Goal: Task Accomplishment & Management: Use online tool/utility

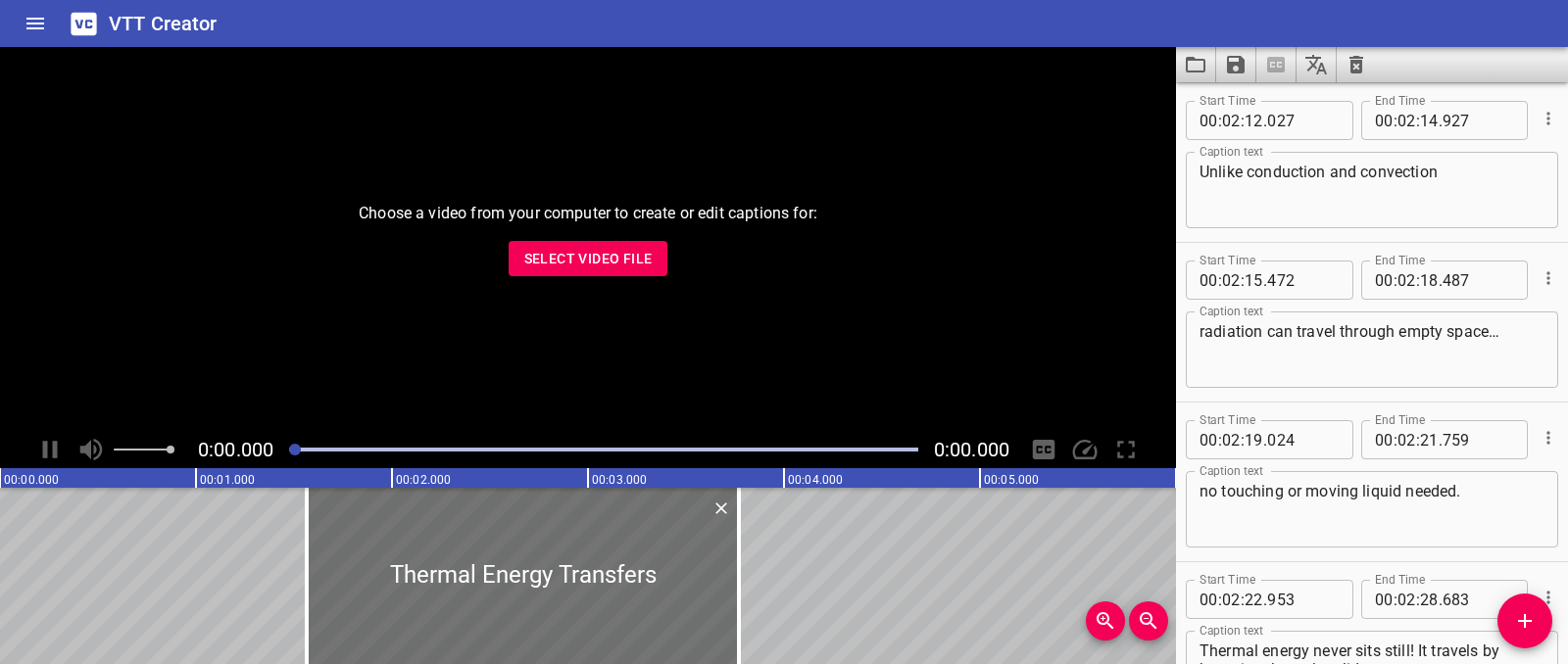
scroll to position [4938, 0]
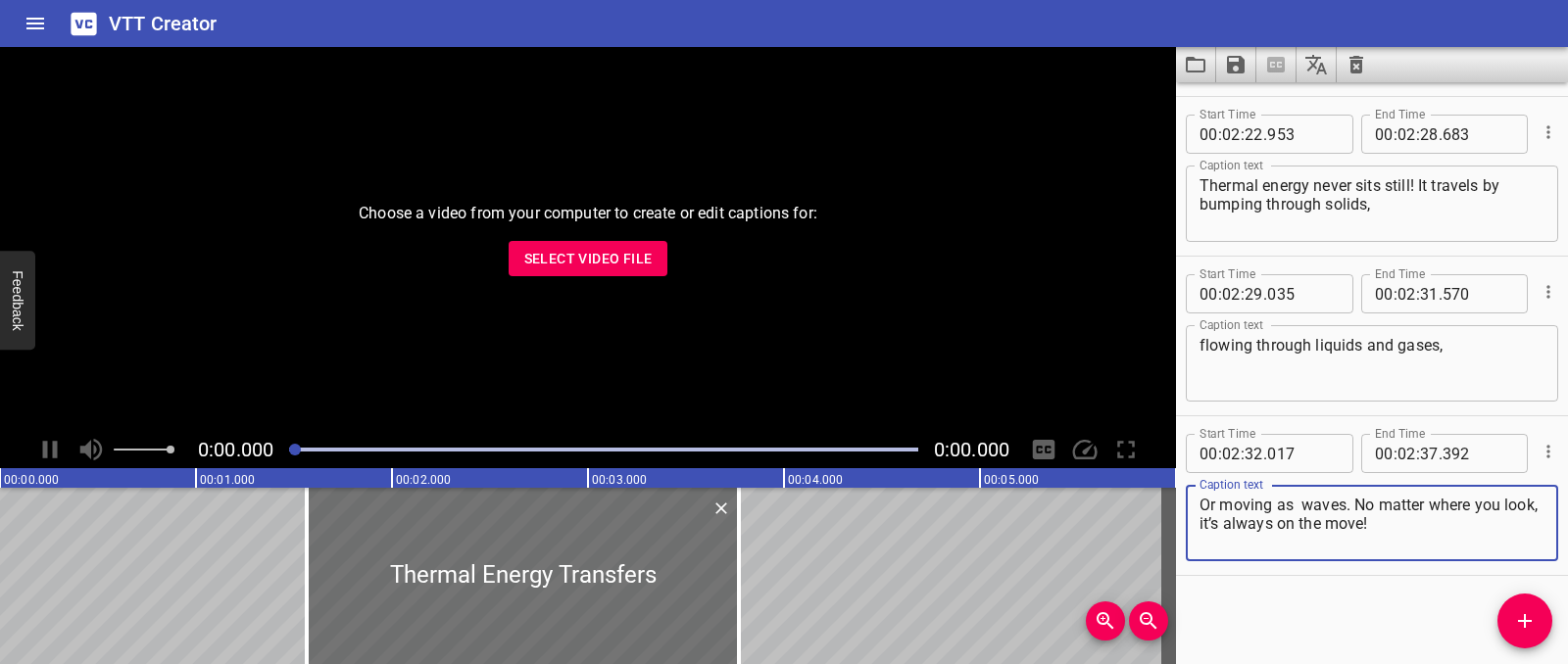
click at [1343, 65] on button "Clear captions" at bounding box center [1356, 65] width 39 height 35
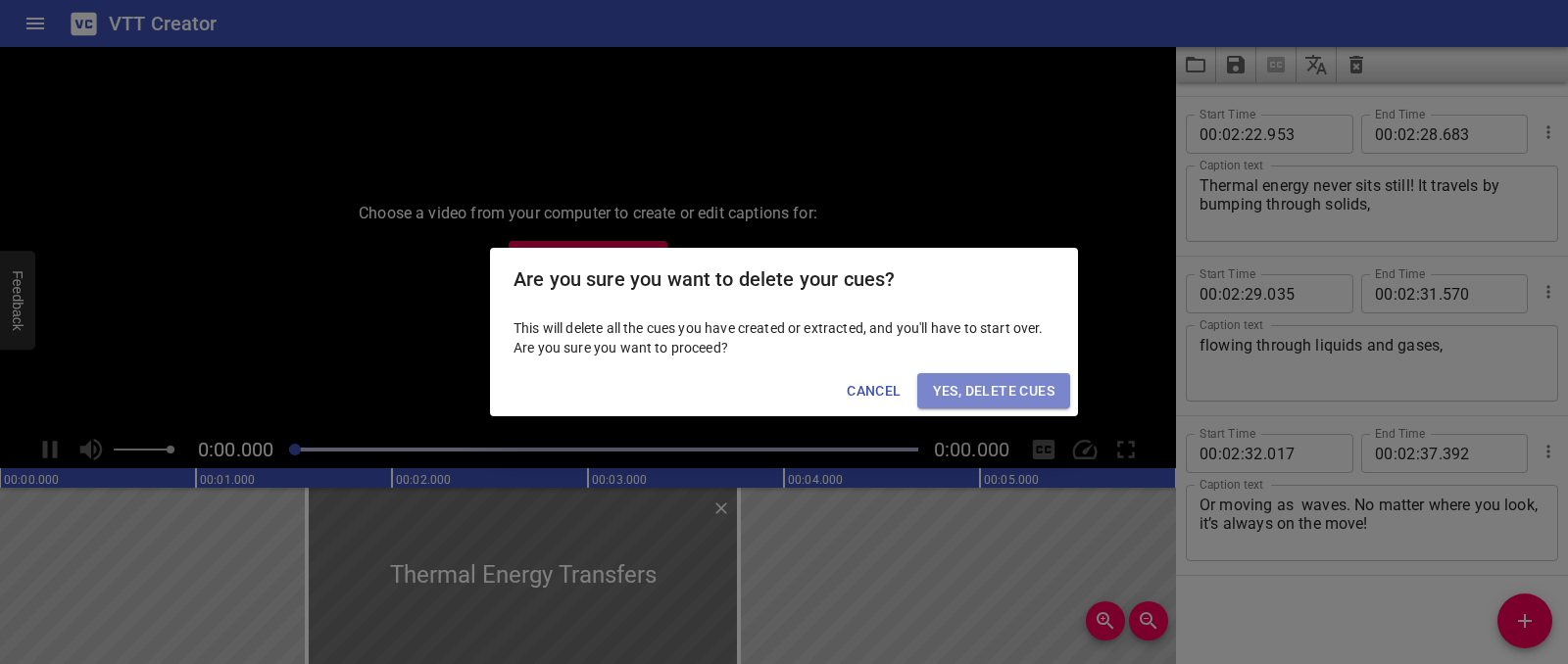
click at [1032, 392] on span "Yes, Delete Cues" at bounding box center [993, 391] width 121 height 25
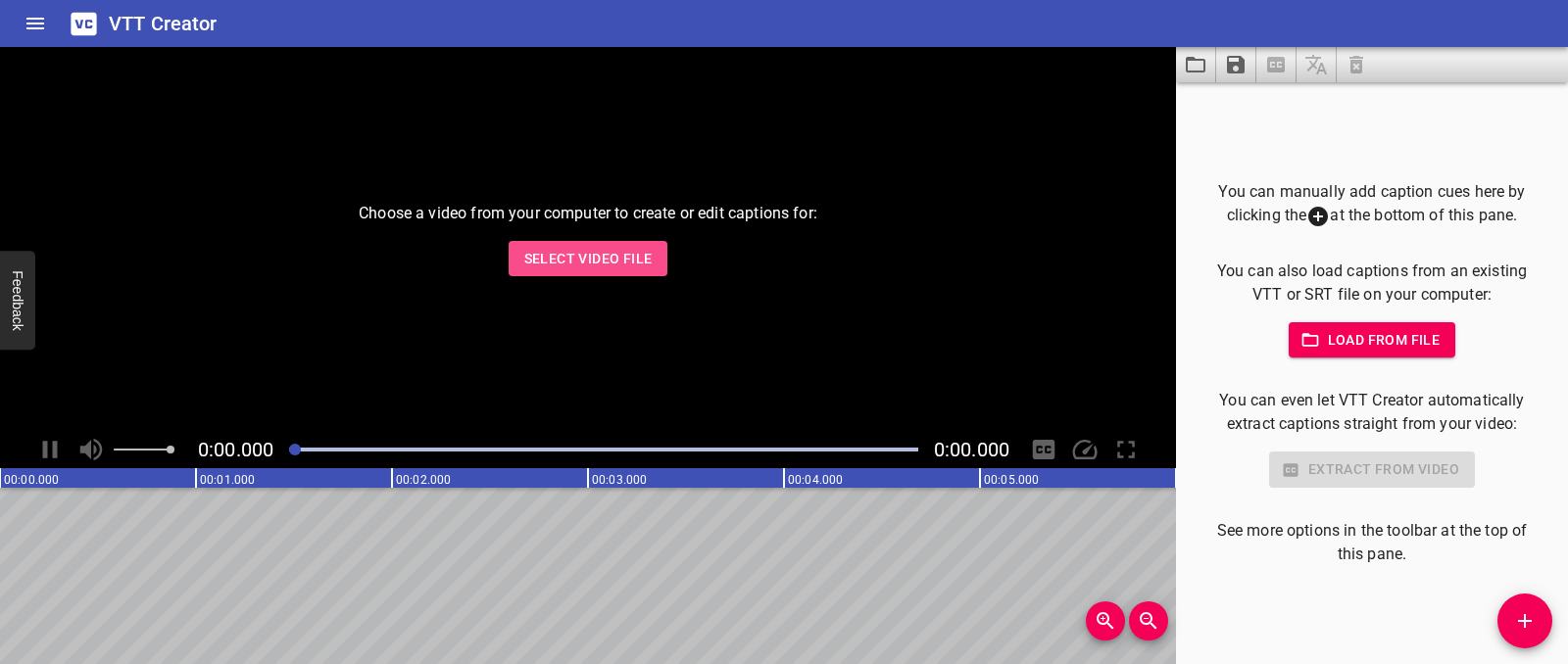
click at [625, 247] on span "Select Video File" at bounding box center [589, 259] width 128 height 25
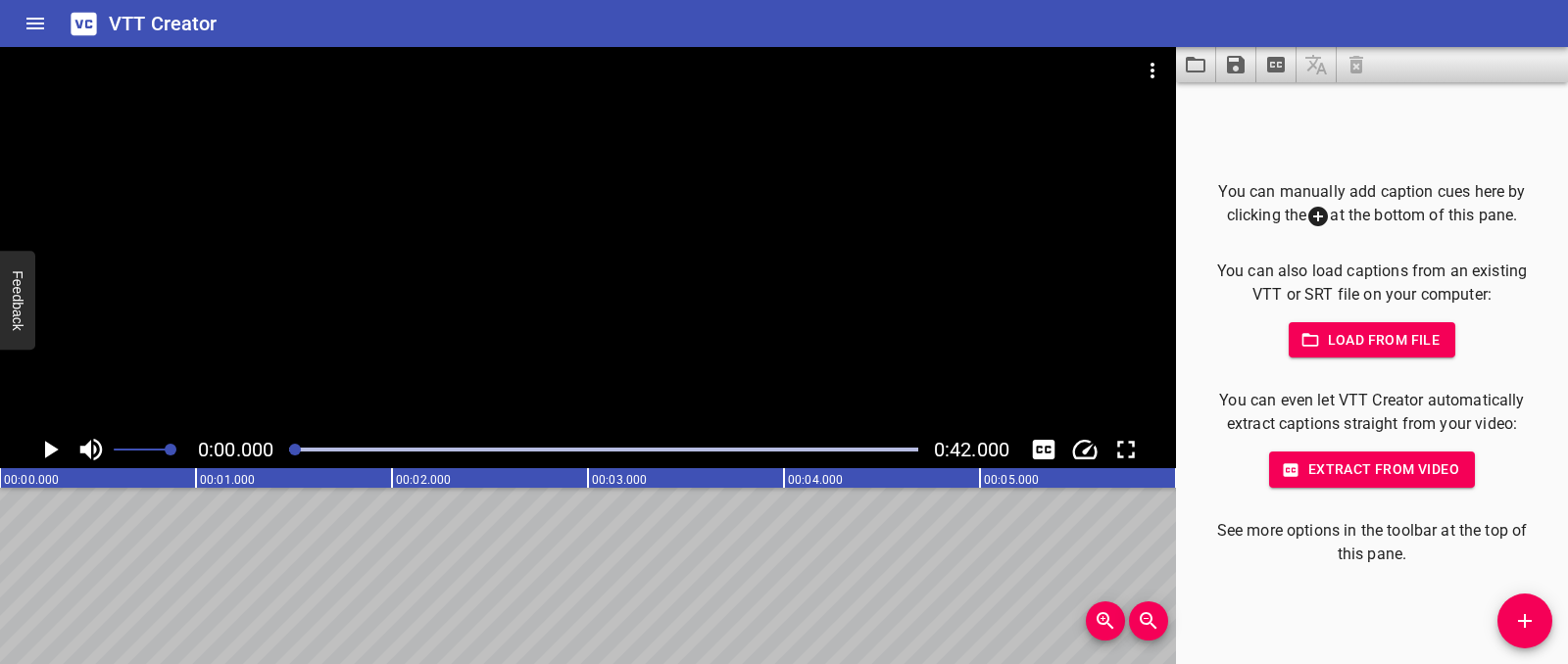
click at [1520, 634] on button "Add Cue" at bounding box center [1525, 621] width 55 height 55
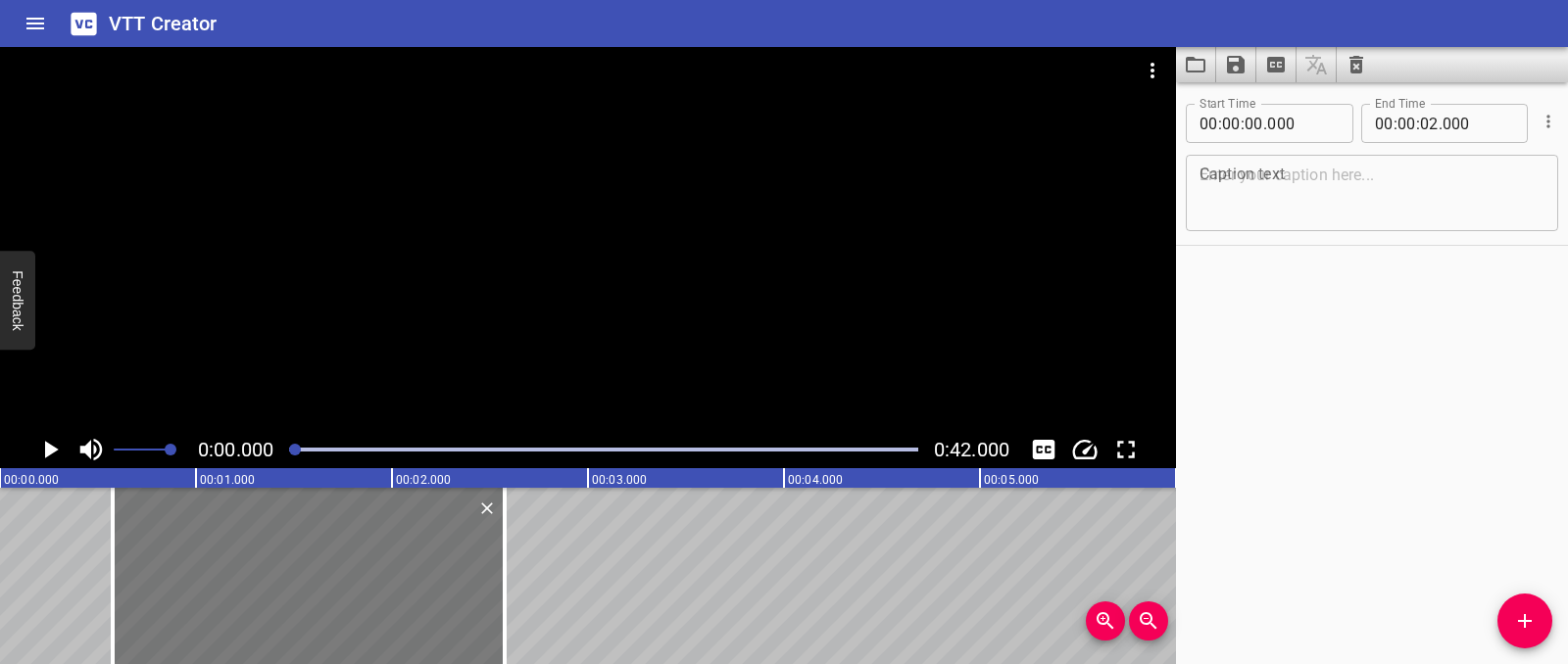
drag, startPoint x: 298, startPoint y: 576, endPoint x: 410, endPoint y: 561, distance: 113.0
click at [410, 561] on div at bounding box center [308, 575] width 392 height 176
type input "575"
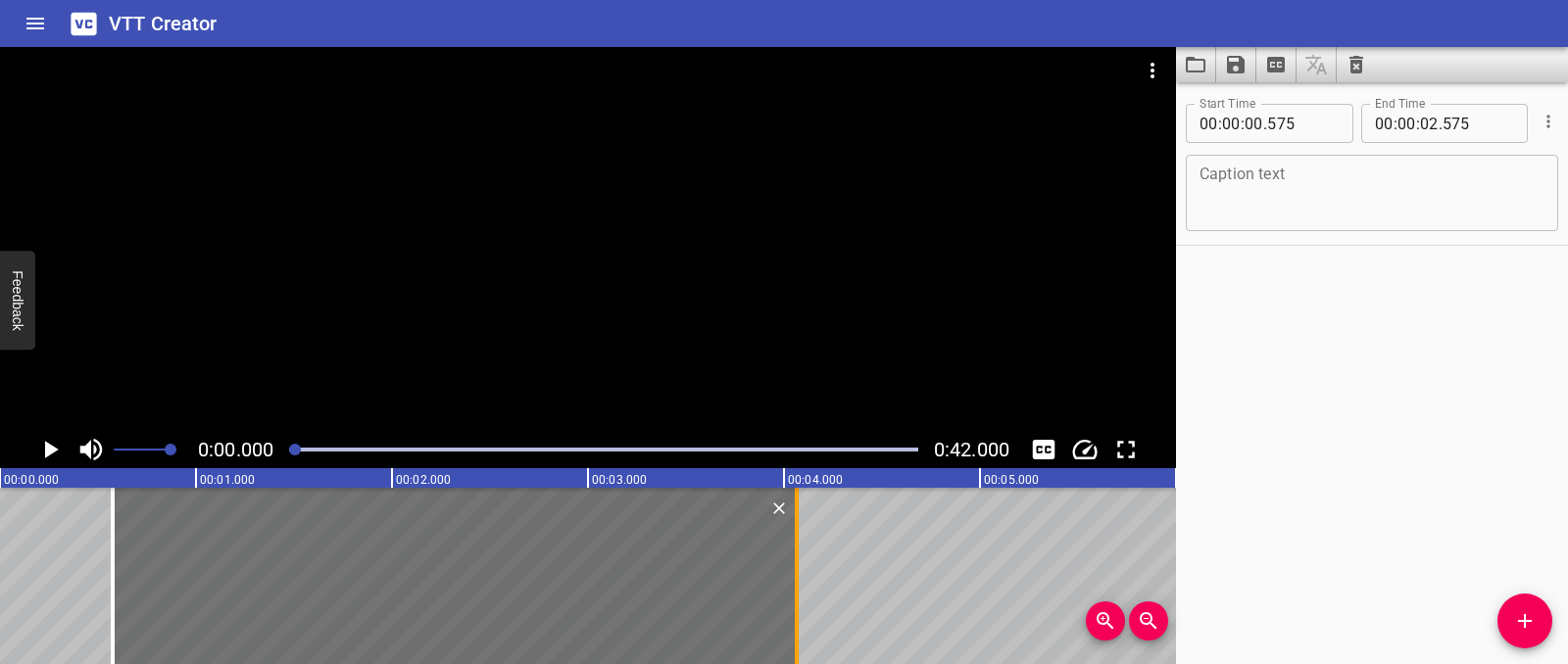
drag, startPoint x: 501, startPoint y: 555, endPoint x: 792, endPoint y: 558, distance: 291.0
click at [792, 558] on div at bounding box center [796, 575] width 20 height 176
type input "04"
click at [785, 559] on div at bounding box center [791, 575] width 20 height 176
type input "030"
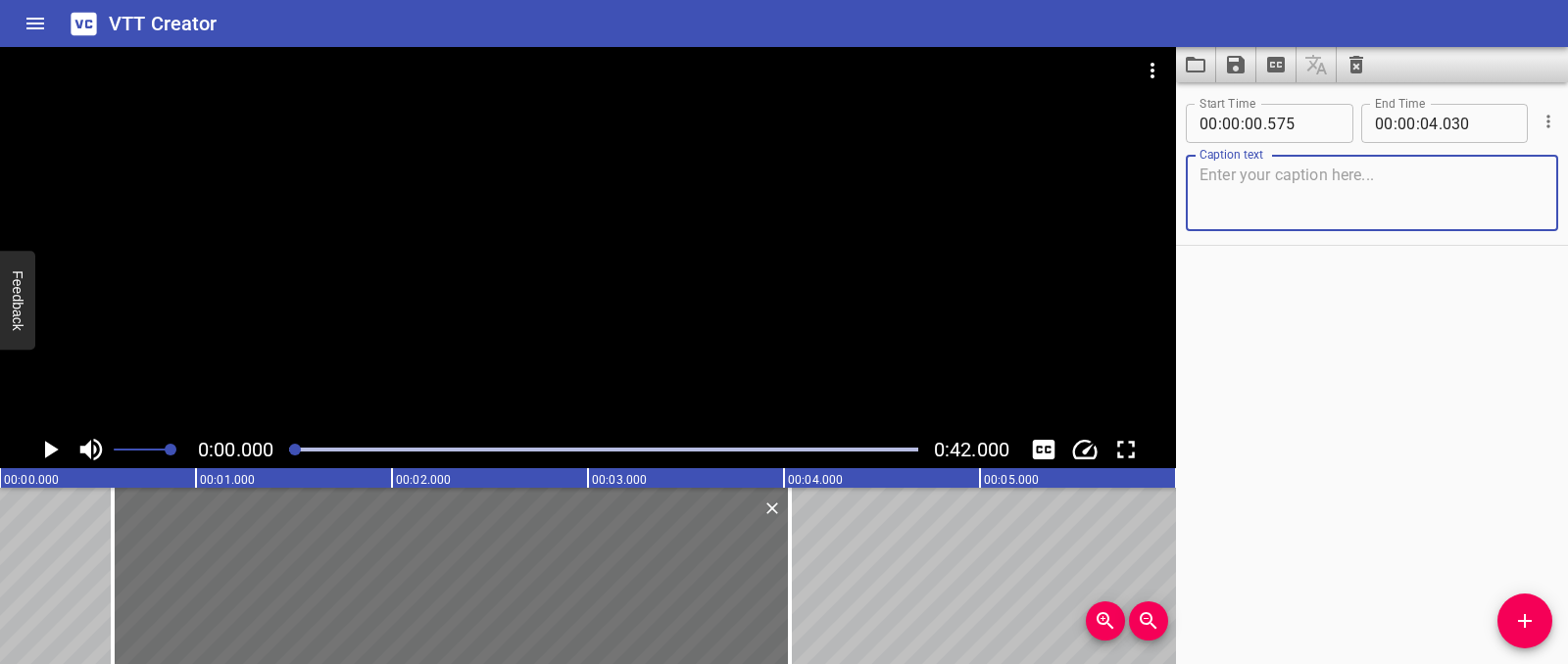
click at [1276, 166] on textarea at bounding box center [1372, 193] width 345 height 56
paste textarea "There are many different kinds of renewable energy sources."
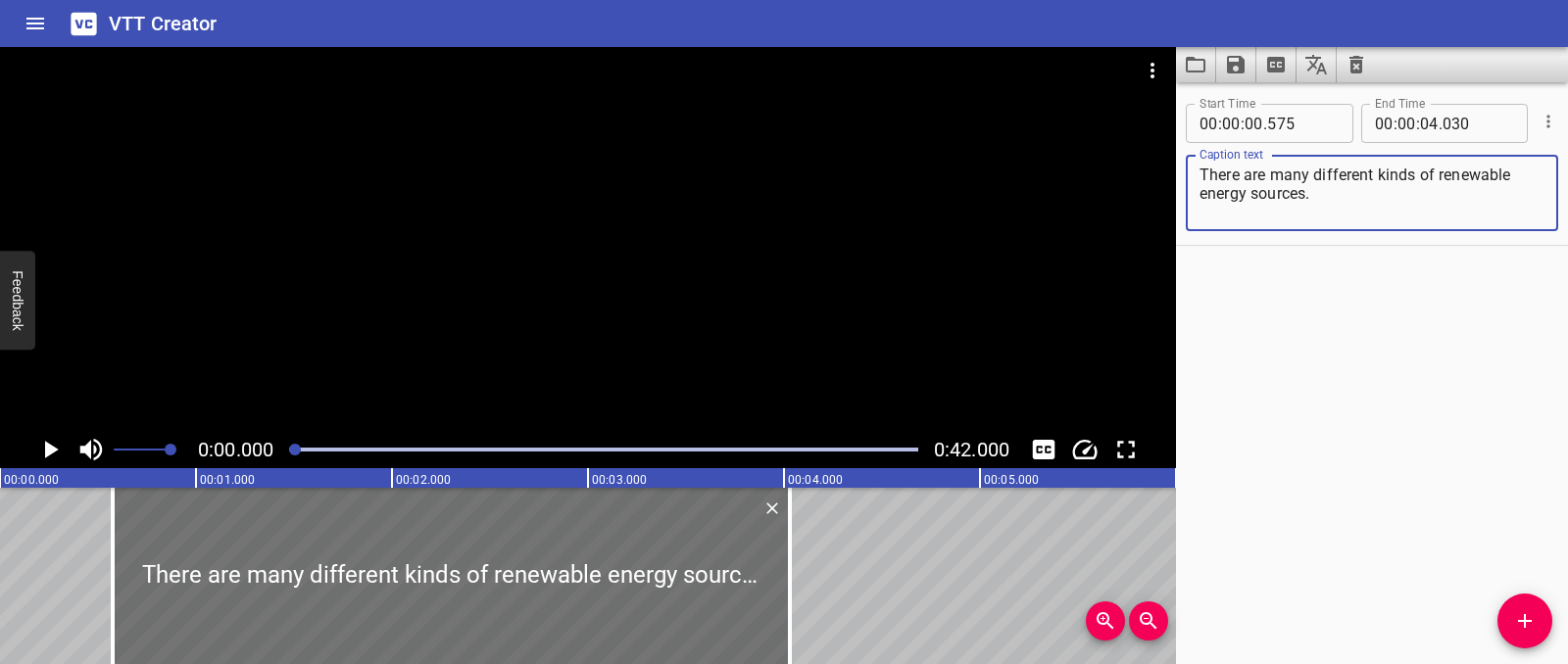
type textarea "There are many different kinds of renewable energy sources."
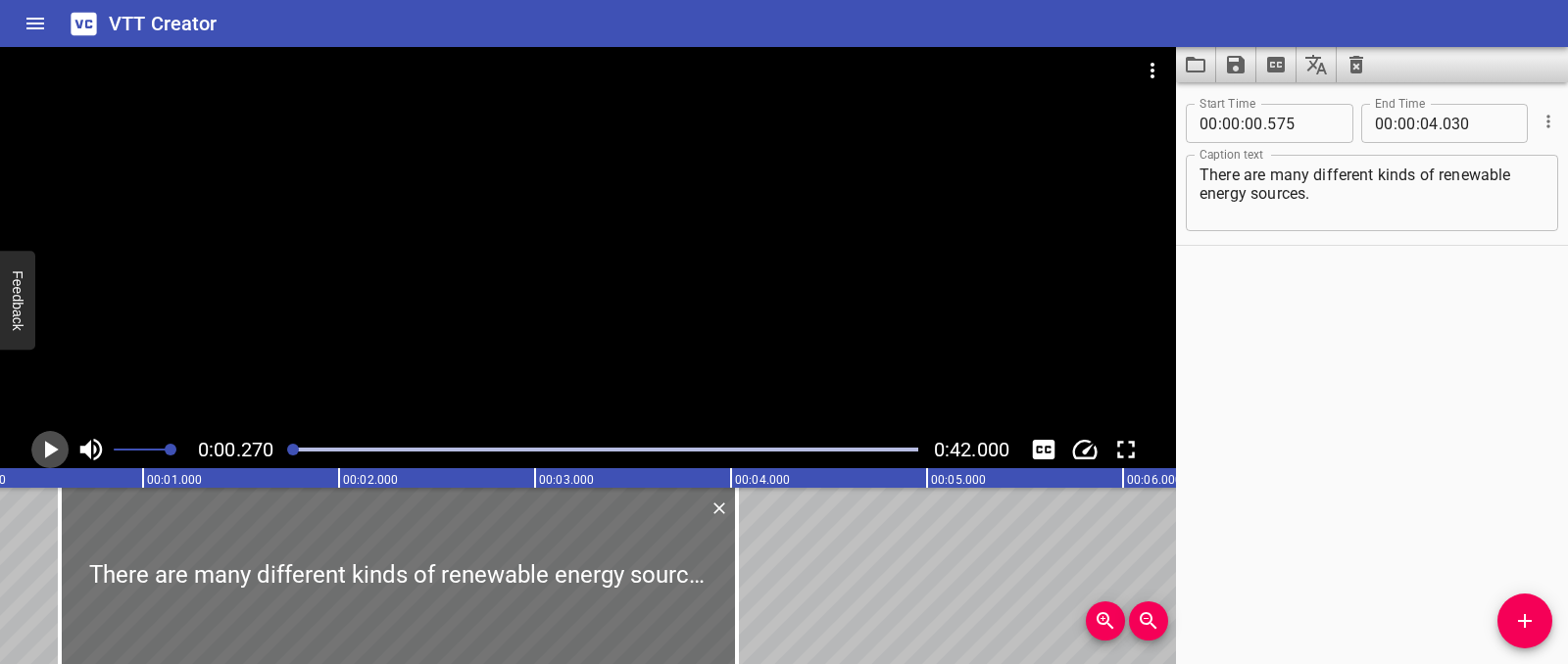
click at [51, 451] on icon "Play/Pause" at bounding box center [52, 450] width 14 height 18
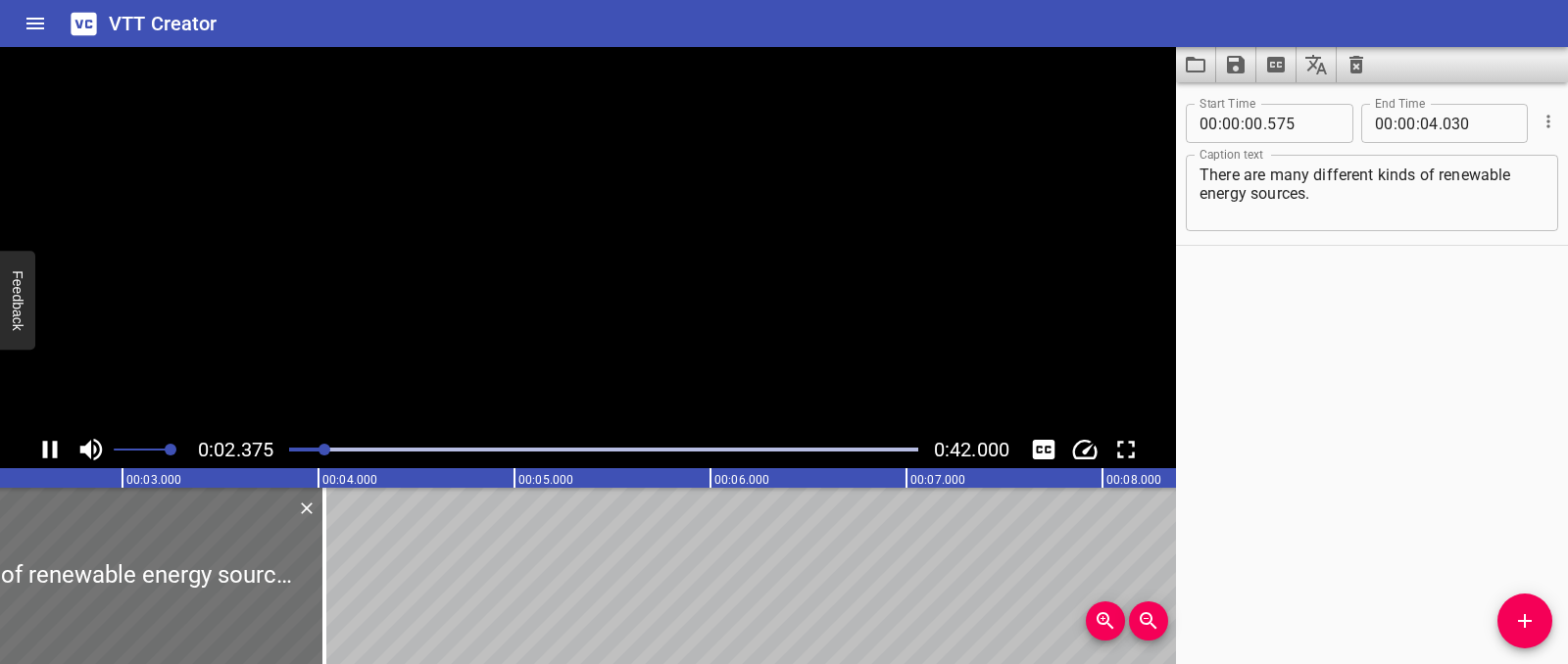
click at [51, 451] on icon "Play/Pause" at bounding box center [50, 450] width 30 height 30
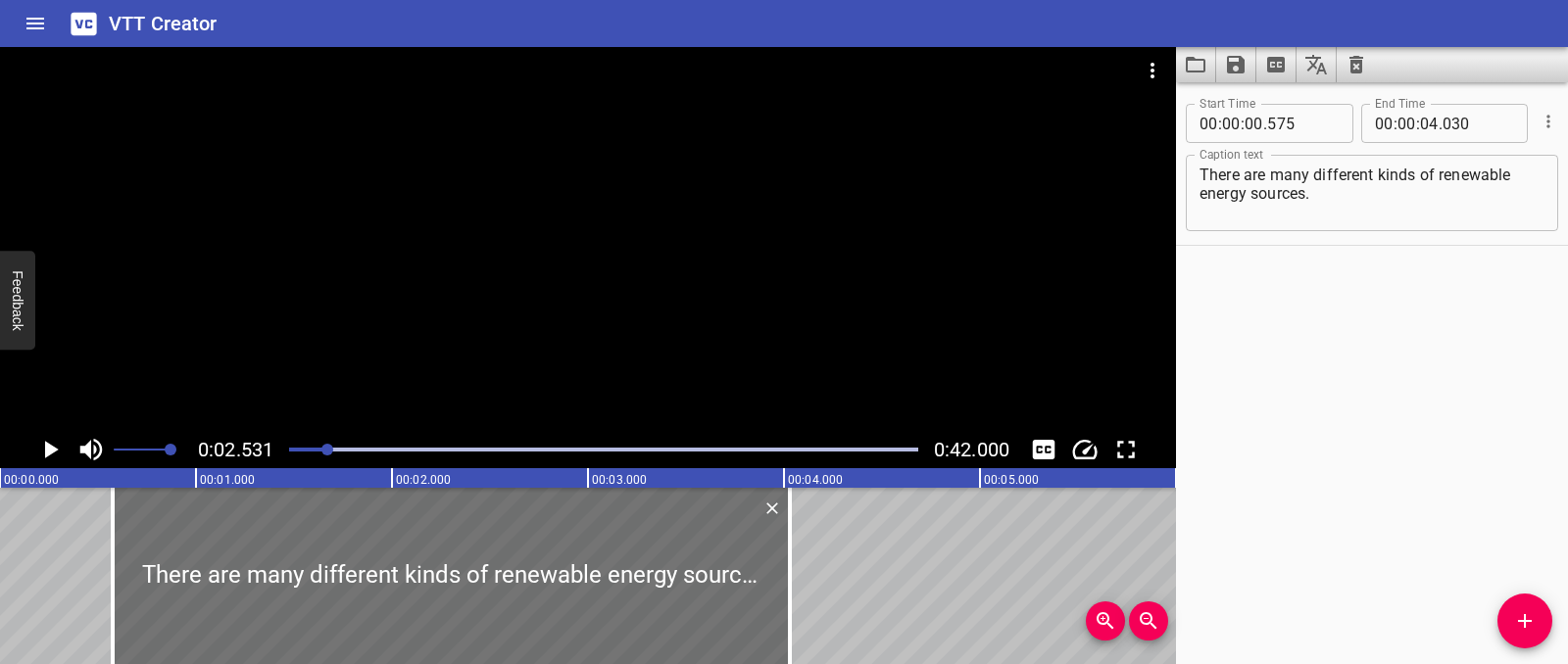
scroll to position [0, 105]
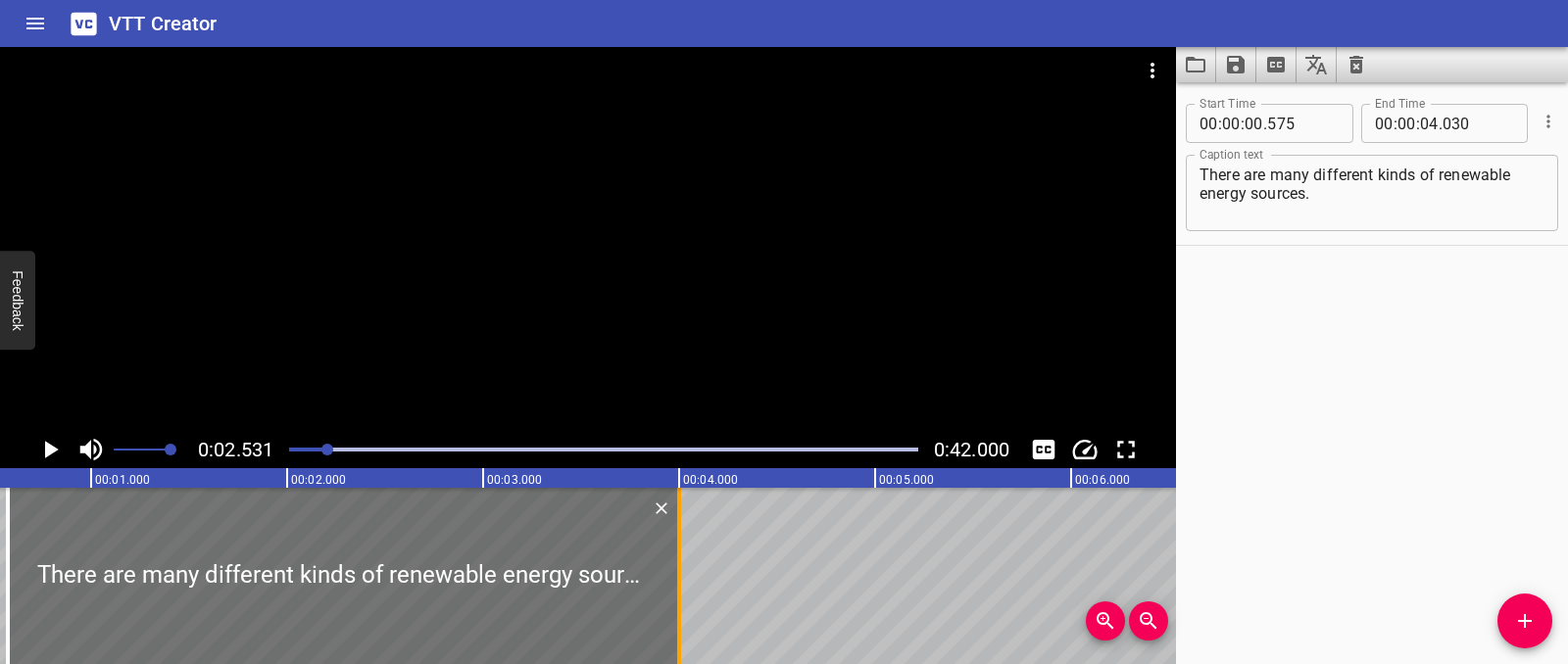
click at [681, 586] on div at bounding box center [679, 575] width 20 height 176
type input "000"
click at [281, 593] on div at bounding box center [343, 575] width 671 height 176
type input "570"
type input "03"
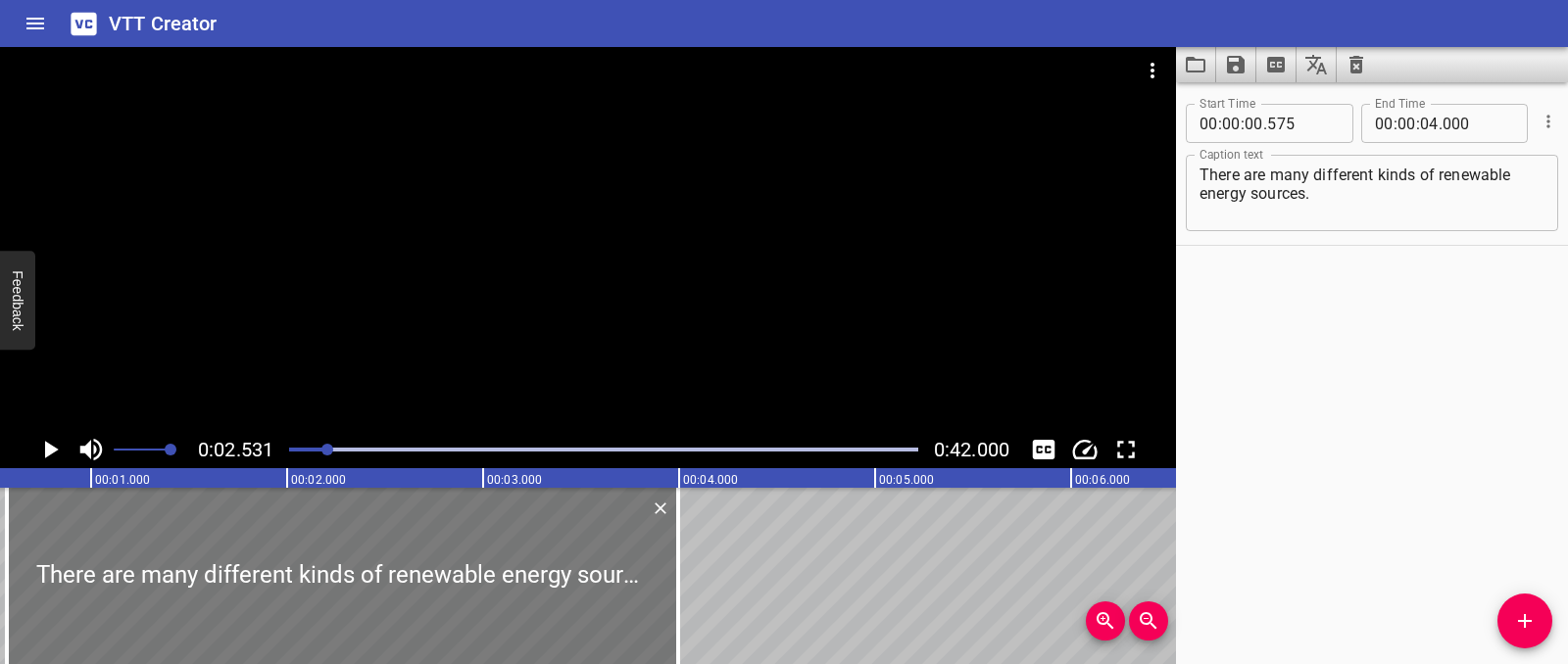
type input "995"
click at [36, 446] on icon "Play/Pause" at bounding box center [50, 450] width 30 height 30
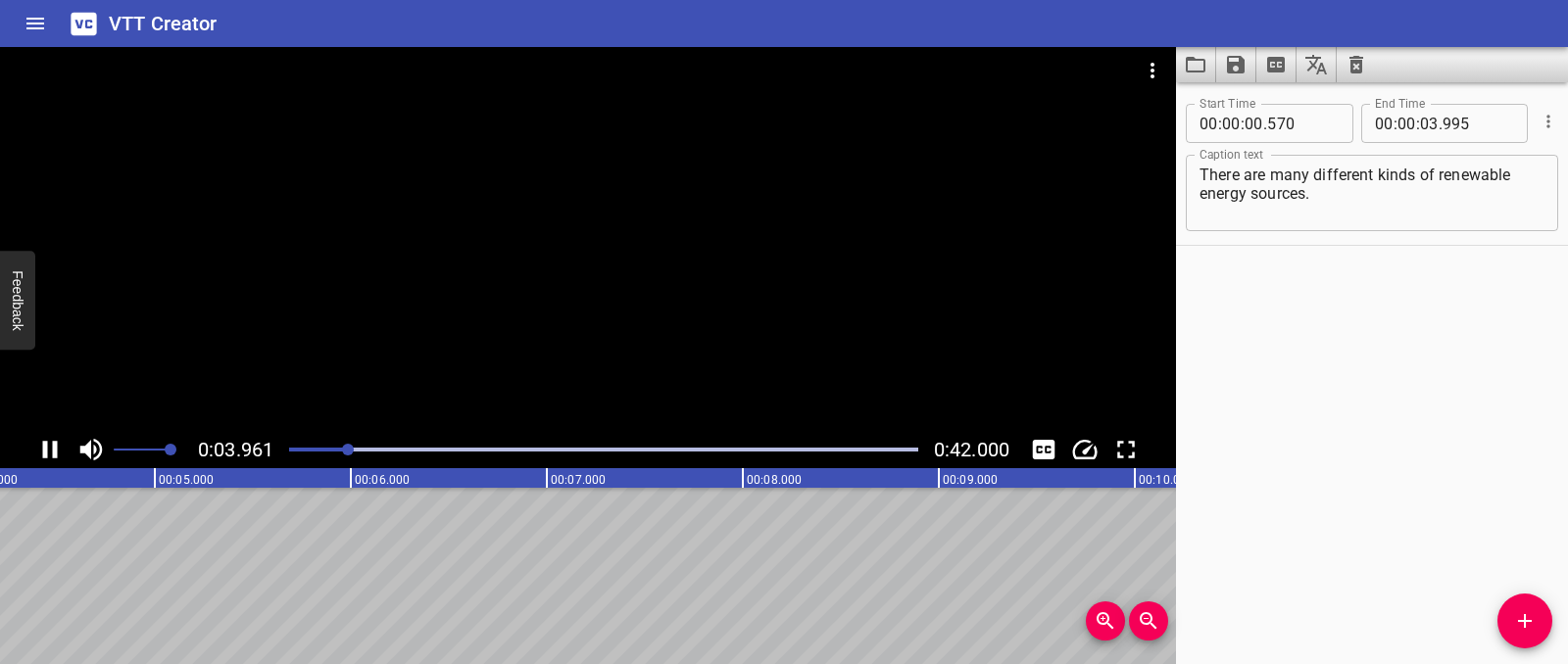
click at [388, 294] on div at bounding box center [588, 239] width 1176 height 384
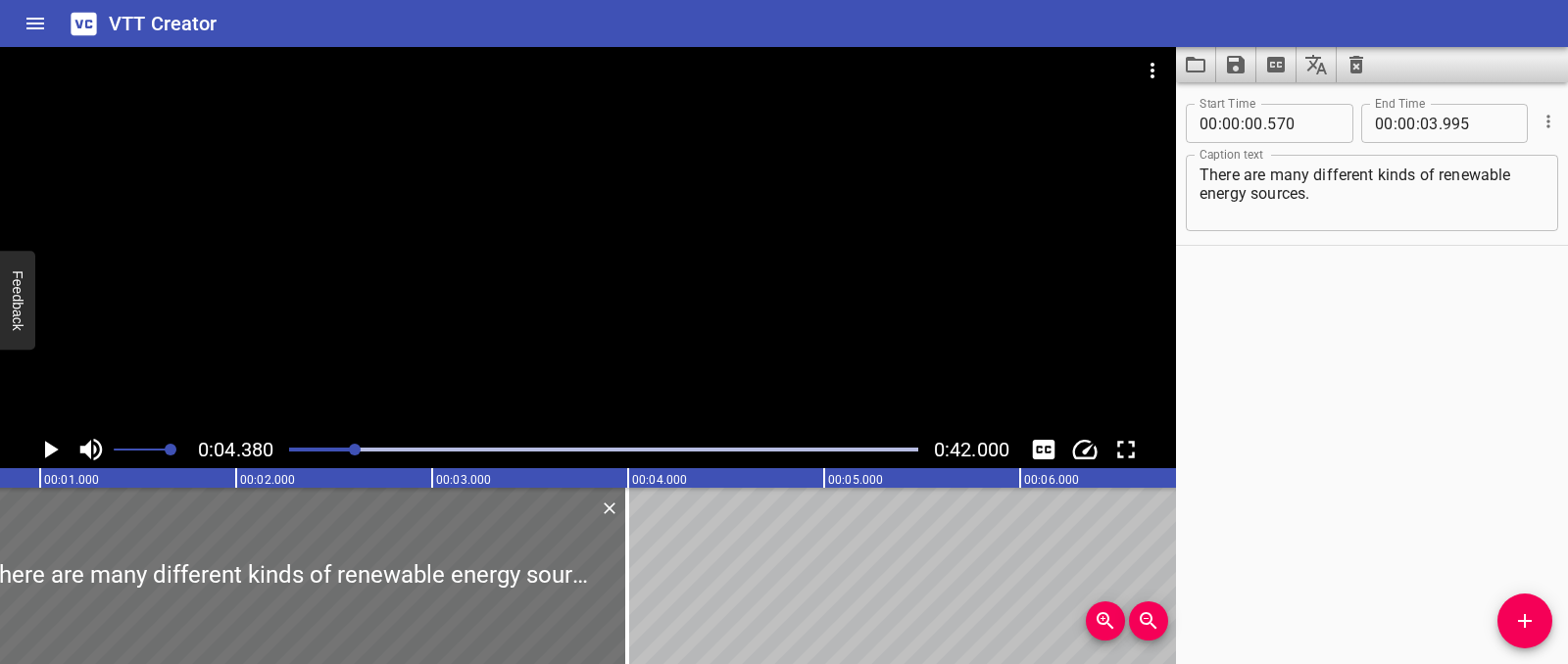
scroll to position [0, 0]
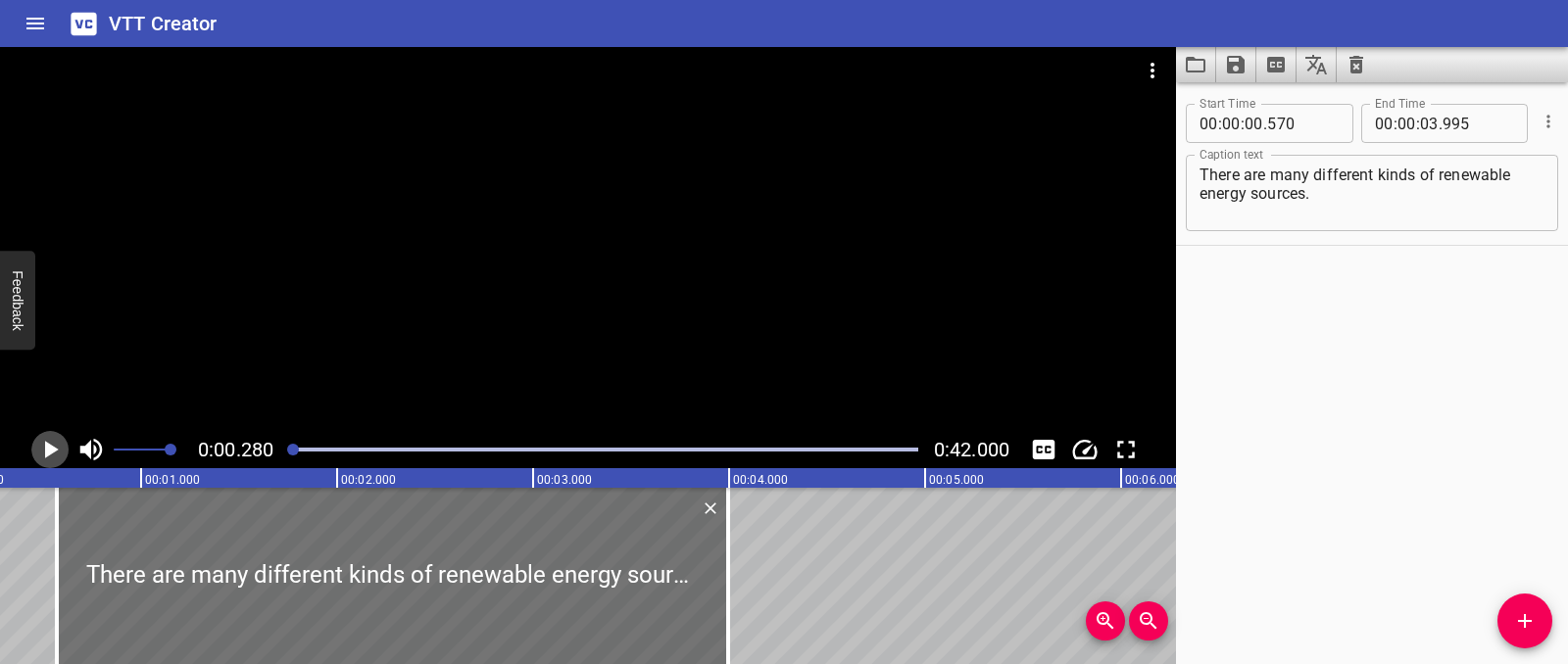
click at [37, 438] on icon "Play/Pause" at bounding box center [50, 450] width 30 height 30
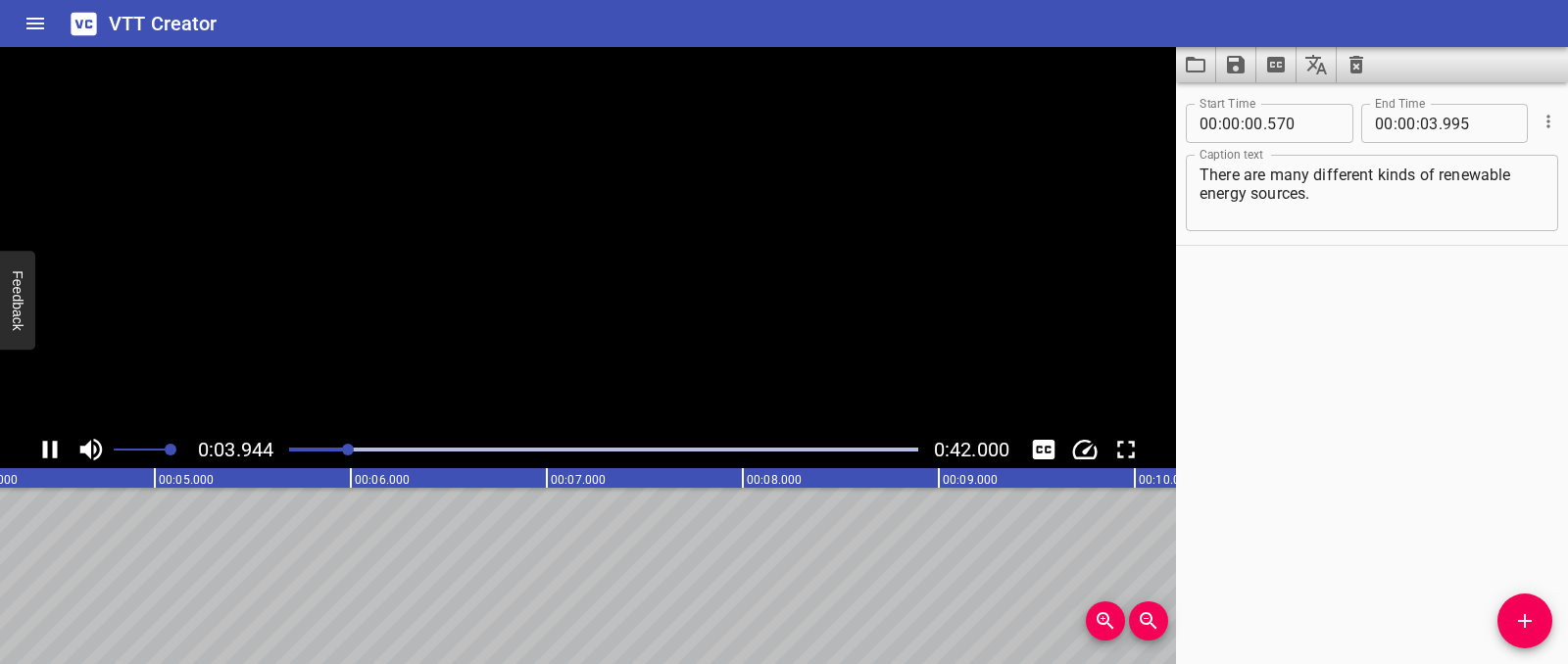
click at [37, 438] on icon "Play/Pause" at bounding box center [50, 450] width 30 height 30
click at [1529, 611] on icon "Add Cue" at bounding box center [1525, 621] width 24 height 24
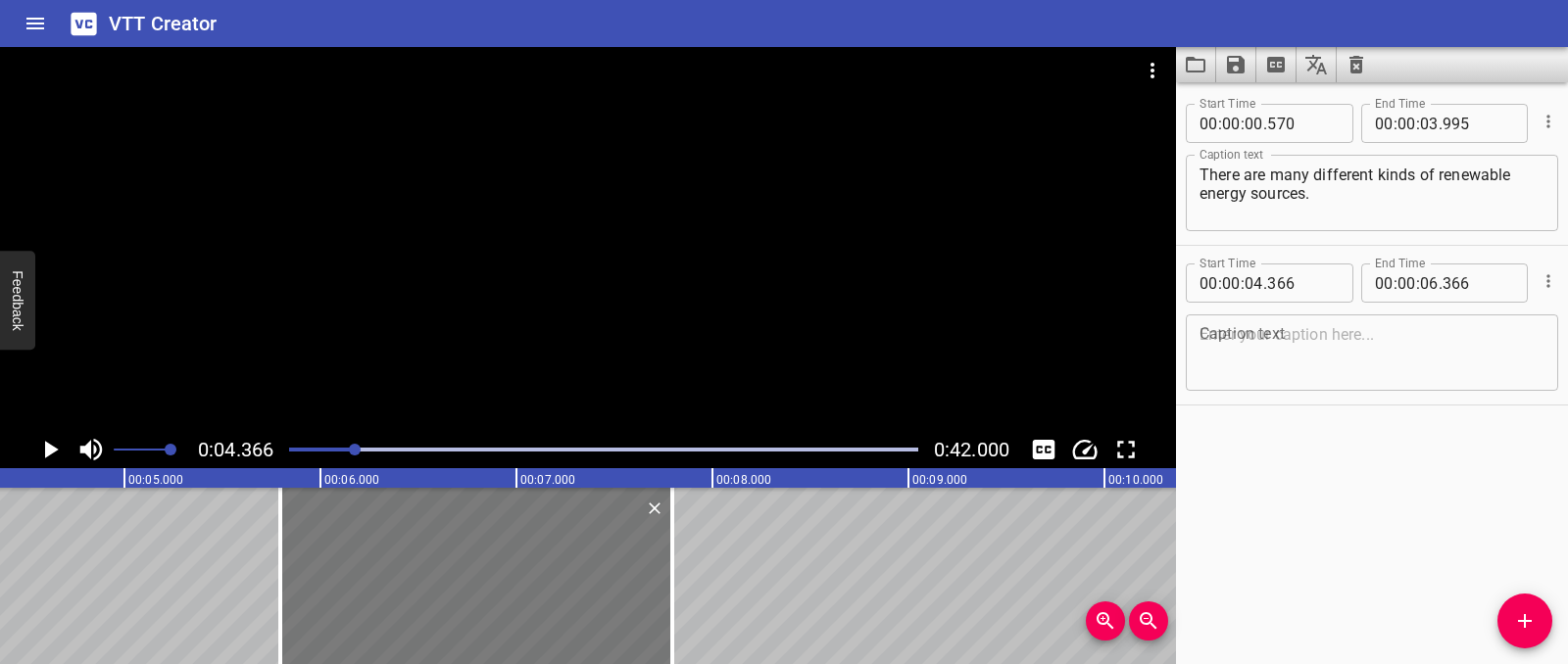
drag, startPoint x: 150, startPoint y: 601, endPoint x: 430, endPoint y: 582, distance: 280.6
click at [430, 582] on div at bounding box center [476, 575] width 392 height 176
type input "05"
type input "796"
type input "07"
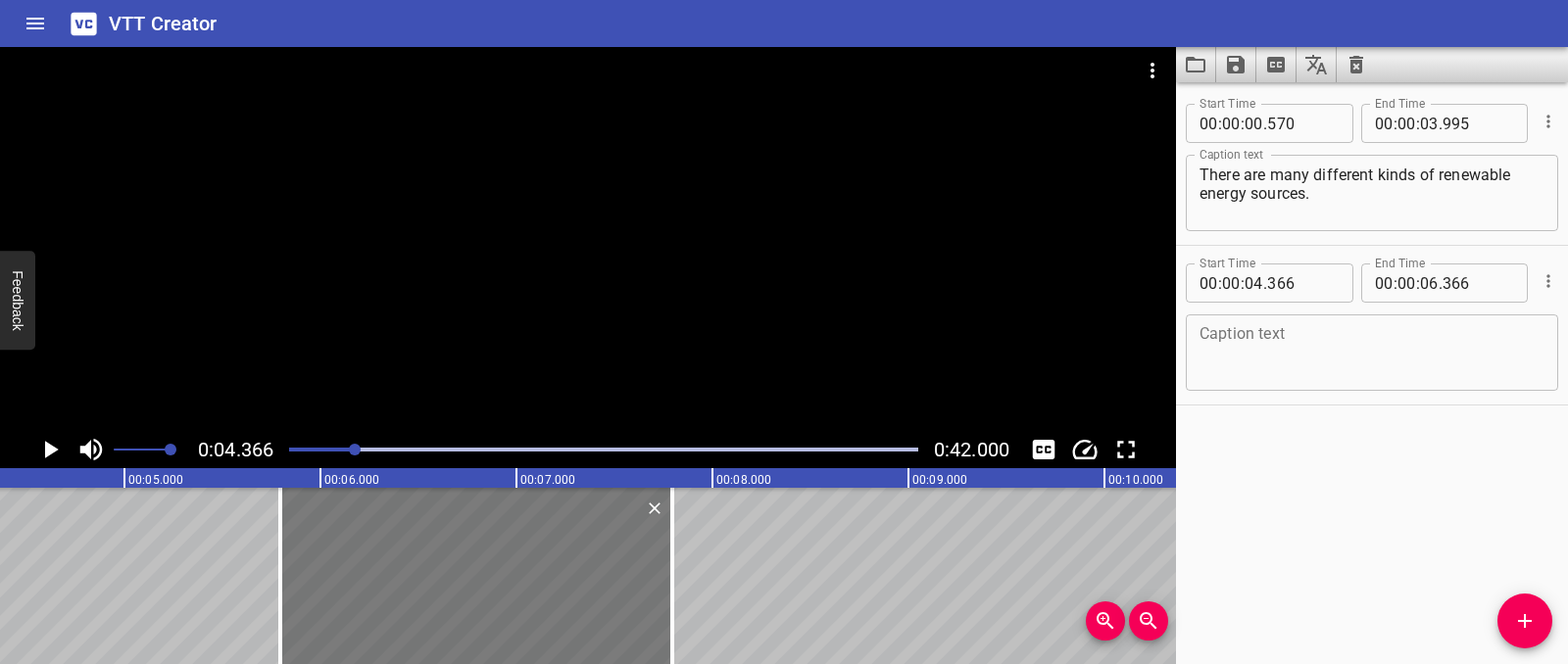
type input "796"
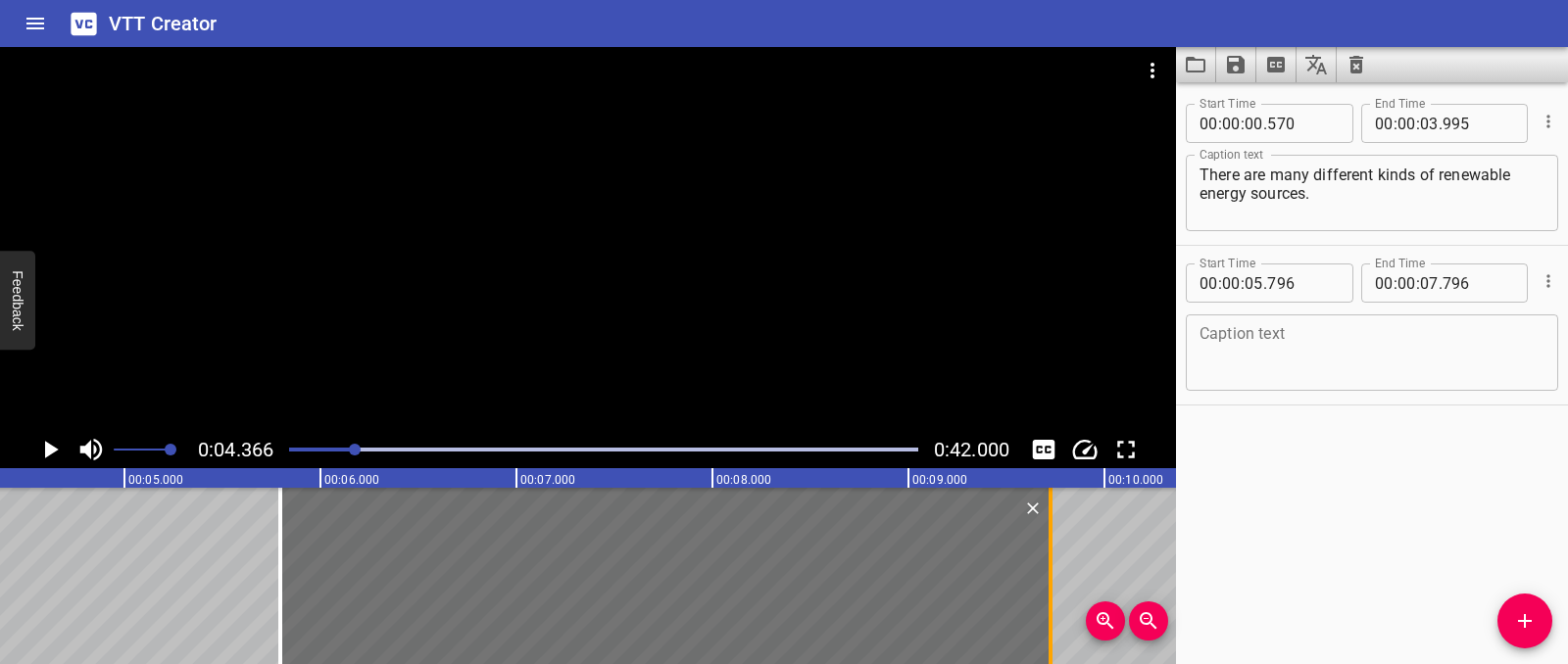
drag, startPoint x: 664, startPoint y: 581, endPoint x: 1042, endPoint y: 548, distance: 379.4
click at [1042, 548] on div at bounding box center [1050, 575] width 20 height 176
type input "09"
type input "726"
click at [1311, 355] on textarea at bounding box center [1372, 353] width 345 height 56
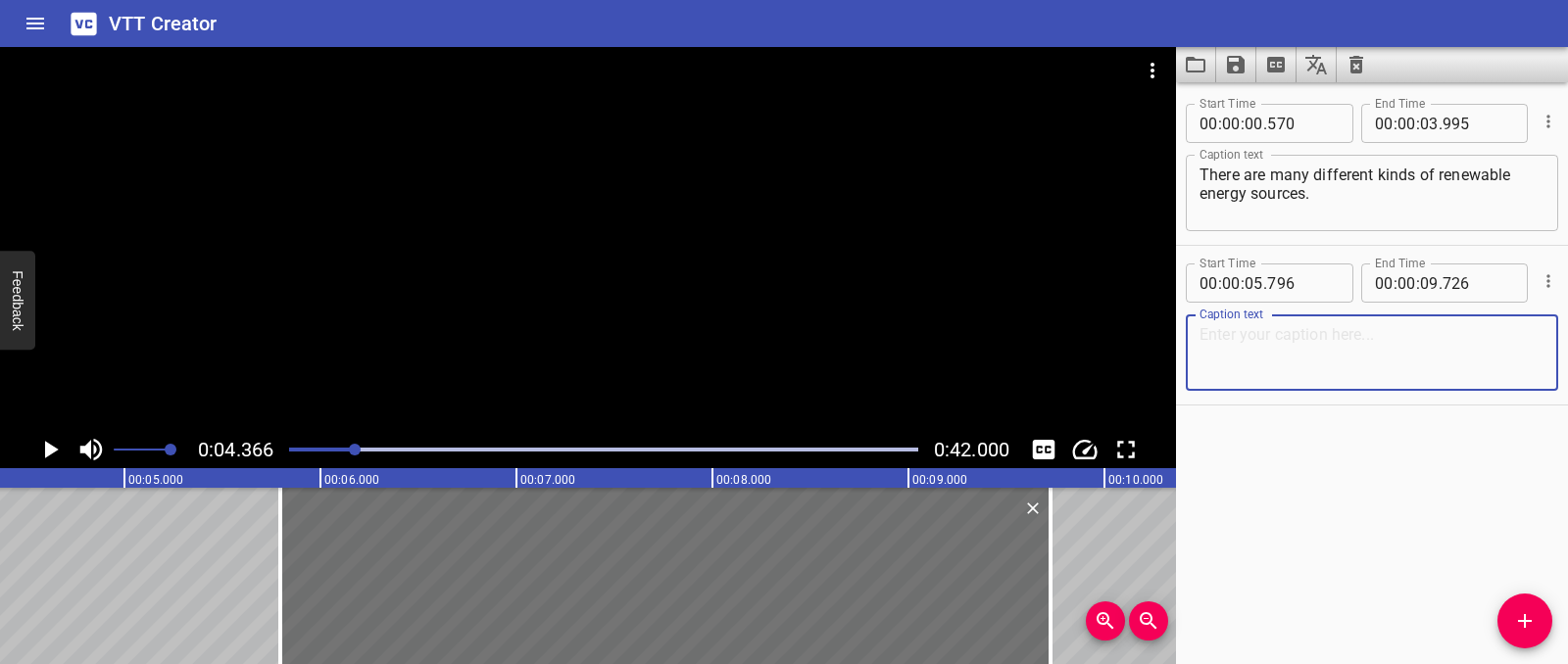
paste textarea "Solar energy is energy that is produced by sunlight."
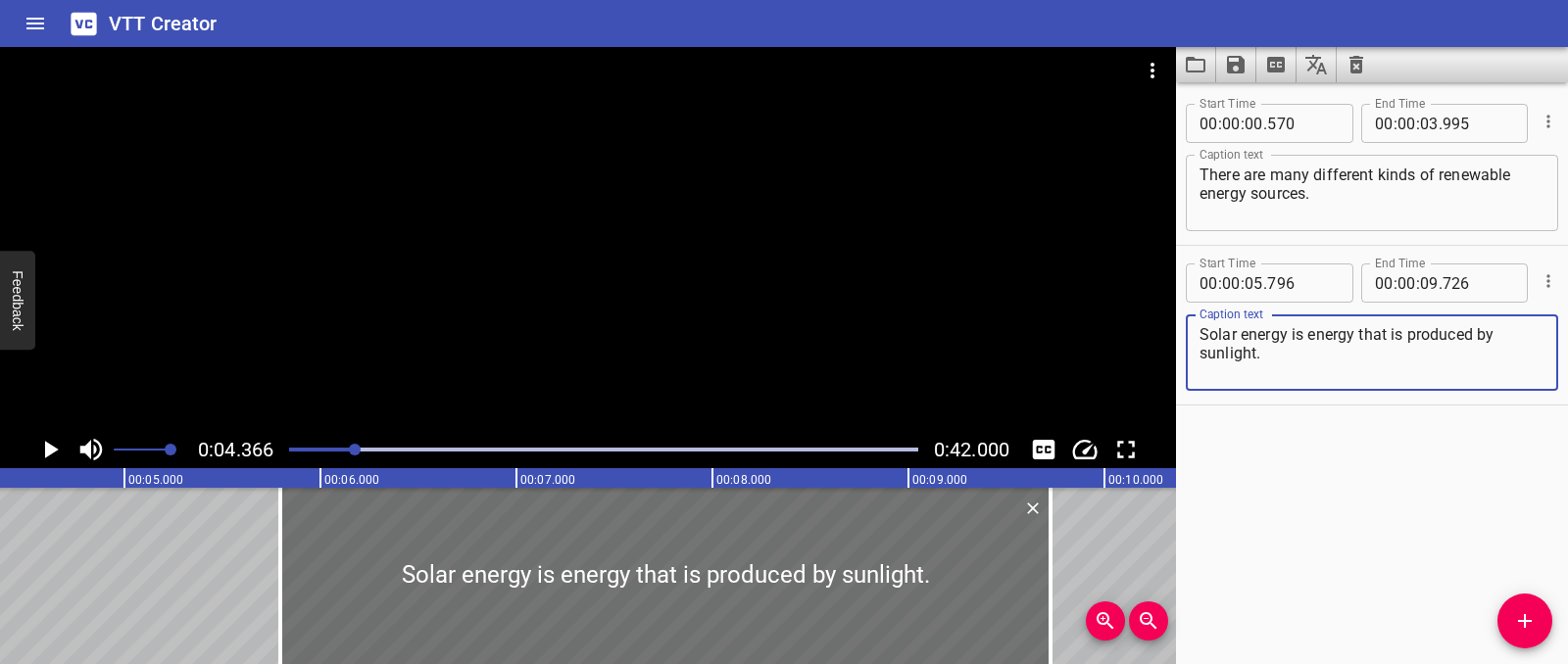
type textarea "Solar energy is energy that is produced by sunlight."
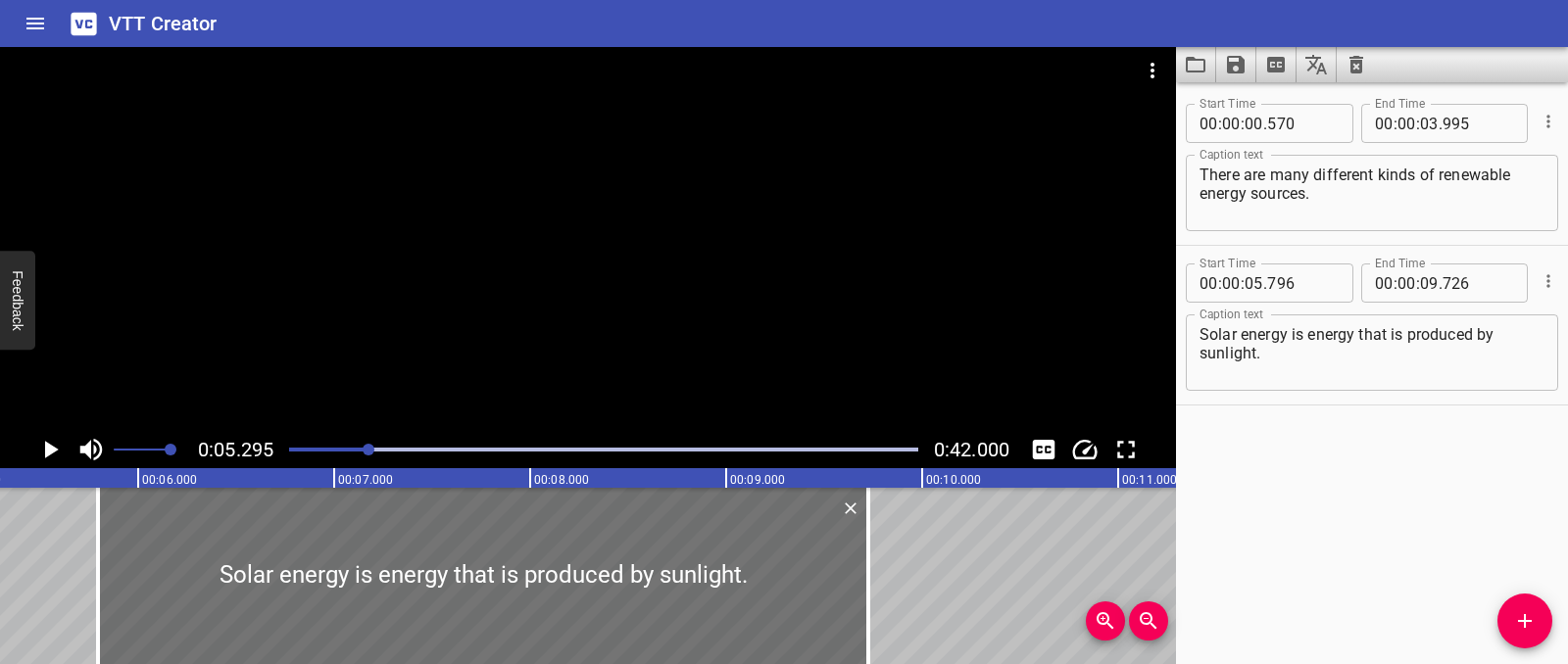
click at [45, 442] on icon "Play/Pause" at bounding box center [52, 450] width 14 height 18
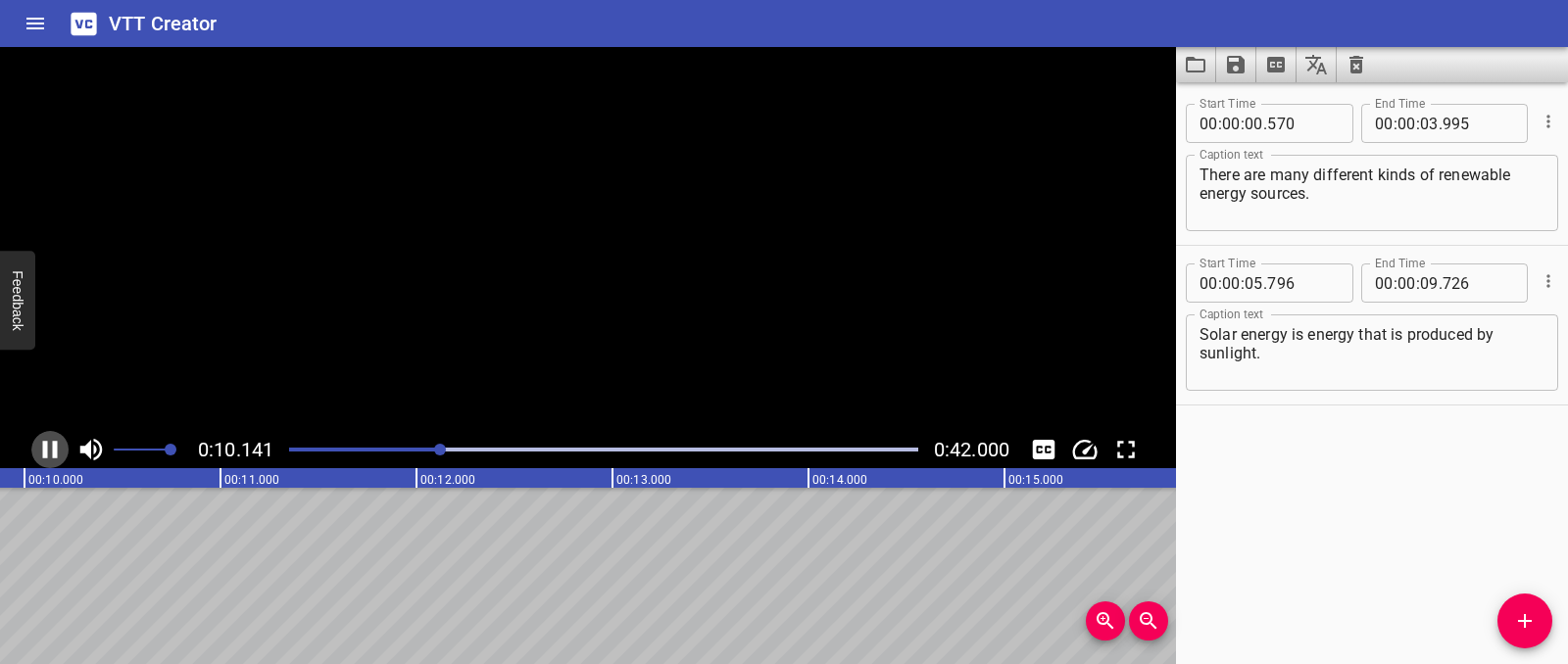
click at [45, 442] on icon "Play/Pause" at bounding box center [50, 450] width 15 height 18
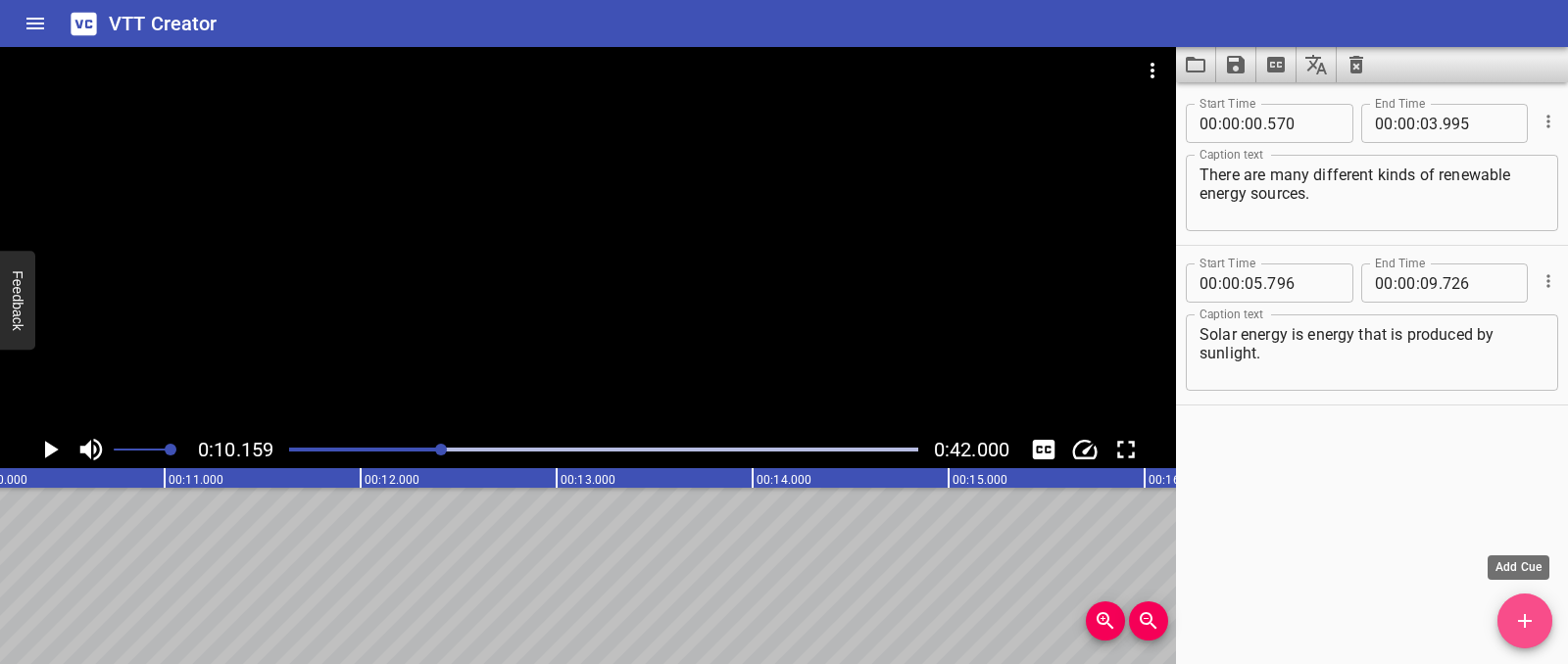
click at [1537, 619] on span "Add Cue" at bounding box center [1525, 621] width 55 height 24
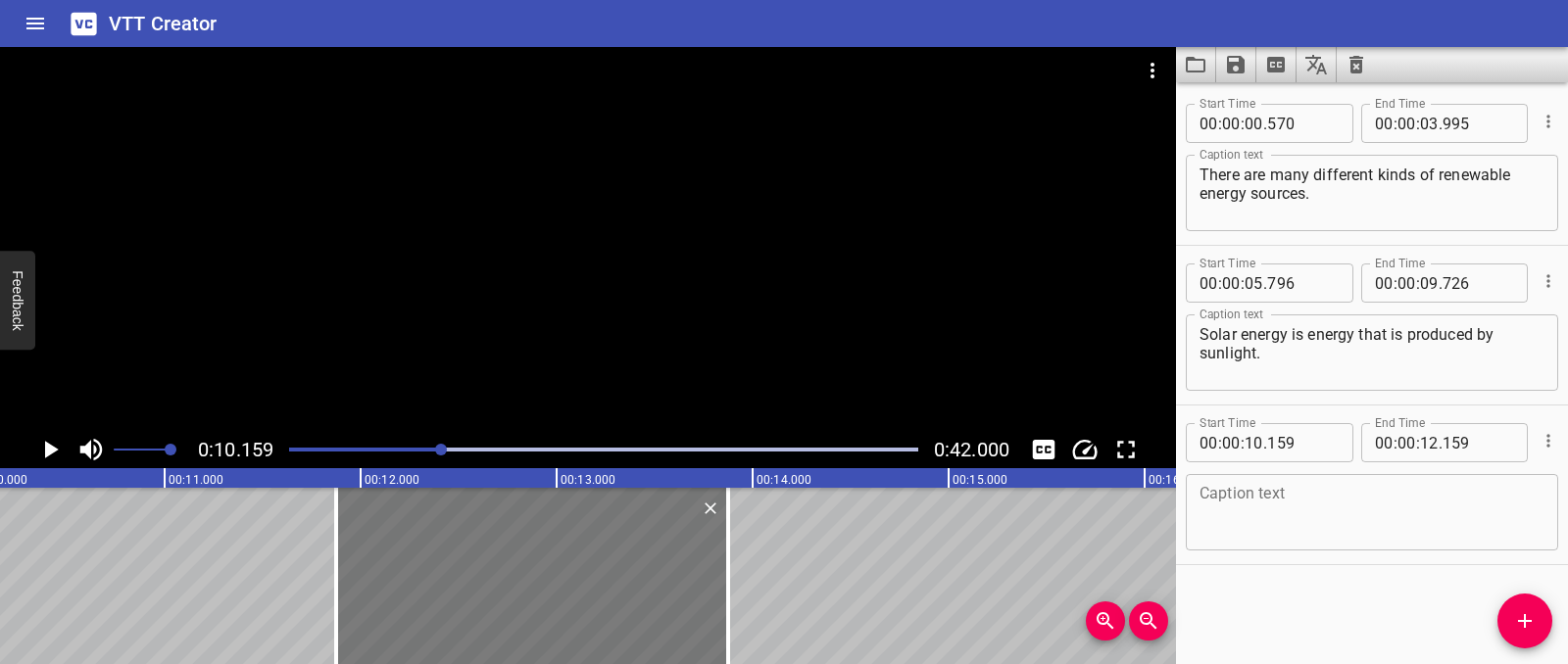
drag, startPoint x: 270, startPoint y: 614, endPoint x: 605, endPoint y: 601, distance: 335.3
click at [605, 601] on div at bounding box center [532, 575] width 392 height 176
type input "11"
type input "874"
type input "13"
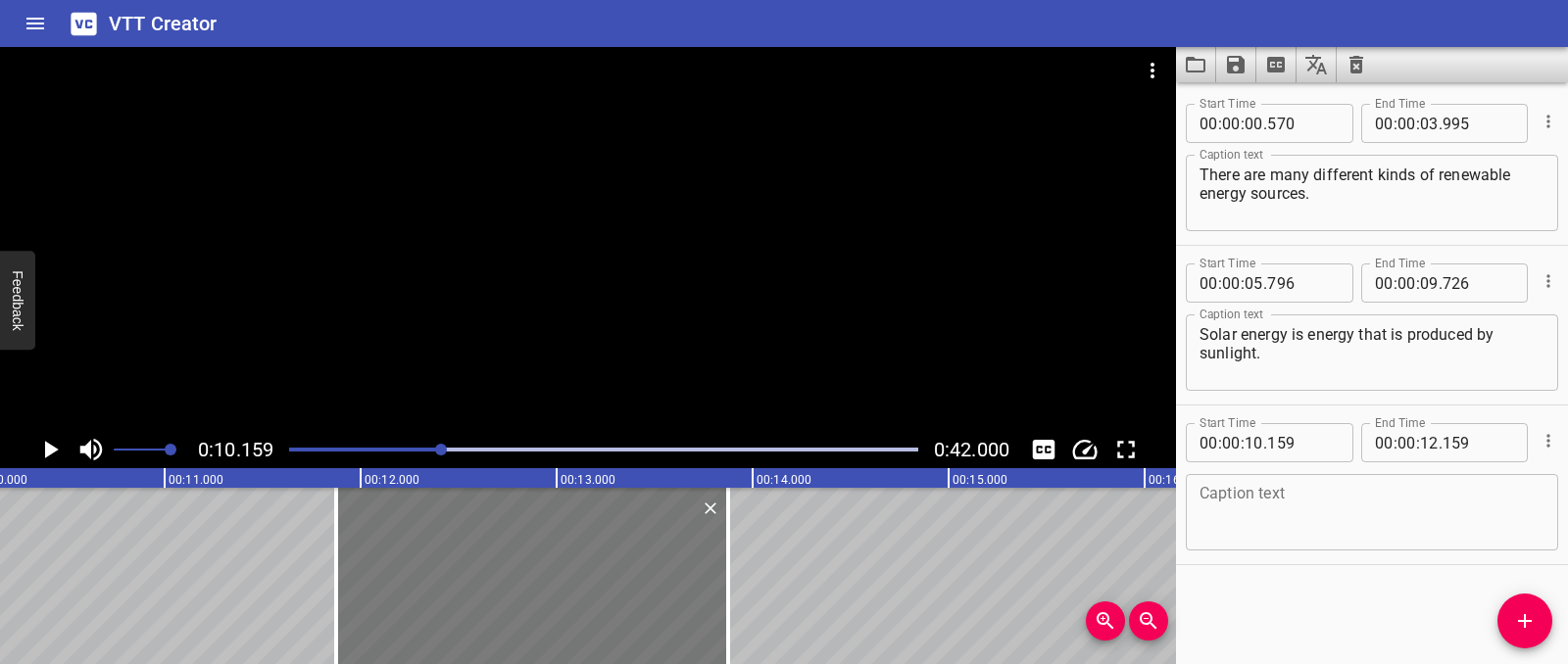
type input "874"
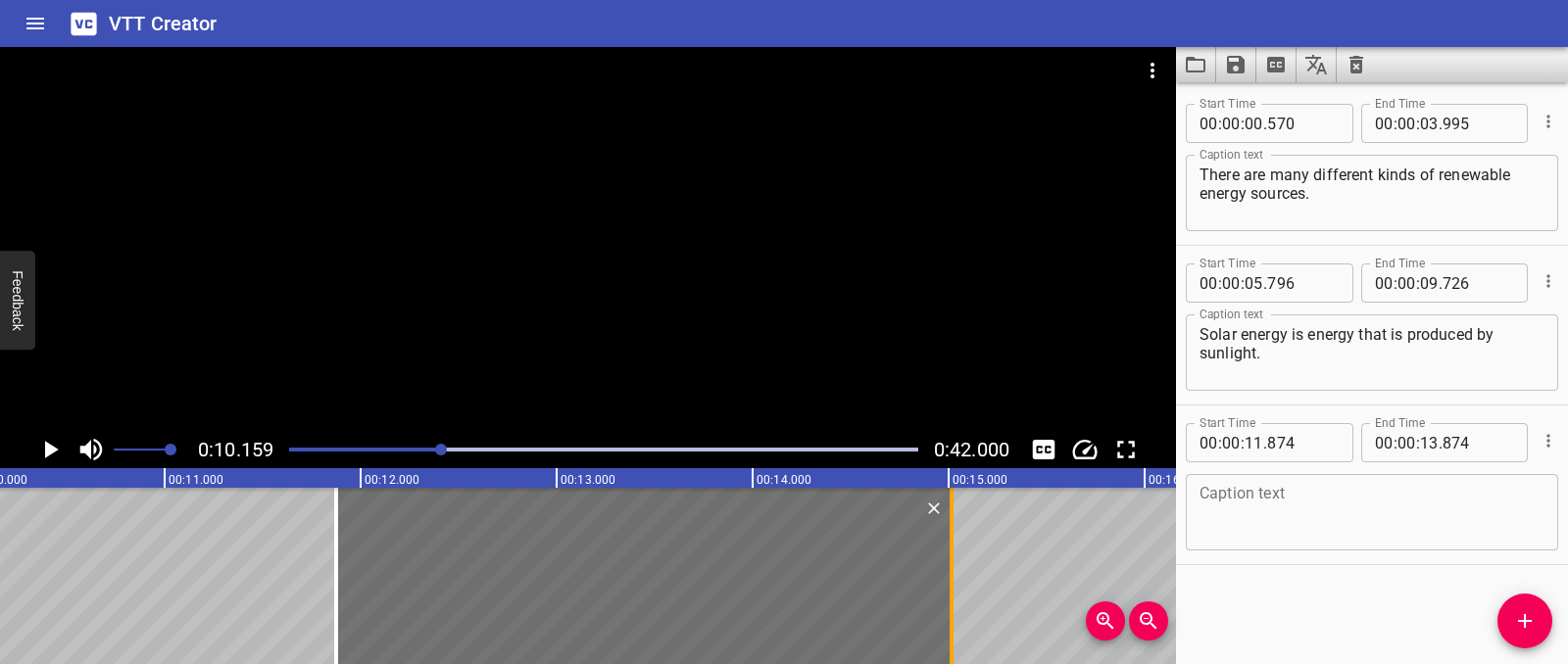
drag, startPoint x: 727, startPoint y: 599, endPoint x: 951, endPoint y: 589, distance: 224.2
click at [951, 589] on div at bounding box center [952, 575] width 4 height 176
type input "15"
type input "014"
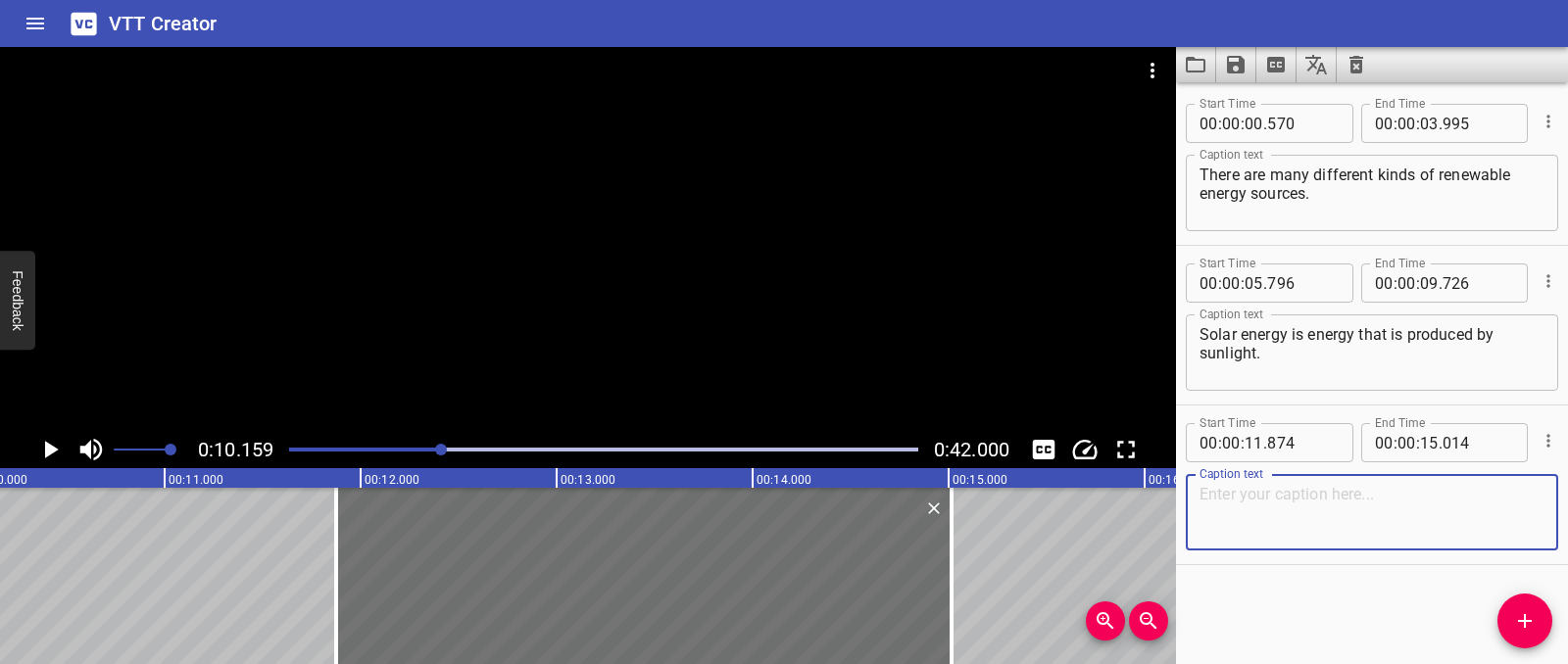
click at [1271, 485] on textarea at bounding box center [1372, 513] width 345 height 56
paste textarea "Wind power is energy produced from the wind."
type textarea "Wind power is energy produced from the wind."
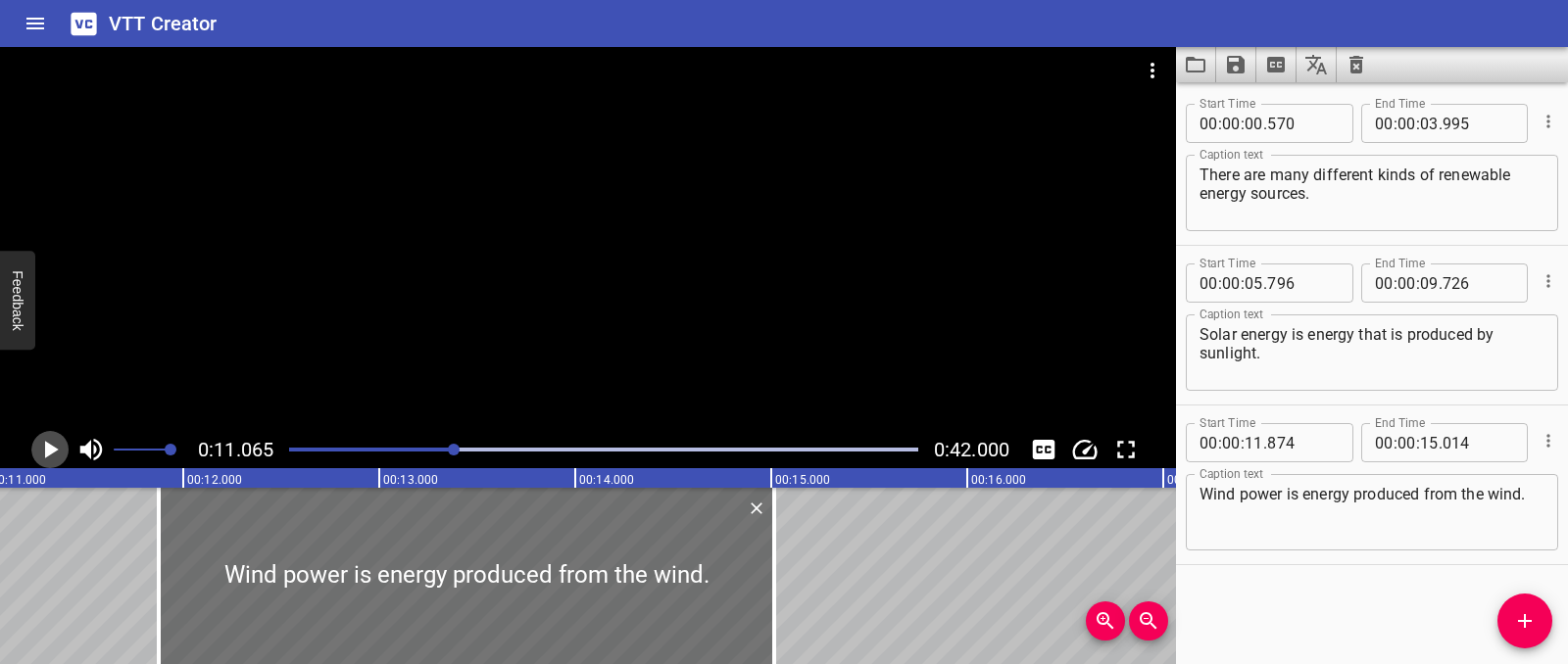
click at [63, 454] on icon "Play/Pause" at bounding box center [50, 450] width 30 height 30
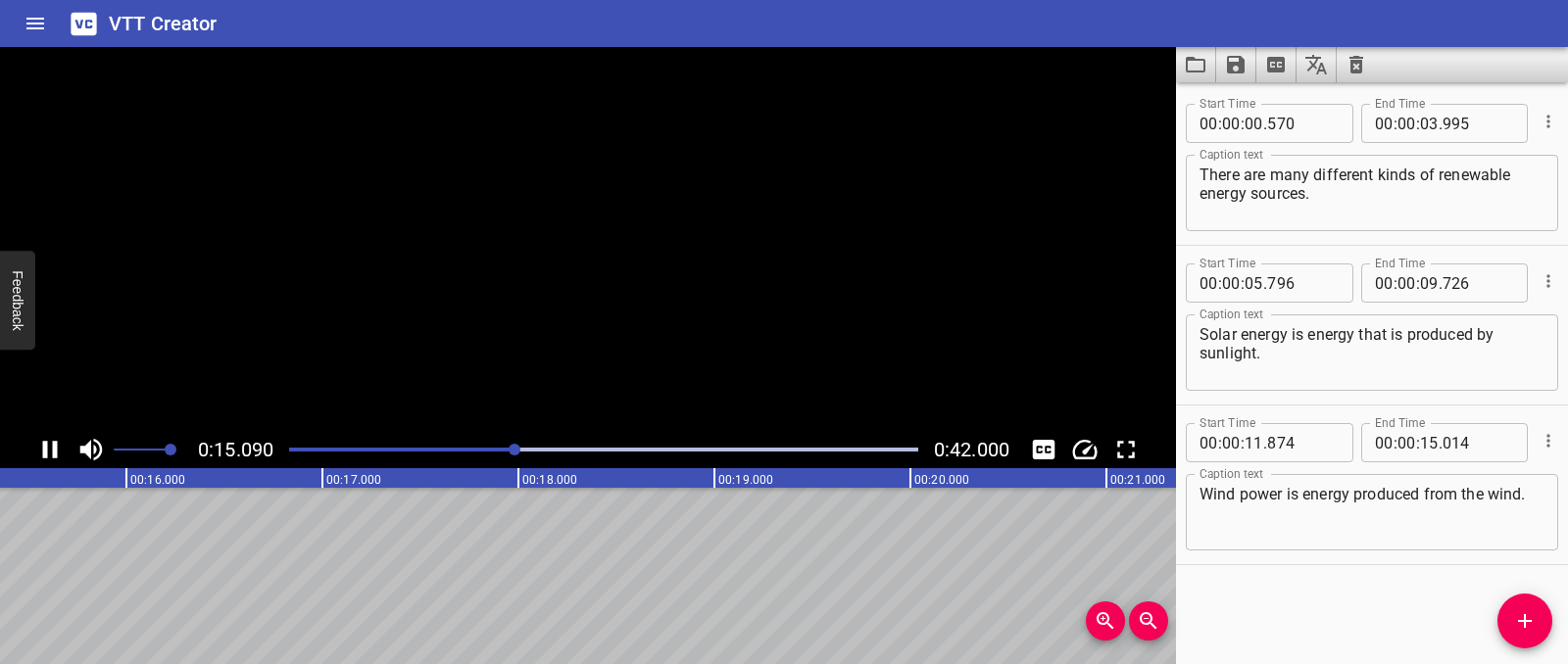
click at [63, 454] on icon "Play/Pause" at bounding box center [50, 450] width 30 height 30
click at [1531, 621] on icon "Add Cue" at bounding box center [1525, 621] width 14 height 14
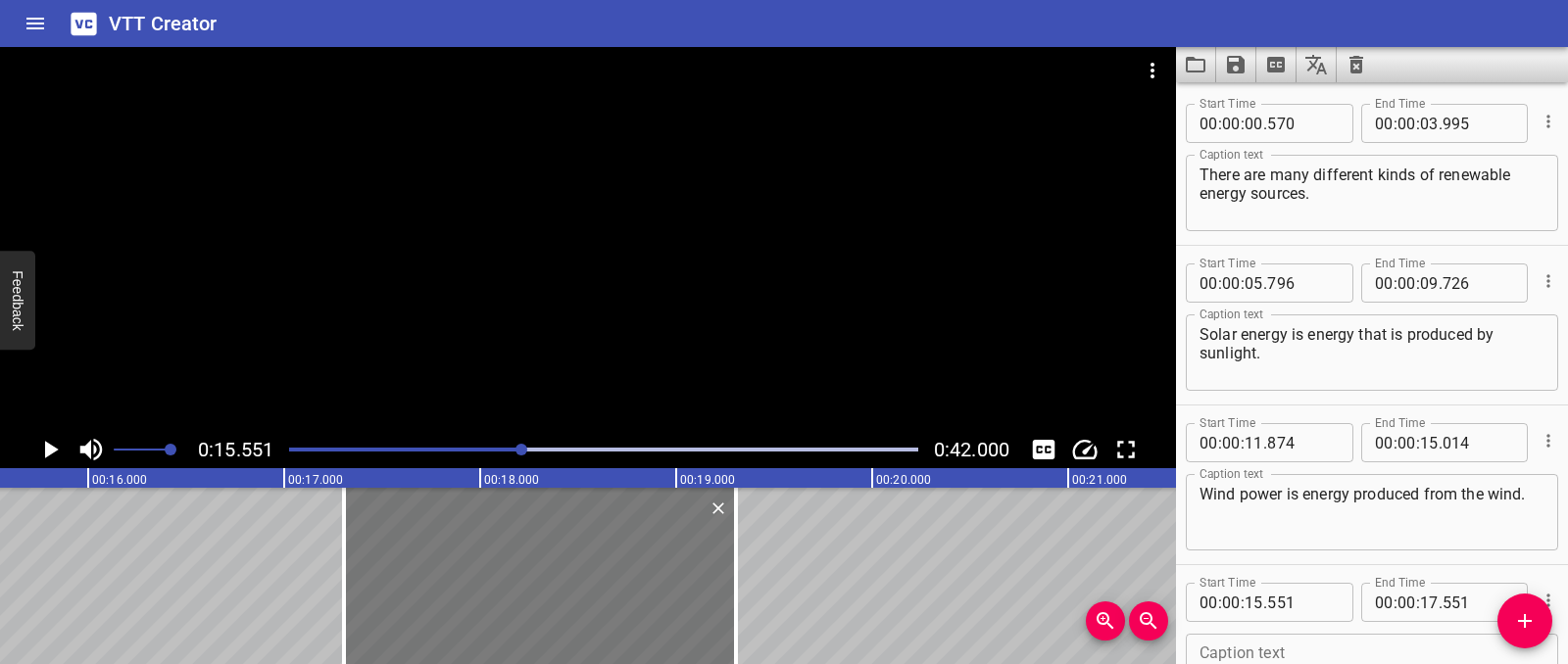
drag, startPoint x: 110, startPoint y: 622, endPoint x: 454, endPoint y: 582, distance: 346.3
click at [454, 582] on div at bounding box center [539, 575] width 392 height 176
type input "17"
type input "306"
type input "19"
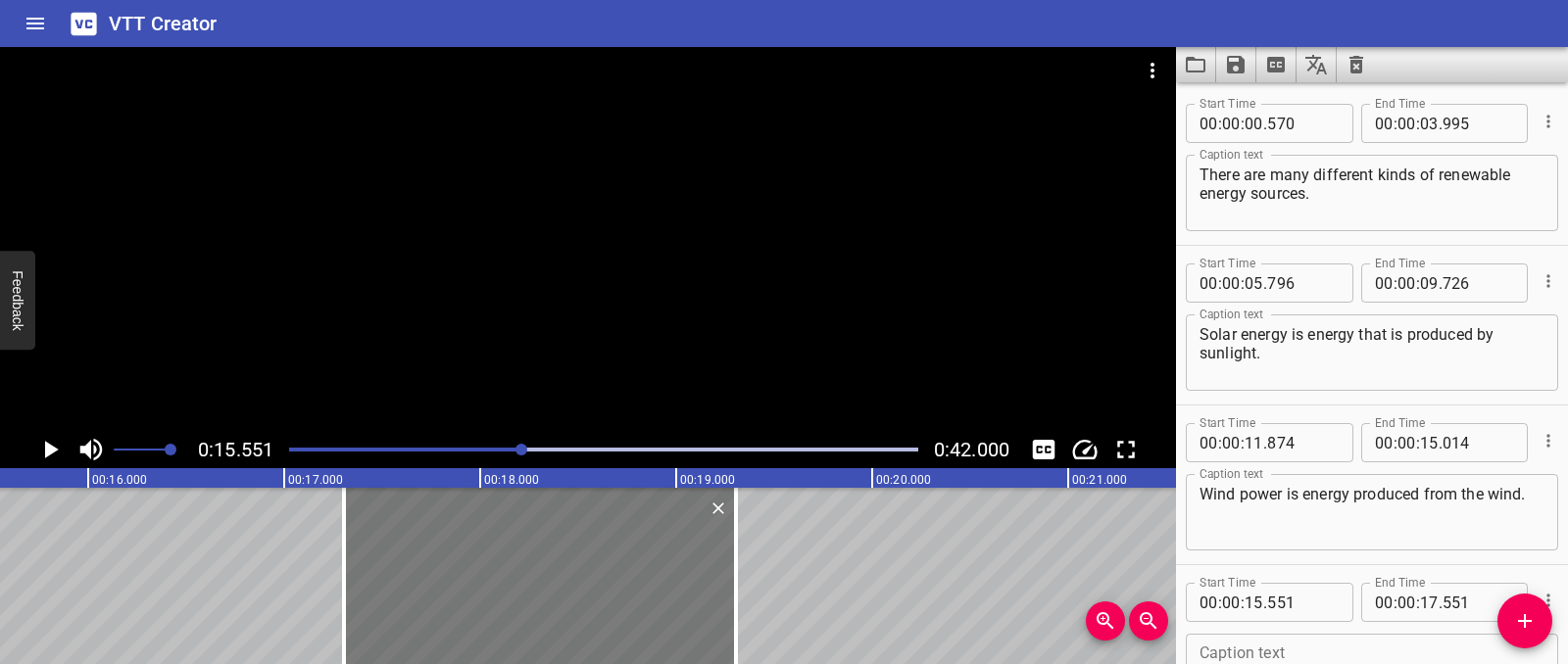
type input "306"
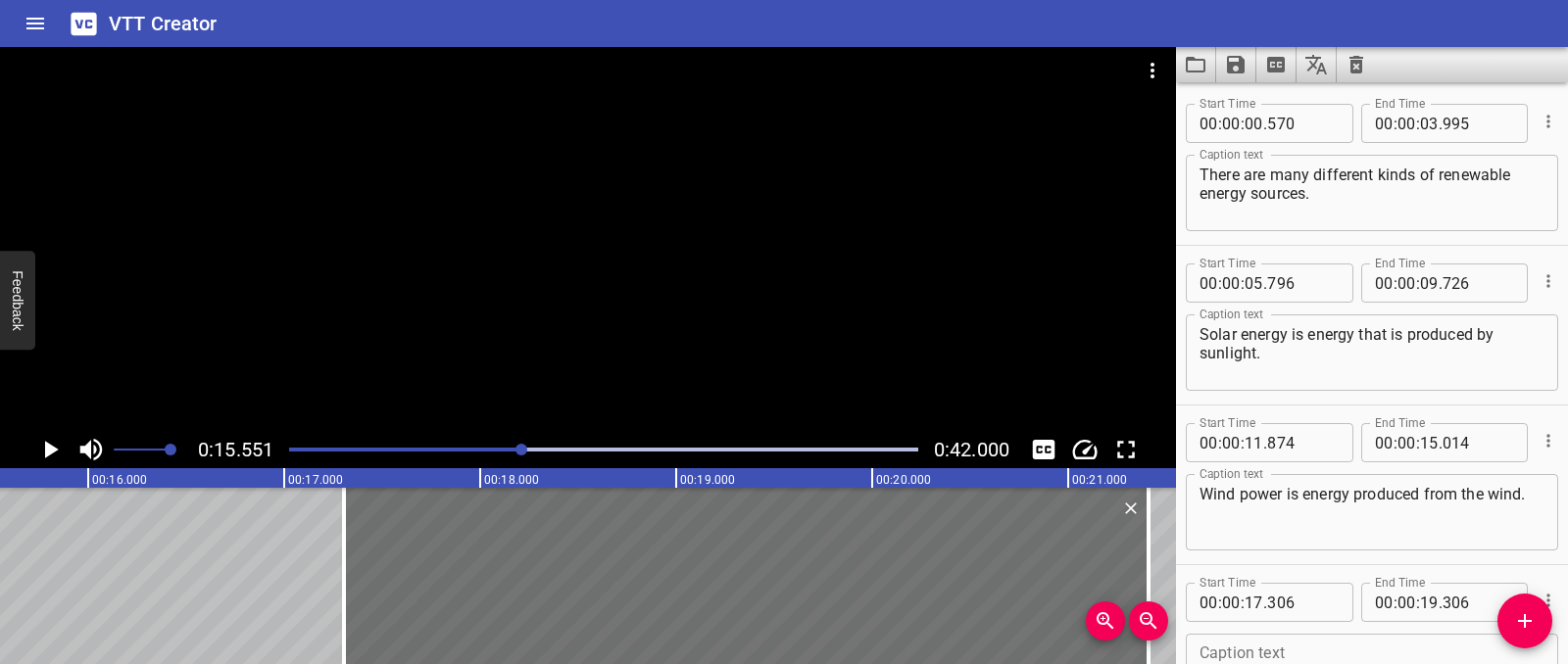
drag, startPoint x: 739, startPoint y: 579, endPoint x: 1206, endPoint y: 569, distance: 467.1
click at [1146, 569] on div at bounding box center [1149, 575] width 20 height 176
type input "21"
type input "416"
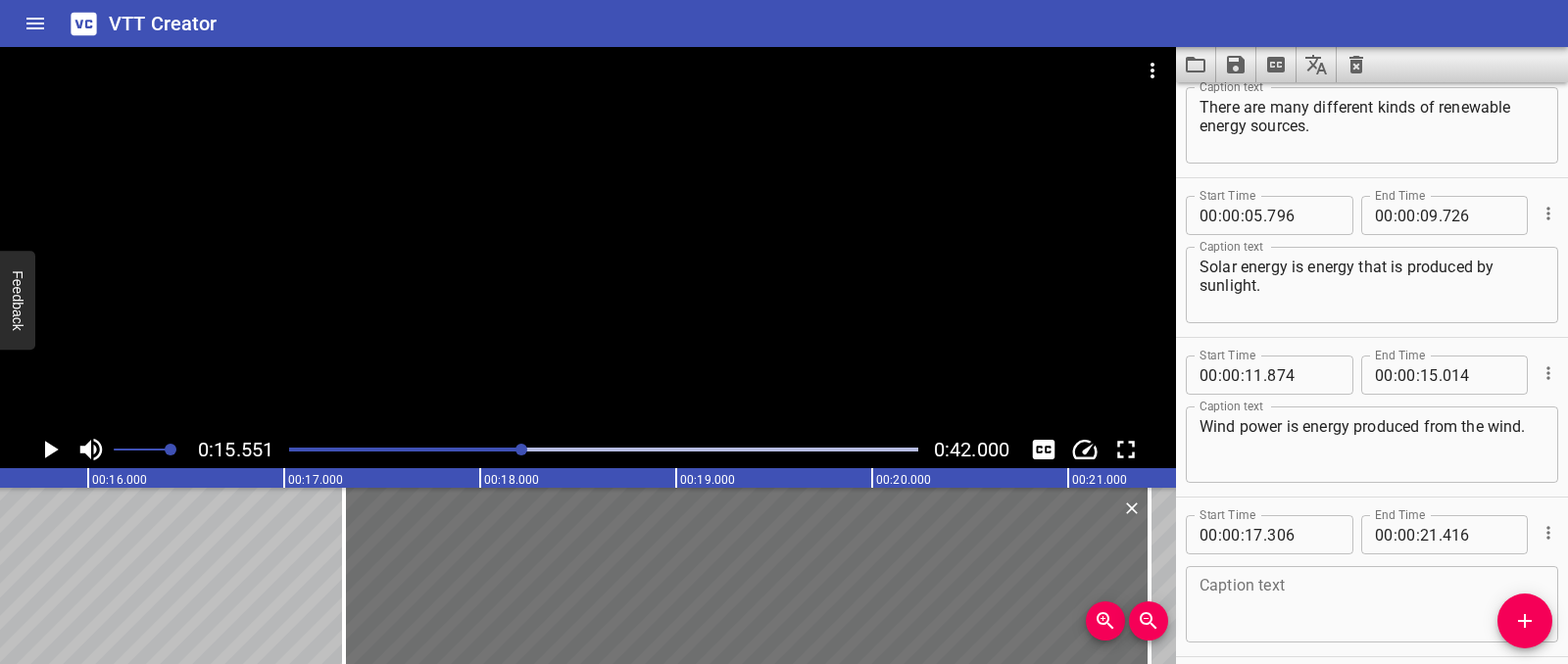
scroll to position [149, 0]
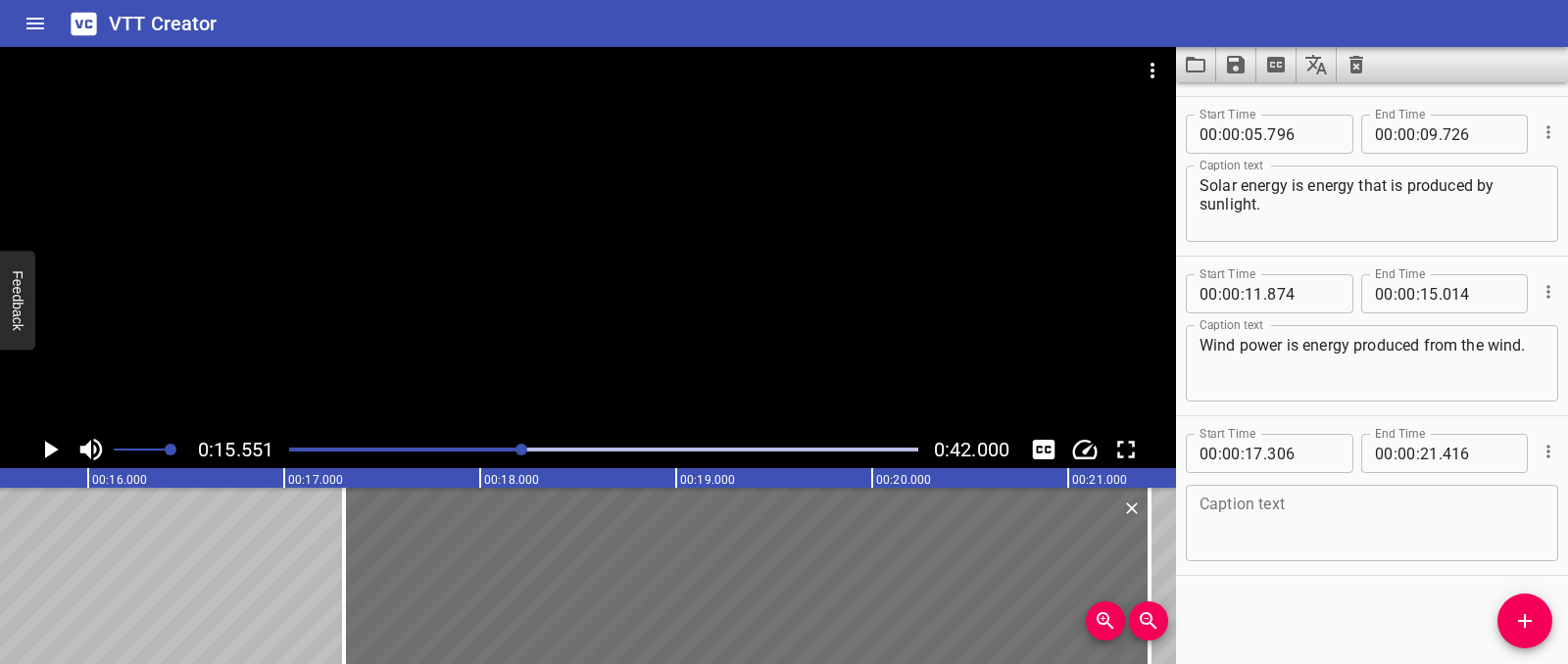
click at [1303, 482] on div "Caption text Caption text" at bounding box center [1372, 521] width 372 height 89
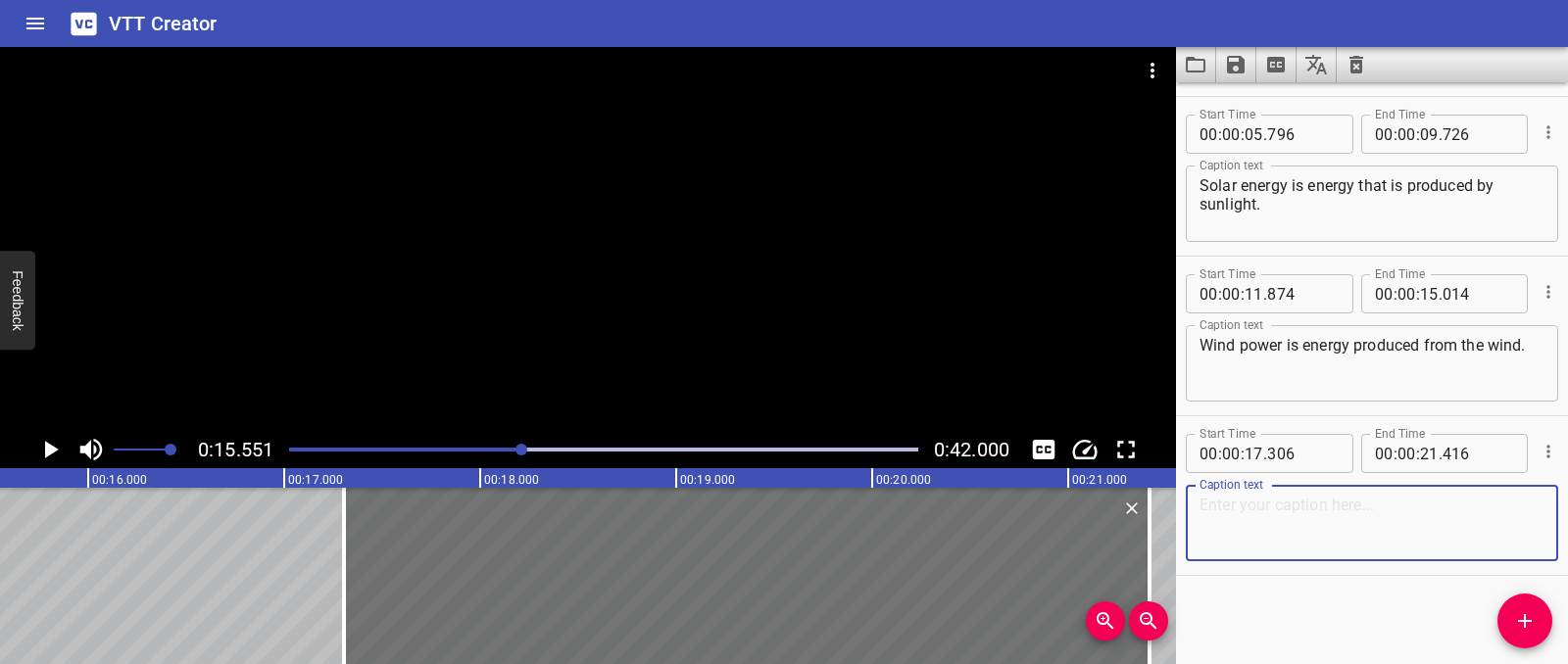
click at [1303, 509] on textarea at bounding box center [1372, 523] width 345 height 56
paste textarea "Hydropower or hydroelectricity is energy produced by the flow or movement of wa…"
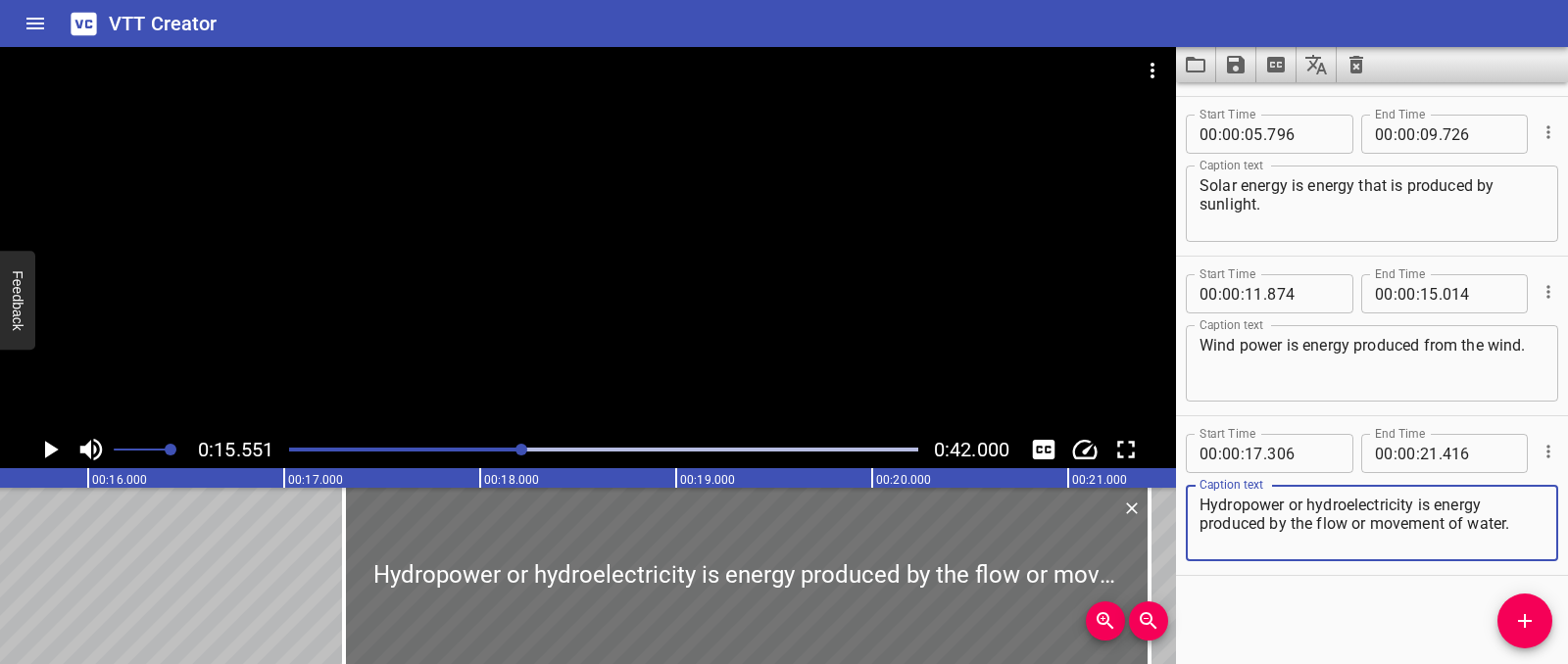
type textarea "Hydropower or hydroelectricity is energy produced by the flow or movement of wa…"
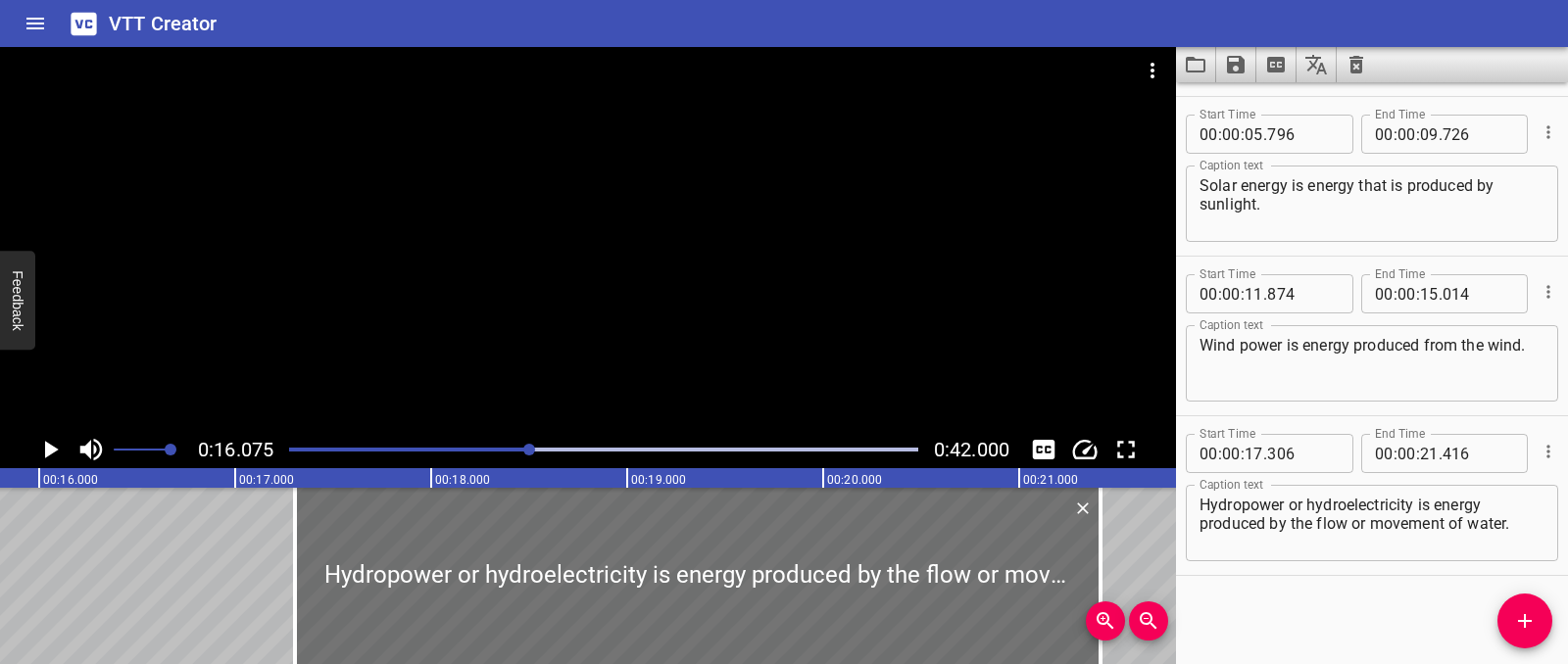
scroll to position [0, 3151]
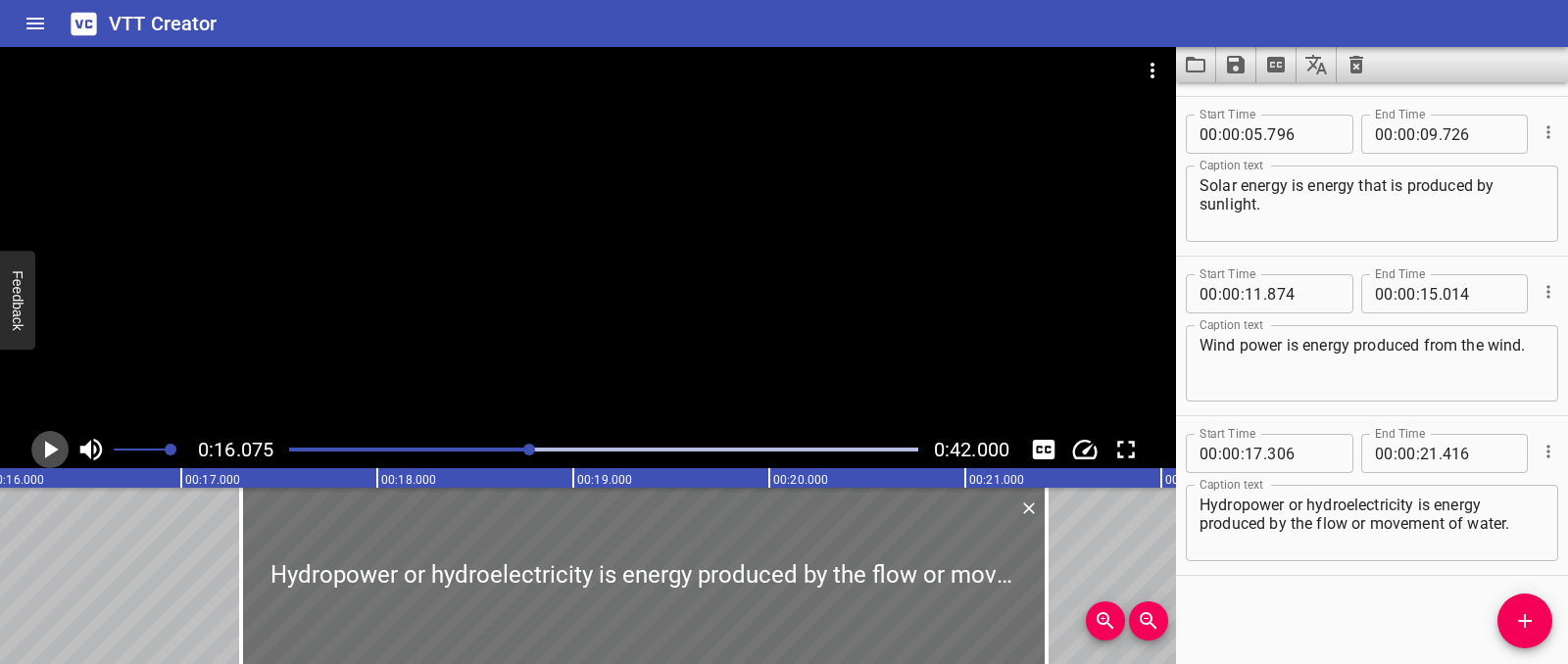
click at [56, 453] on icon "Play/Pause" at bounding box center [50, 450] width 30 height 30
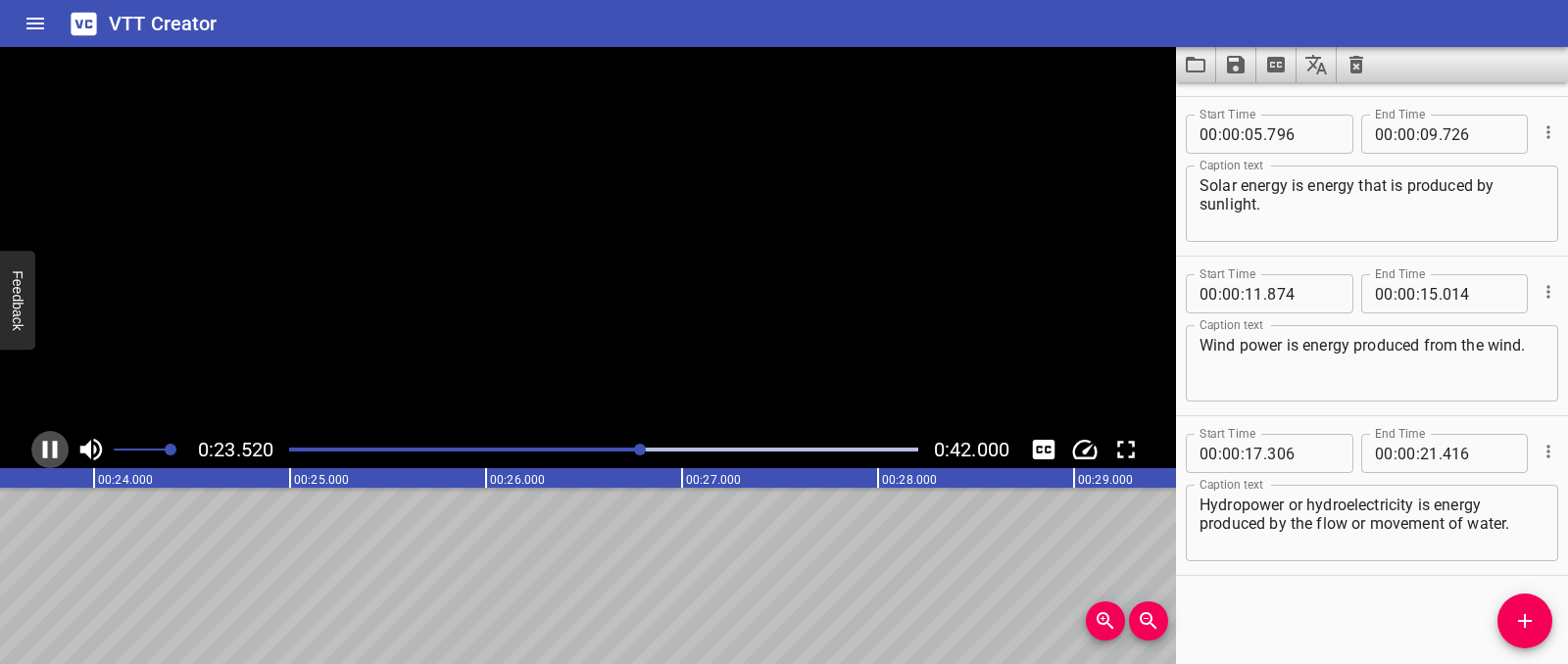
click at [56, 453] on icon "Play/Pause" at bounding box center [50, 450] width 15 height 18
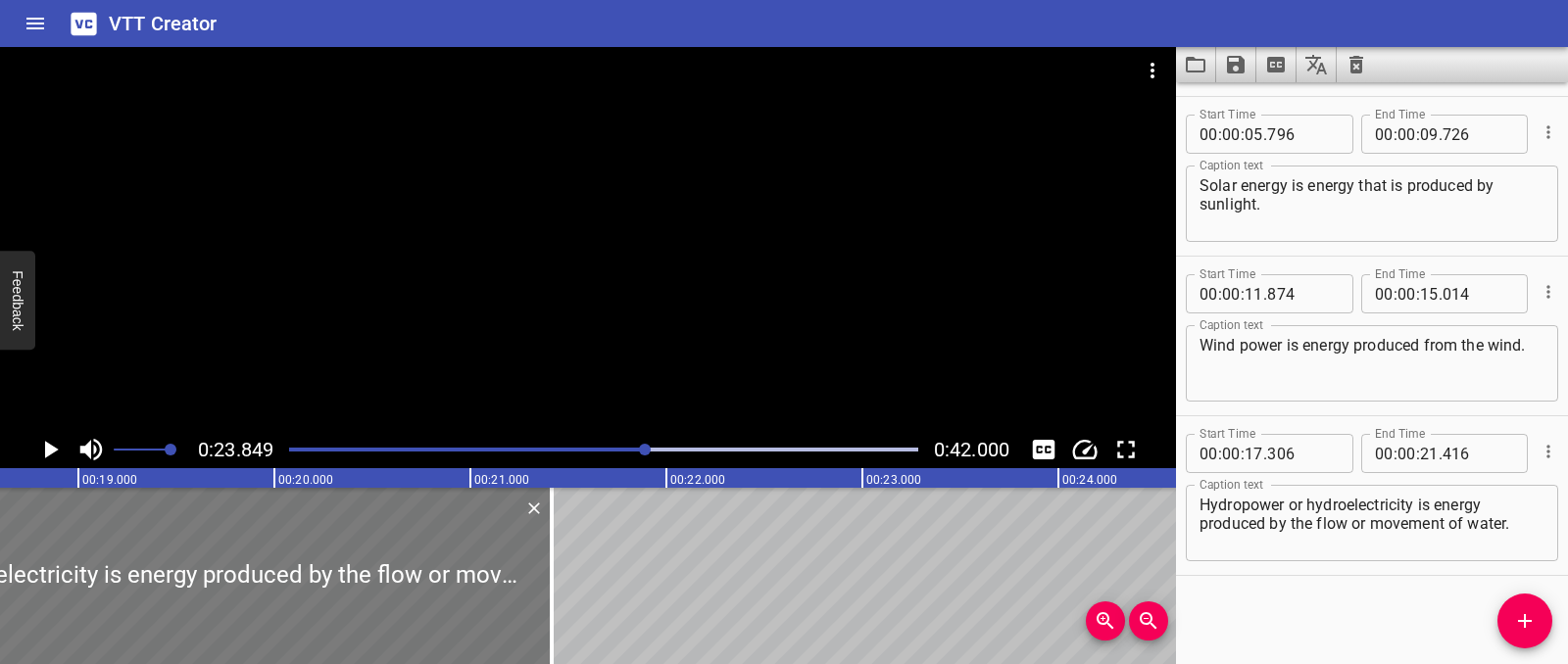
click at [403, 537] on div at bounding box center [149, 575] width 805 height 176
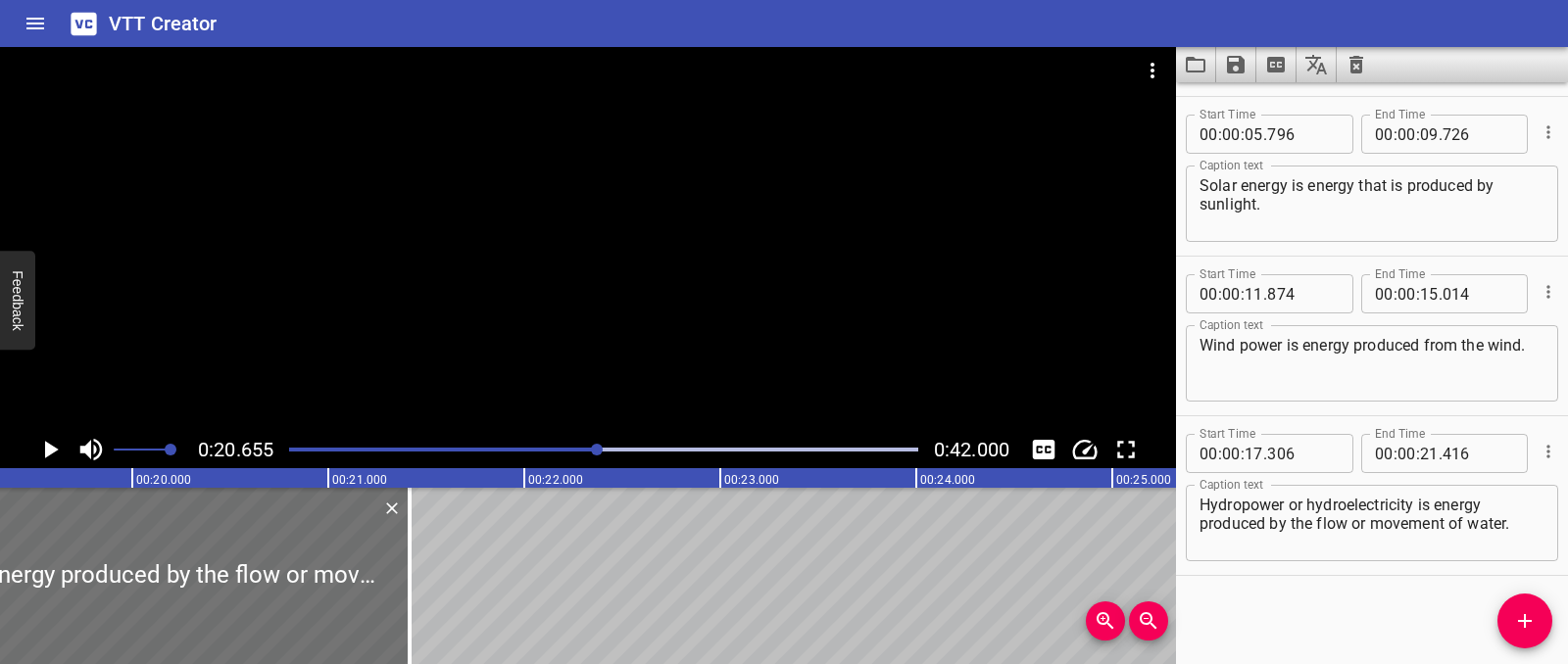
scroll to position [0, 3307]
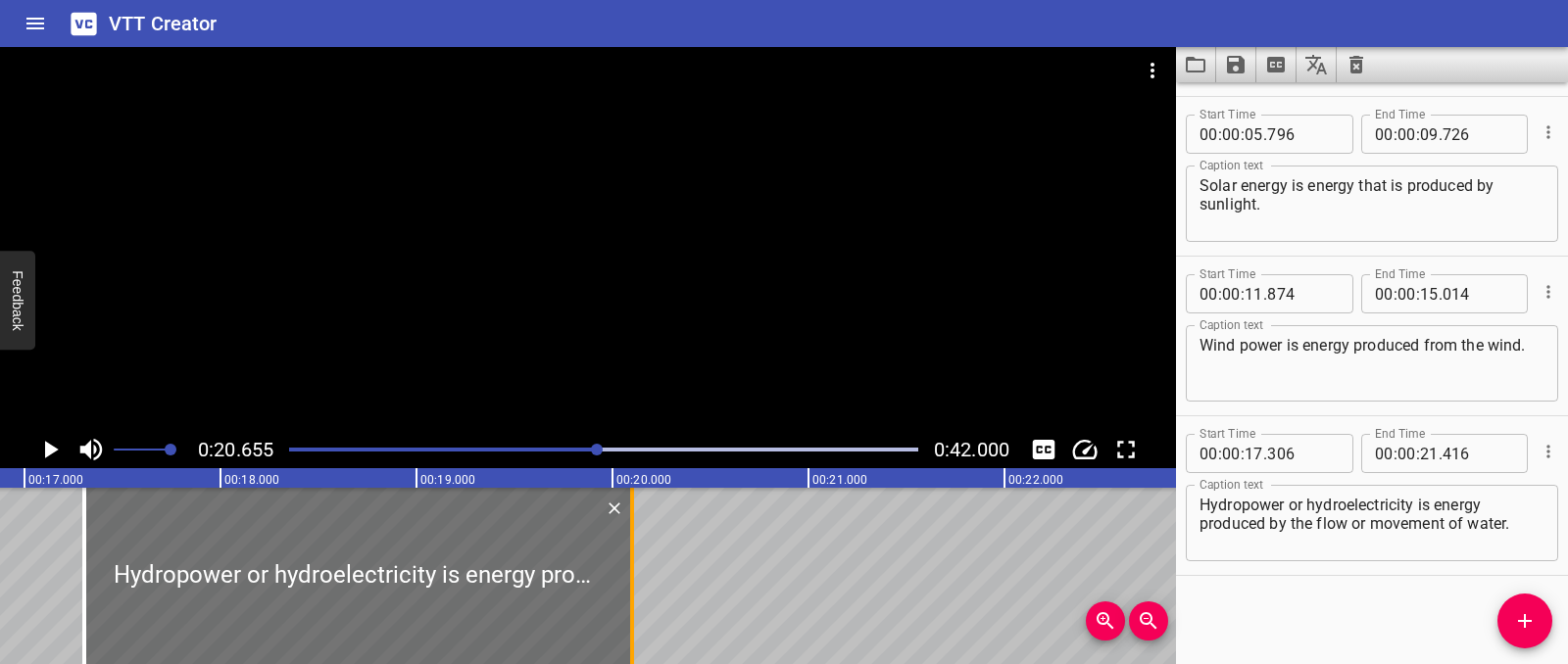
drag, startPoint x: 886, startPoint y: 593, endPoint x: 628, endPoint y: 608, distance: 258.4
click at [628, 608] on div at bounding box center [632, 575] width 20 height 176
type input "20"
type input "101"
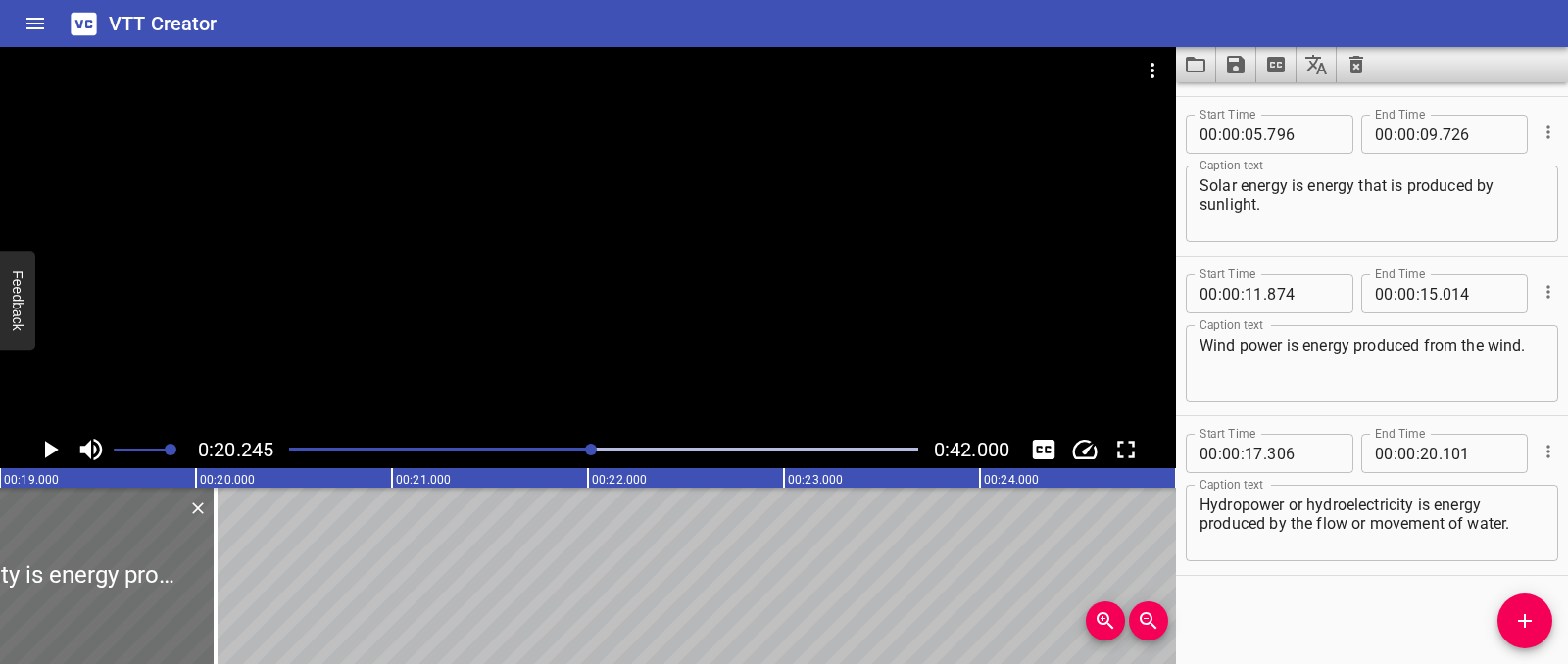
scroll to position [0, 3694]
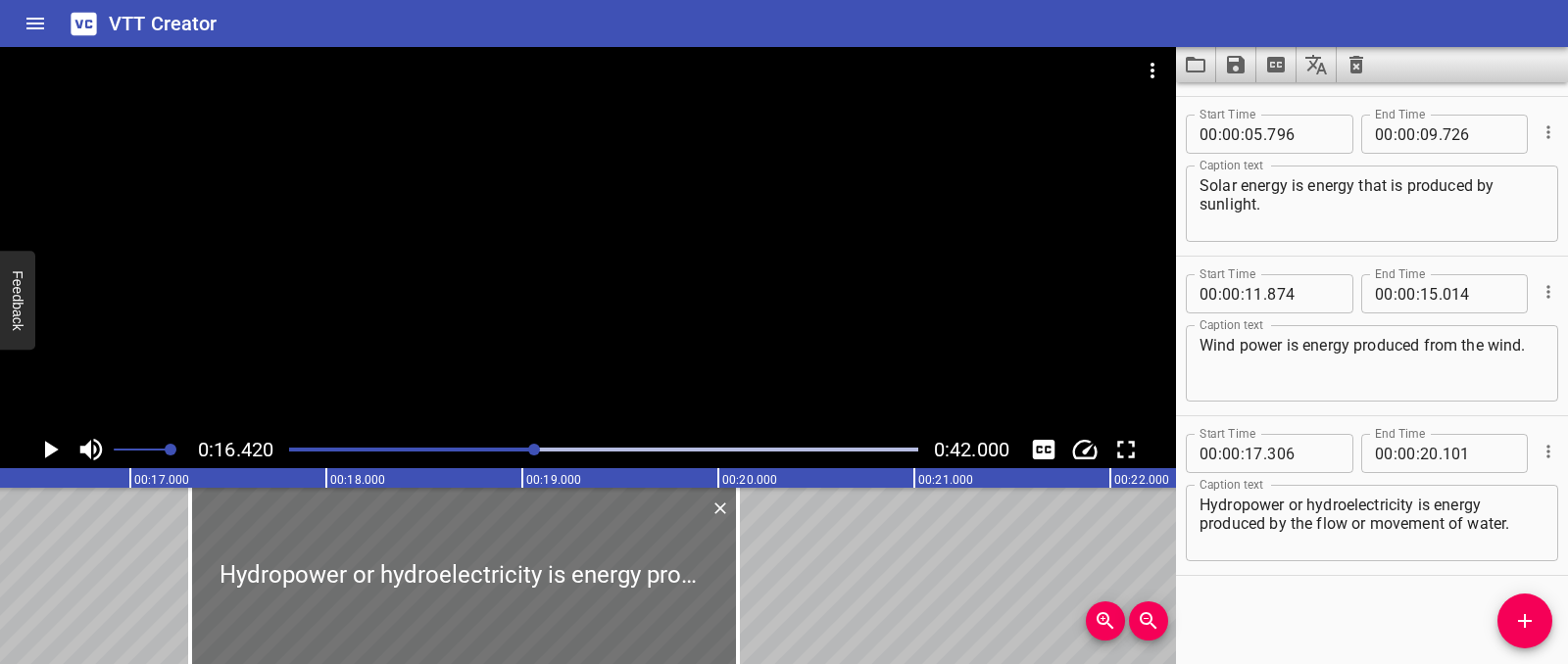
scroll to position [0, 3218]
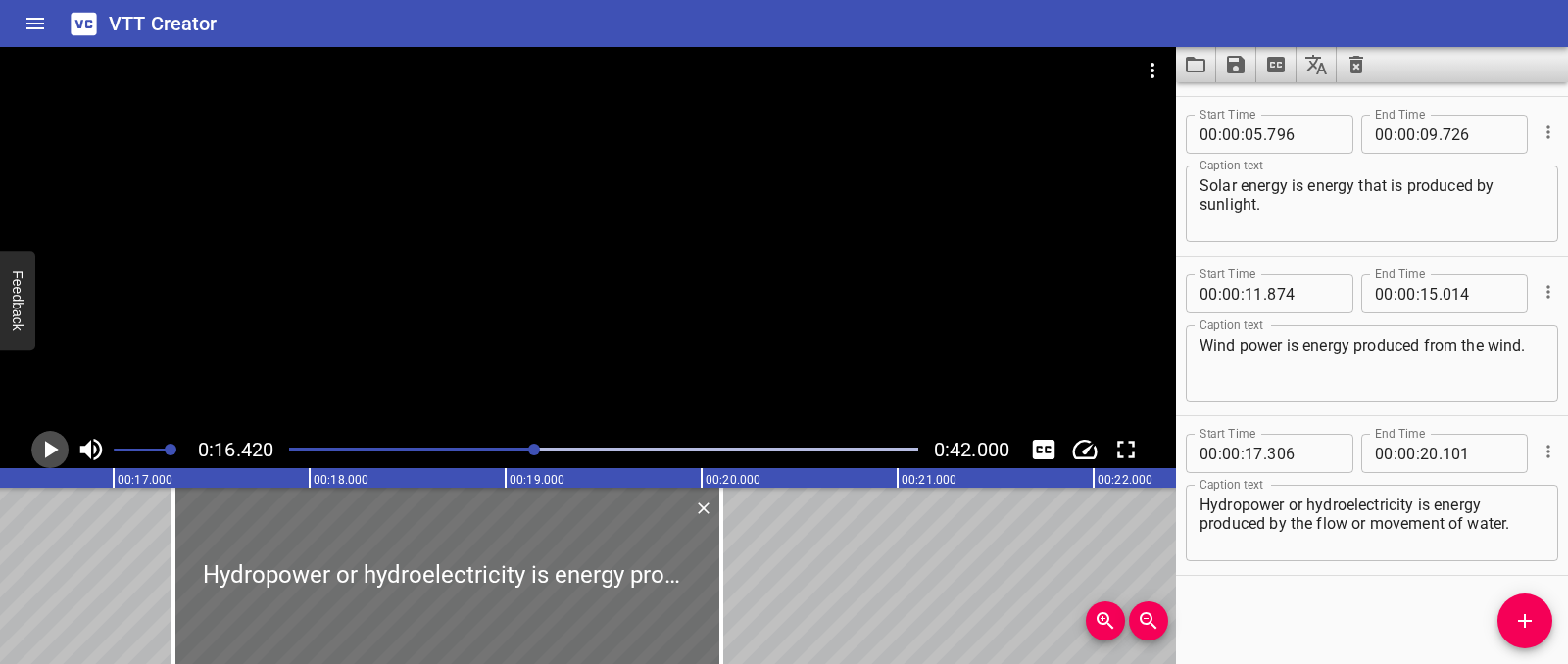
click at [49, 453] on icon "Play/Pause" at bounding box center [52, 450] width 14 height 18
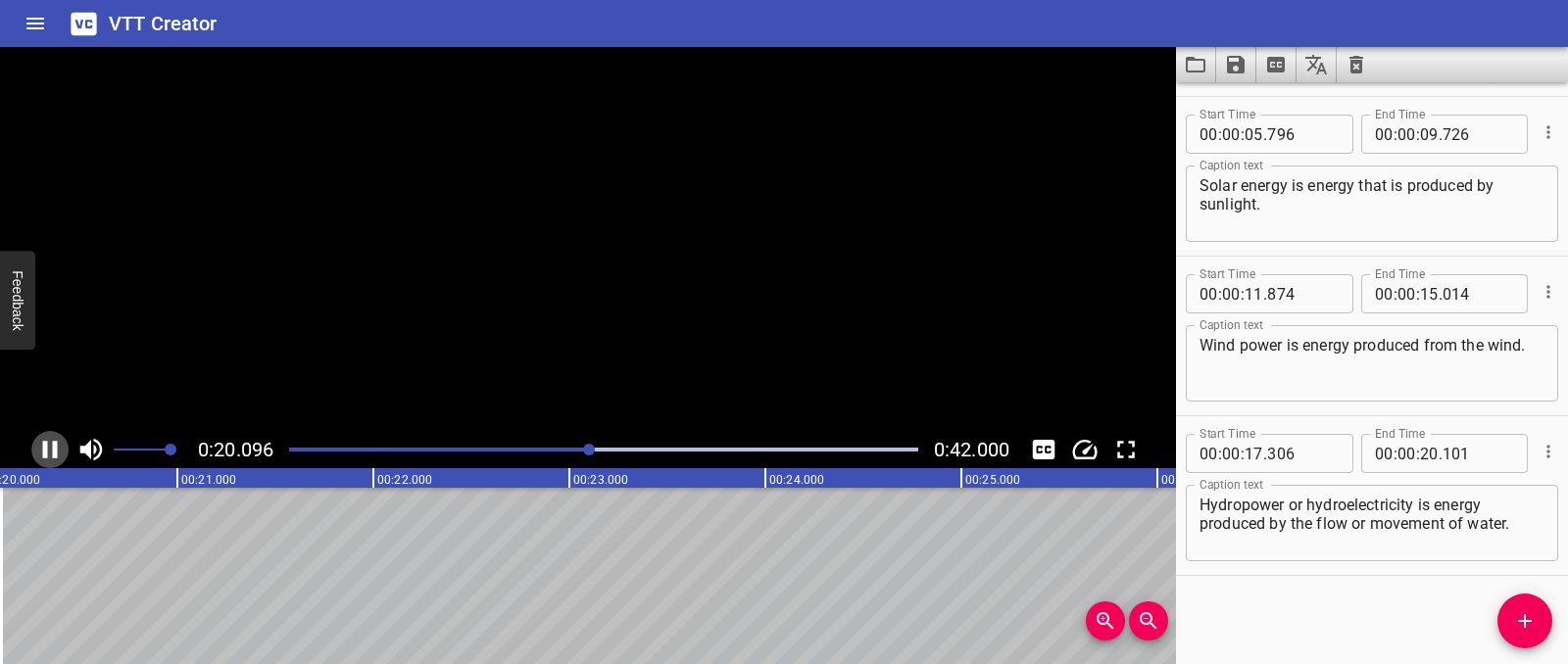
click at [49, 453] on icon "Play/Pause" at bounding box center [50, 450] width 30 height 30
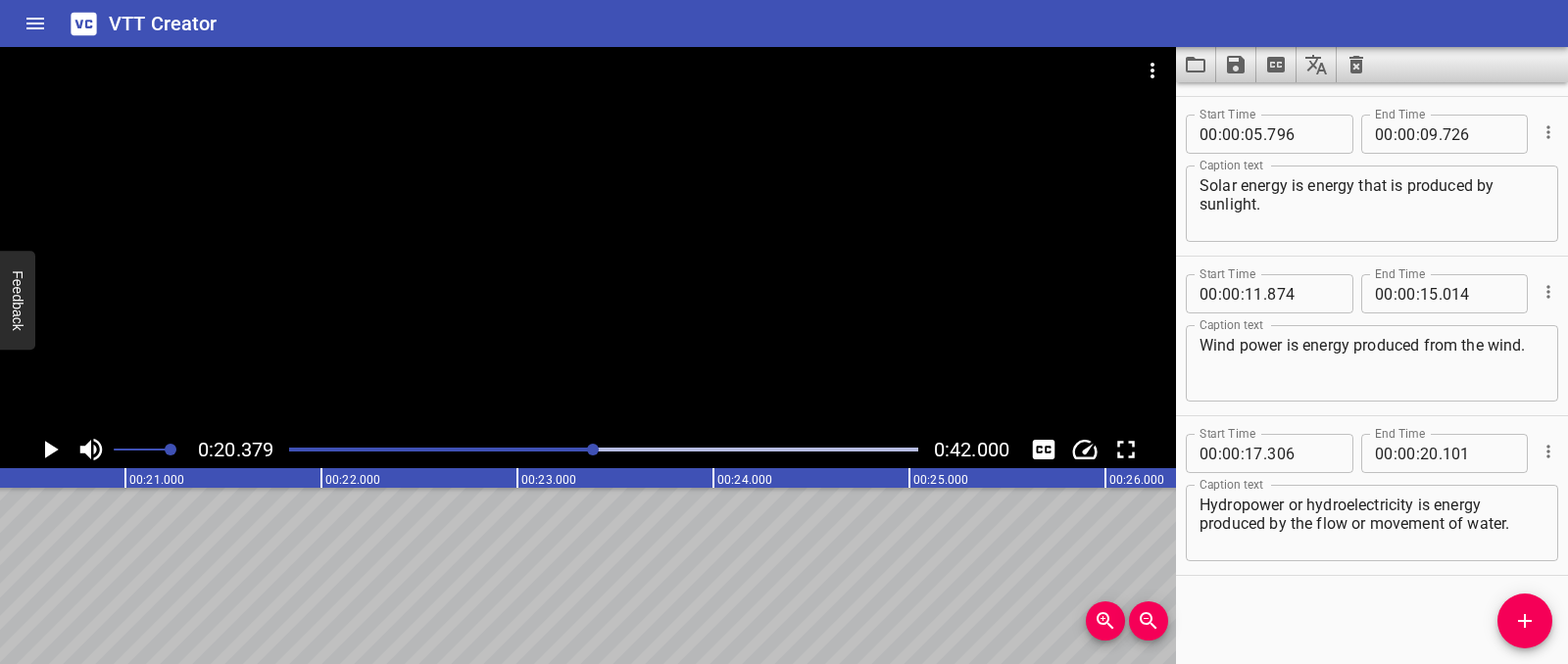
scroll to position [0, 3994]
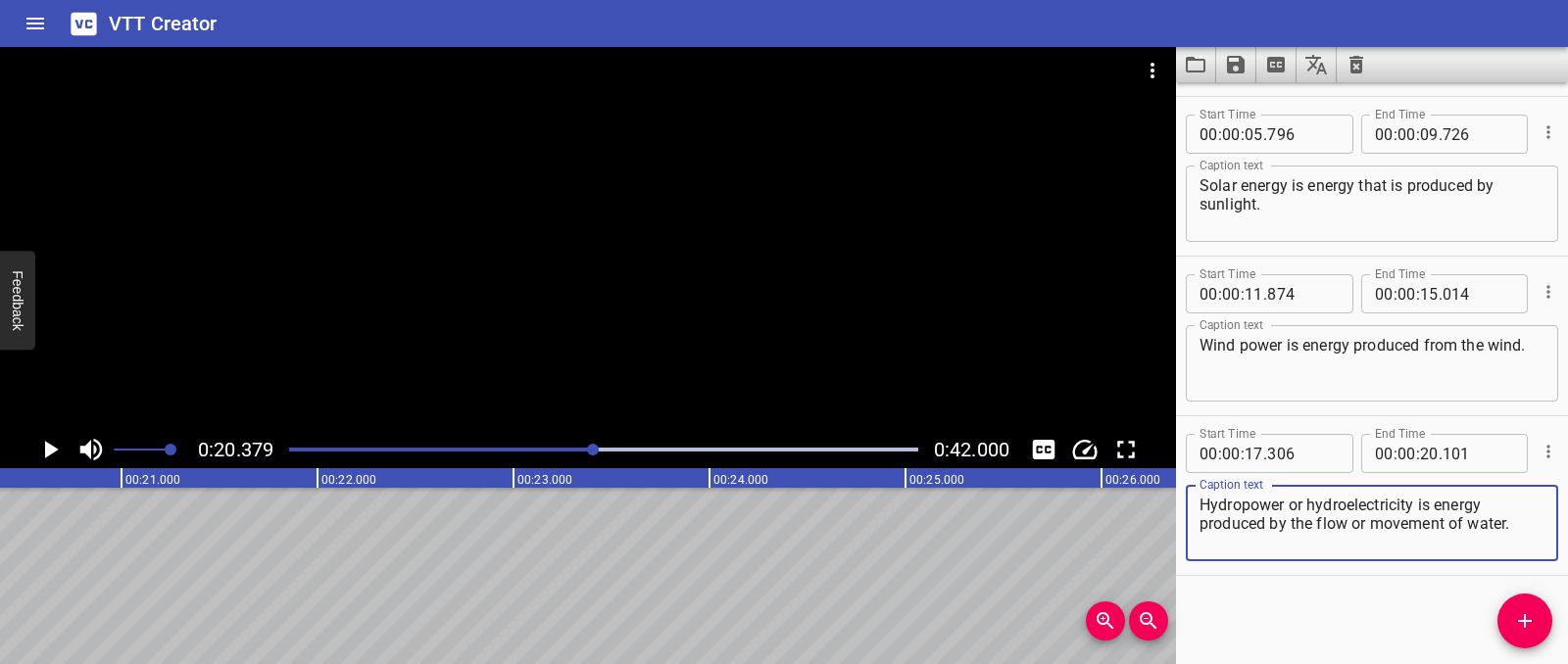
drag, startPoint x: 1437, startPoint y: 509, endPoint x: 1489, endPoint y: 533, distance: 57.3
click at [1489, 533] on textarea "Hydropower or hydroelectricity is energy produced by the flow or movement of wa…" at bounding box center [1372, 523] width 345 height 56
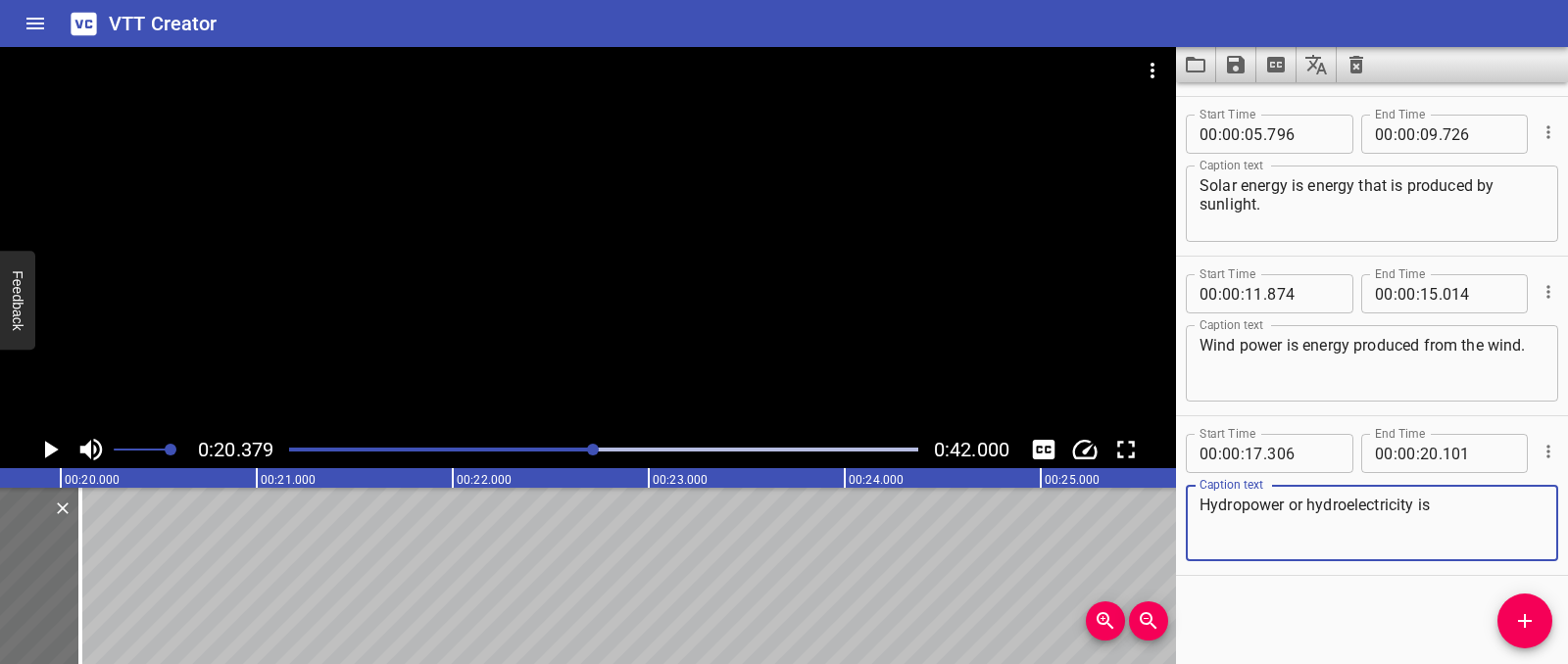
scroll to position [0, 3800]
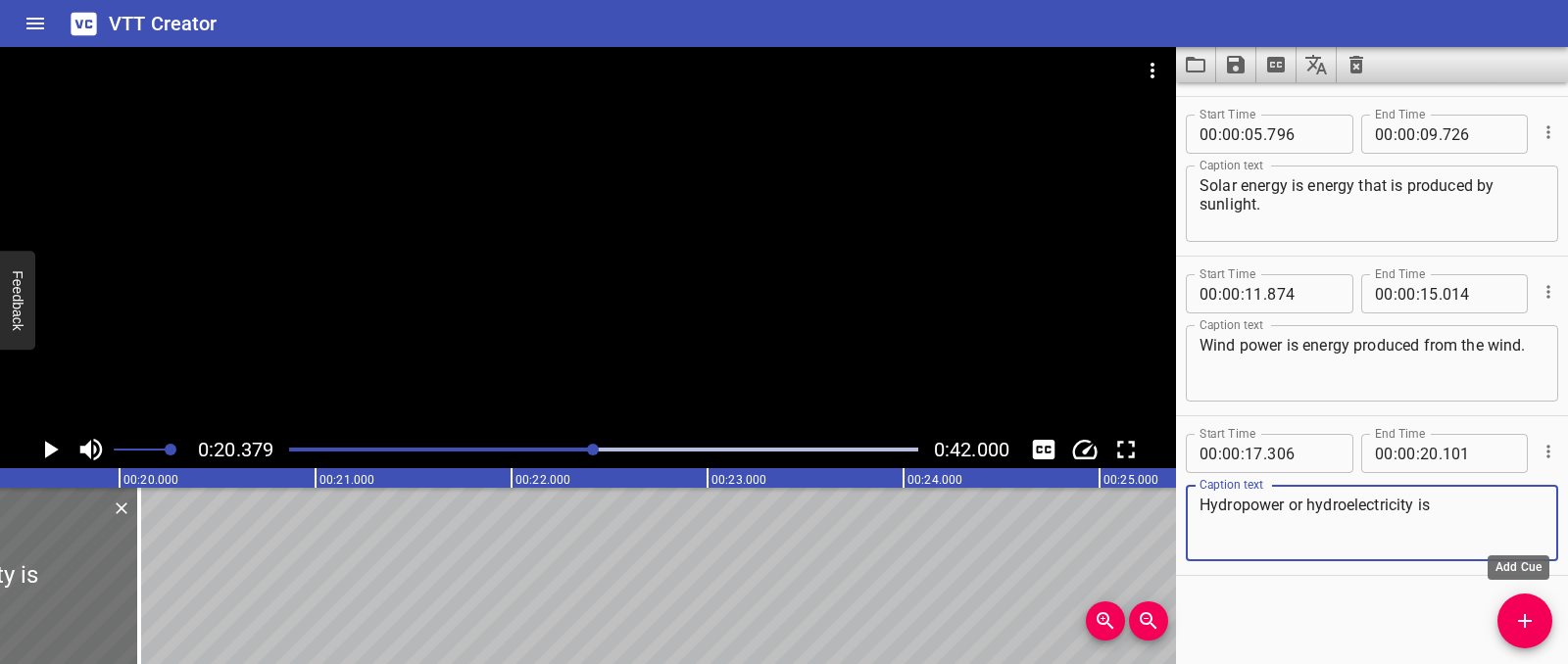
type textarea "Hydropower or hydroelectricity is"
click at [1531, 619] on icon "Add Cue" at bounding box center [1525, 621] width 24 height 24
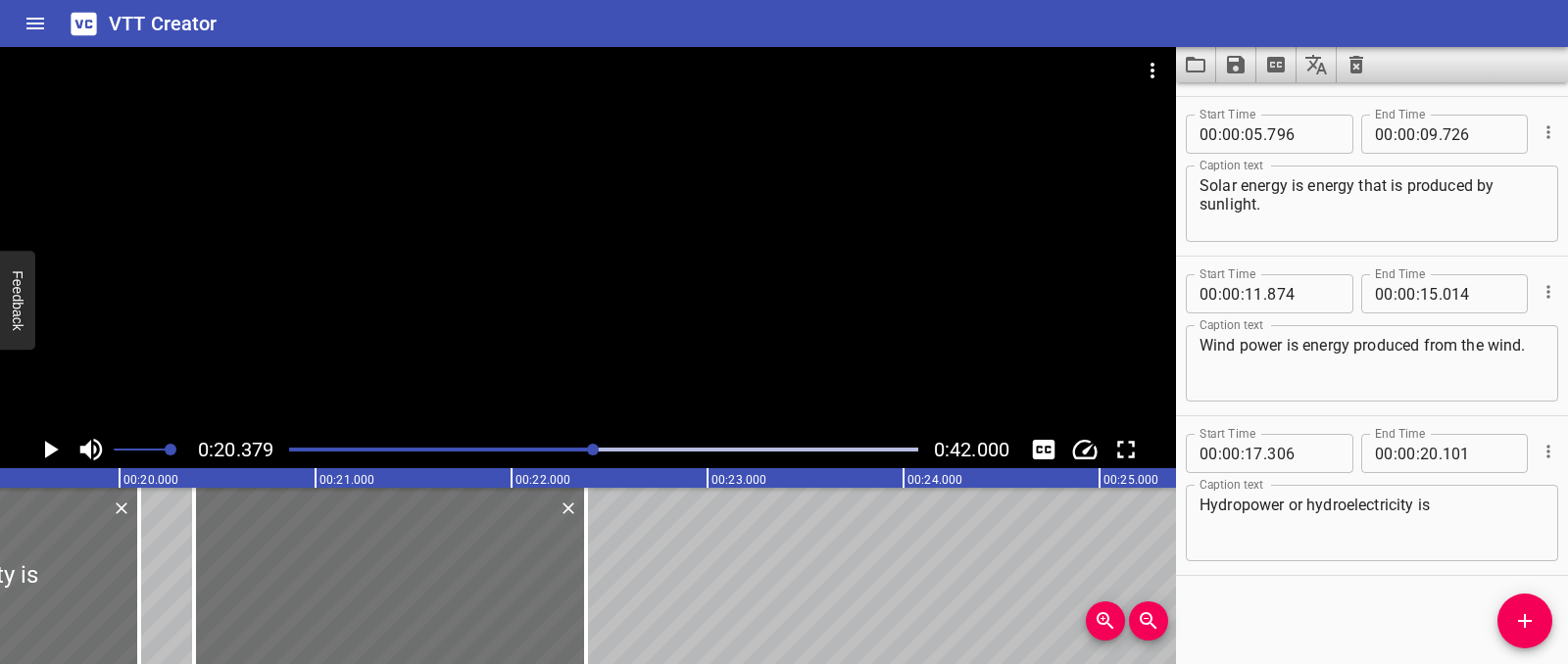
scroll to position [158, 0]
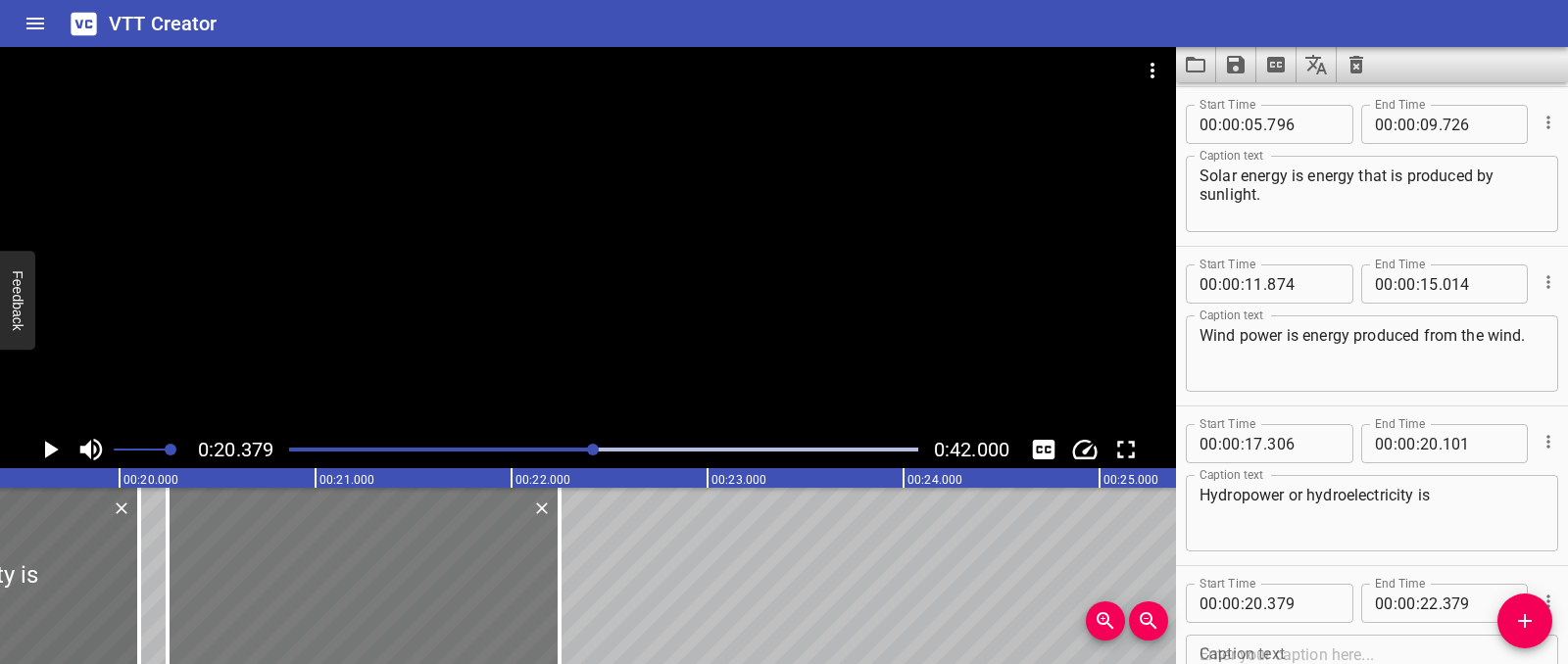
drag, startPoint x: 387, startPoint y: 586, endPoint x: 360, endPoint y: 589, distance: 27.2
click at [360, 589] on div at bounding box center [363, 575] width 392 height 176
type input "244"
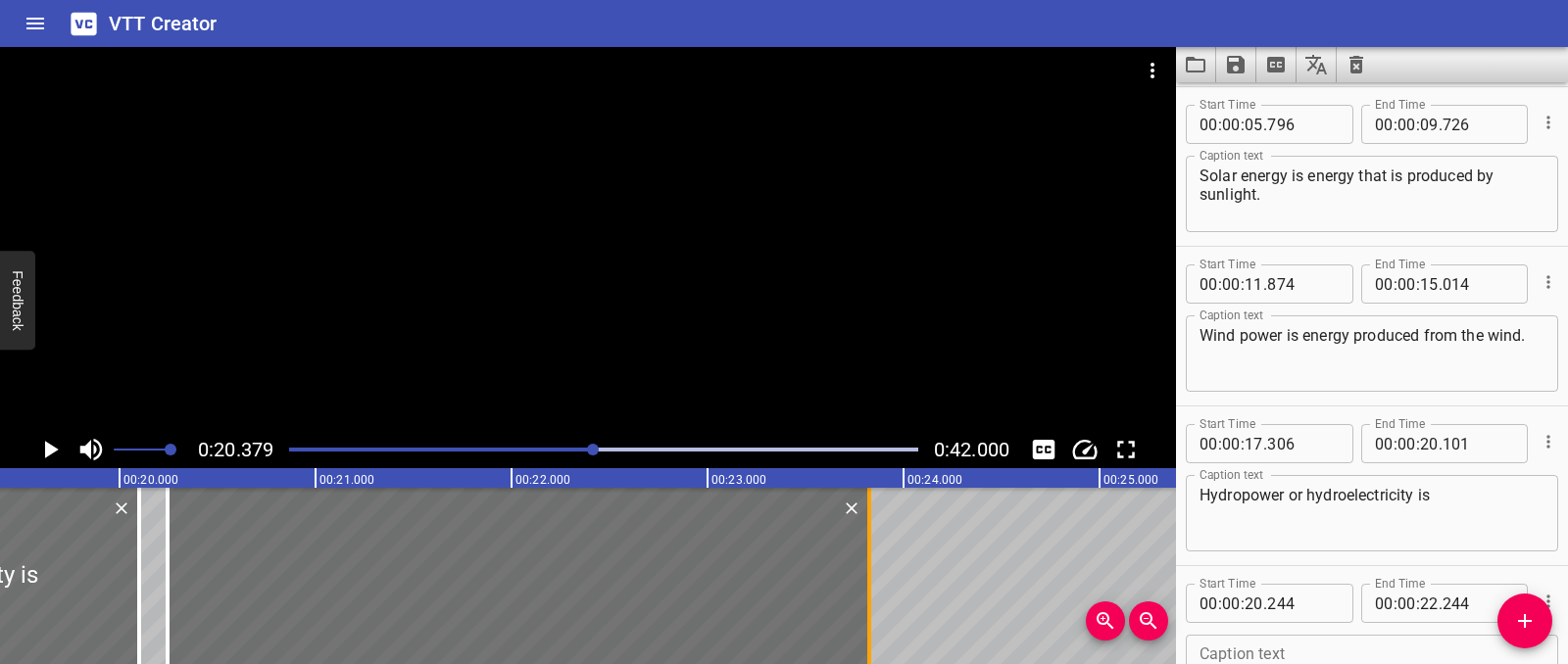
drag, startPoint x: 559, startPoint y: 577, endPoint x: 868, endPoint y: 578, distance: 309.0
click at [868, 578] on div at bounding box center [869, 575] width 4 height 176
type input "23"
type input "819"
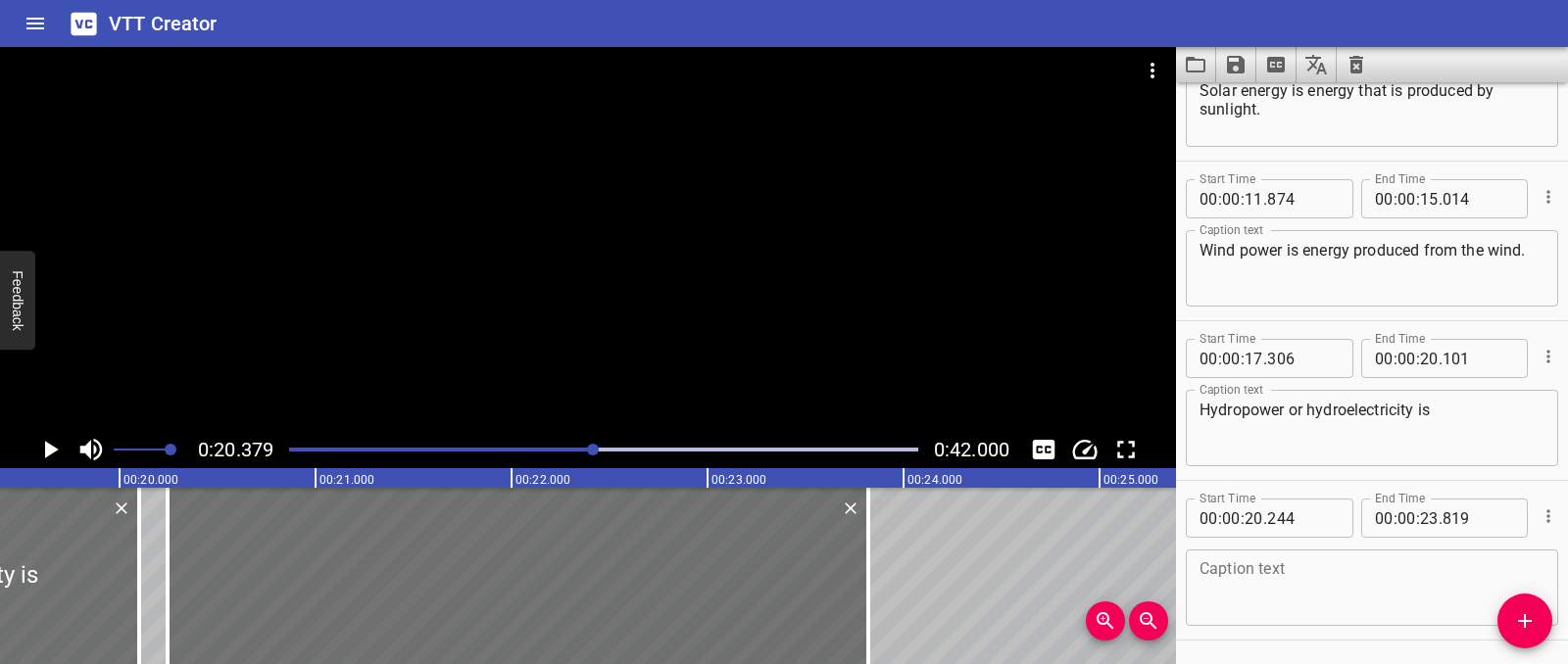
scroll to position [309, 0]
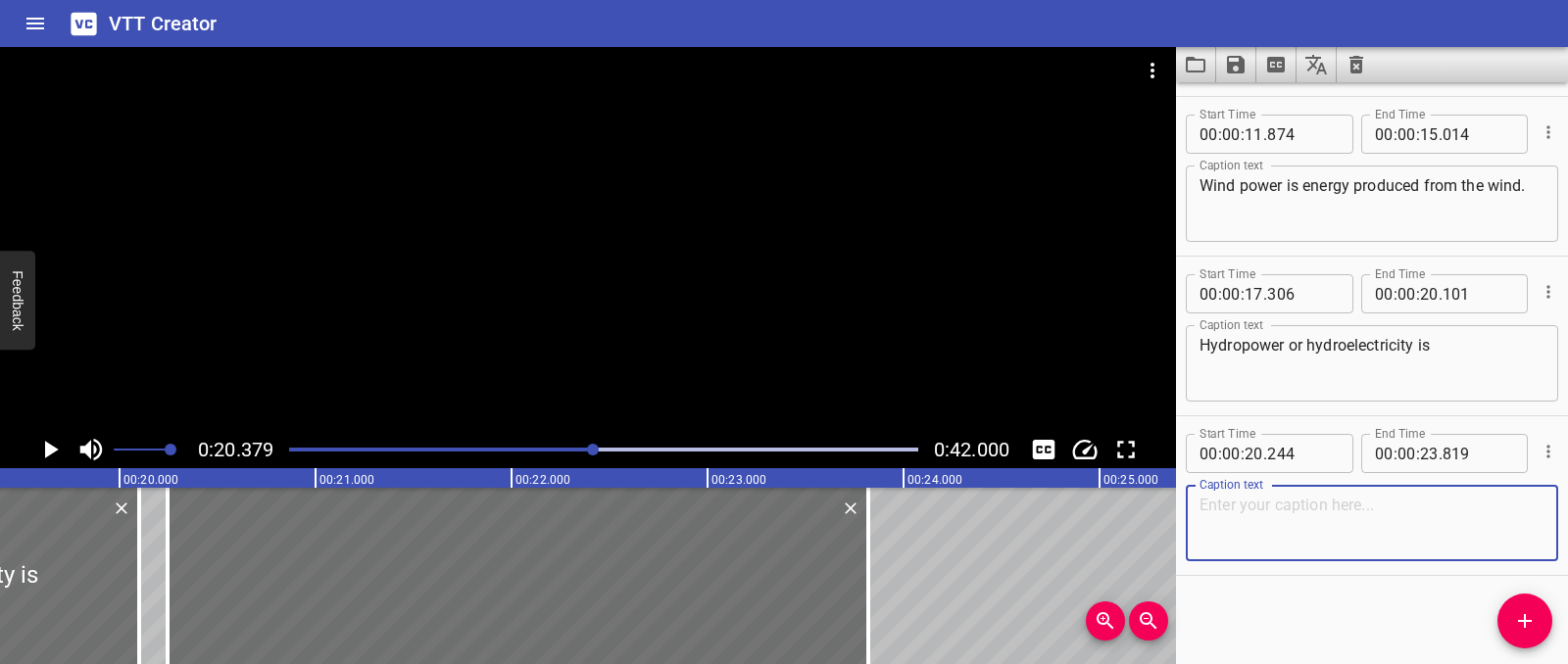
click at [1313, 525] on textarea at bounding box center [1372, 523] width 345 height 56
paste textarea "energy produced by the flow or movement of water."
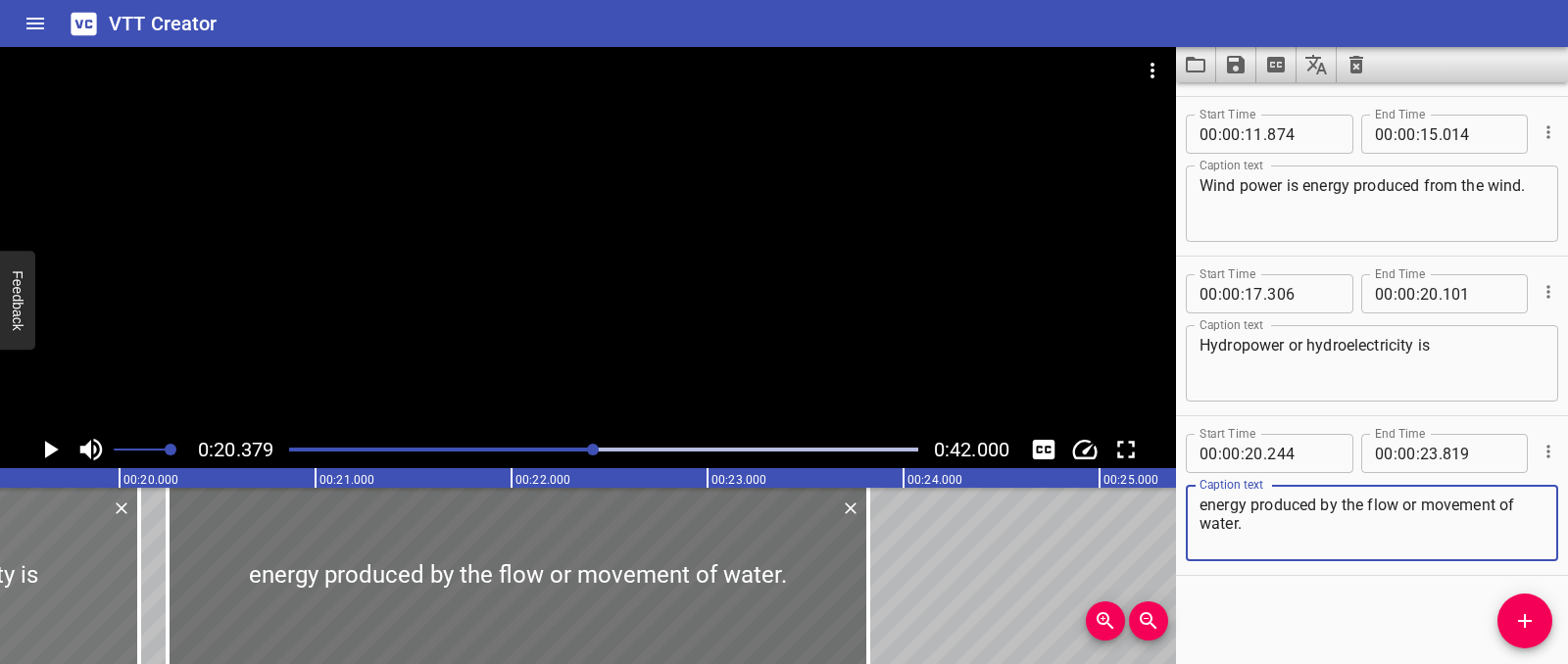
type textarea "energy produced by the flow or movement of water."
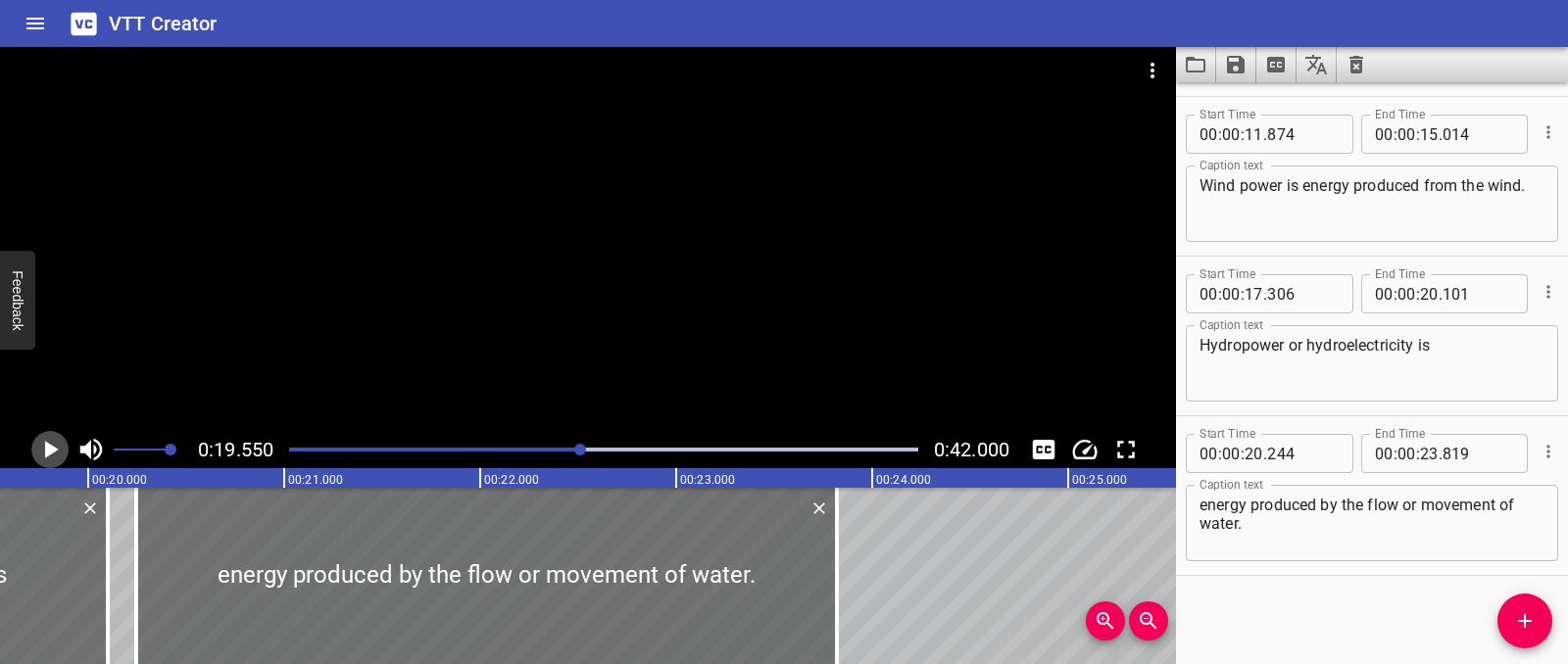
click at [58, 447] on icon "Play/Pause" at bounding box center [50, 450] width 30 height 30
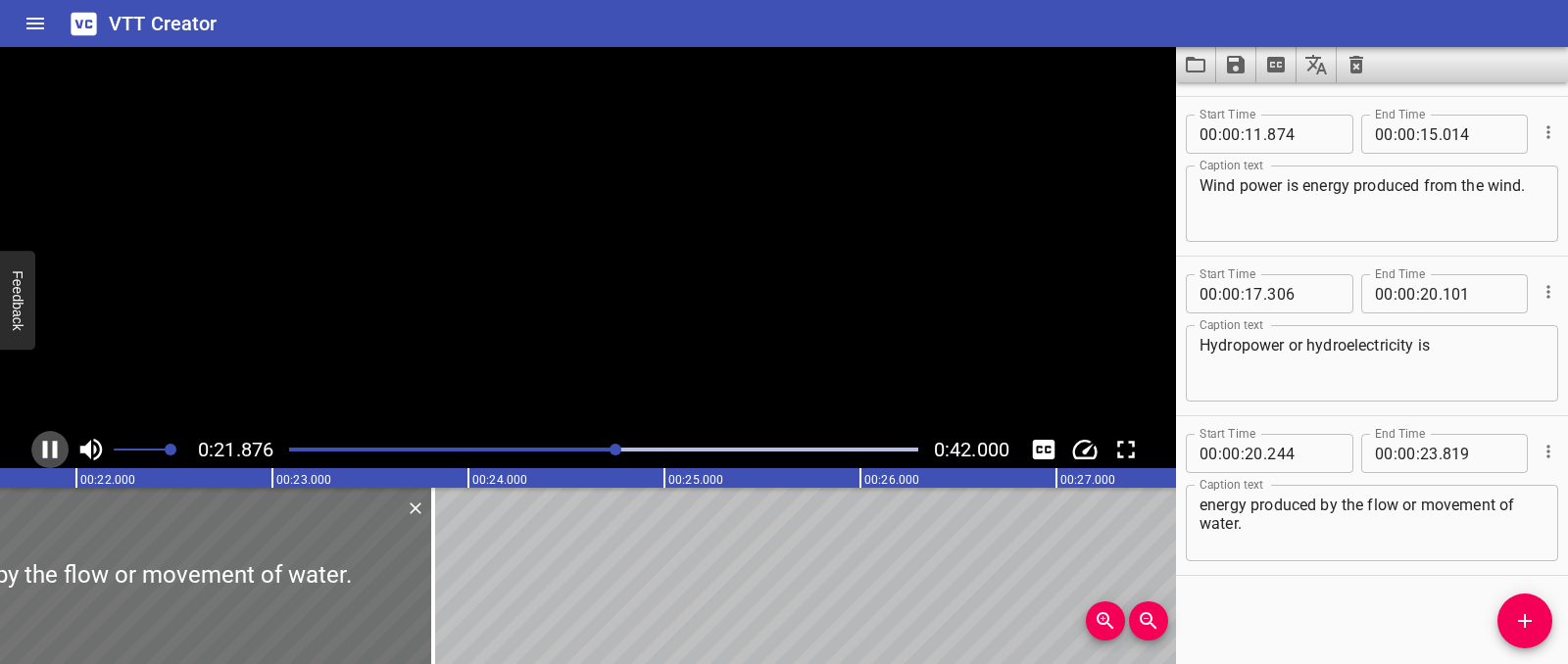
click at [58, 447] on icon "Play/Pause" at bounding box center [50, 450] width 30 height 30
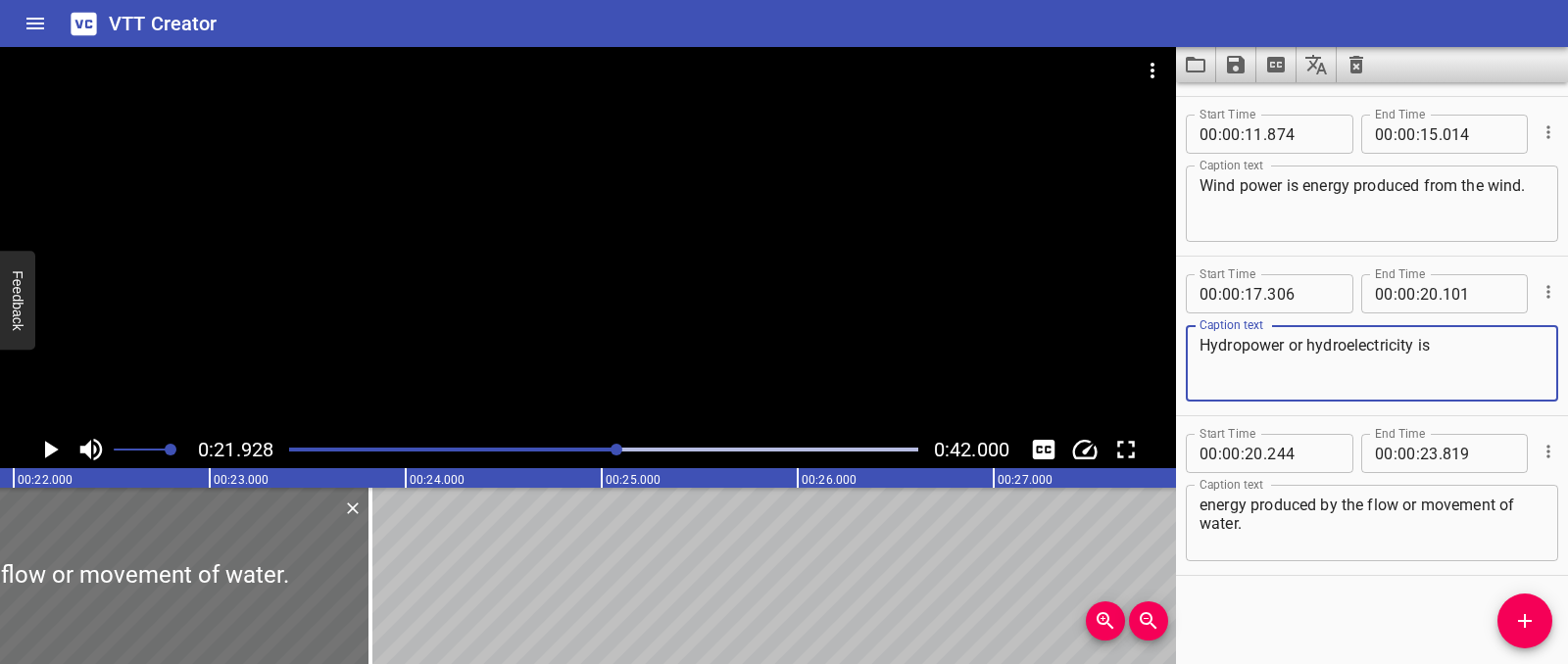
drag, startPoint x: 1419, startPoint y: 346, endPoint x: 1441, endPoint y: 346, distance: 22.0
click at [1441, 346] on textarea "Hydropower or hydroelectricity is" at bounding box center [1372, 363] width 345 height 56
type textarea "Hydropower or hydroelectricity"
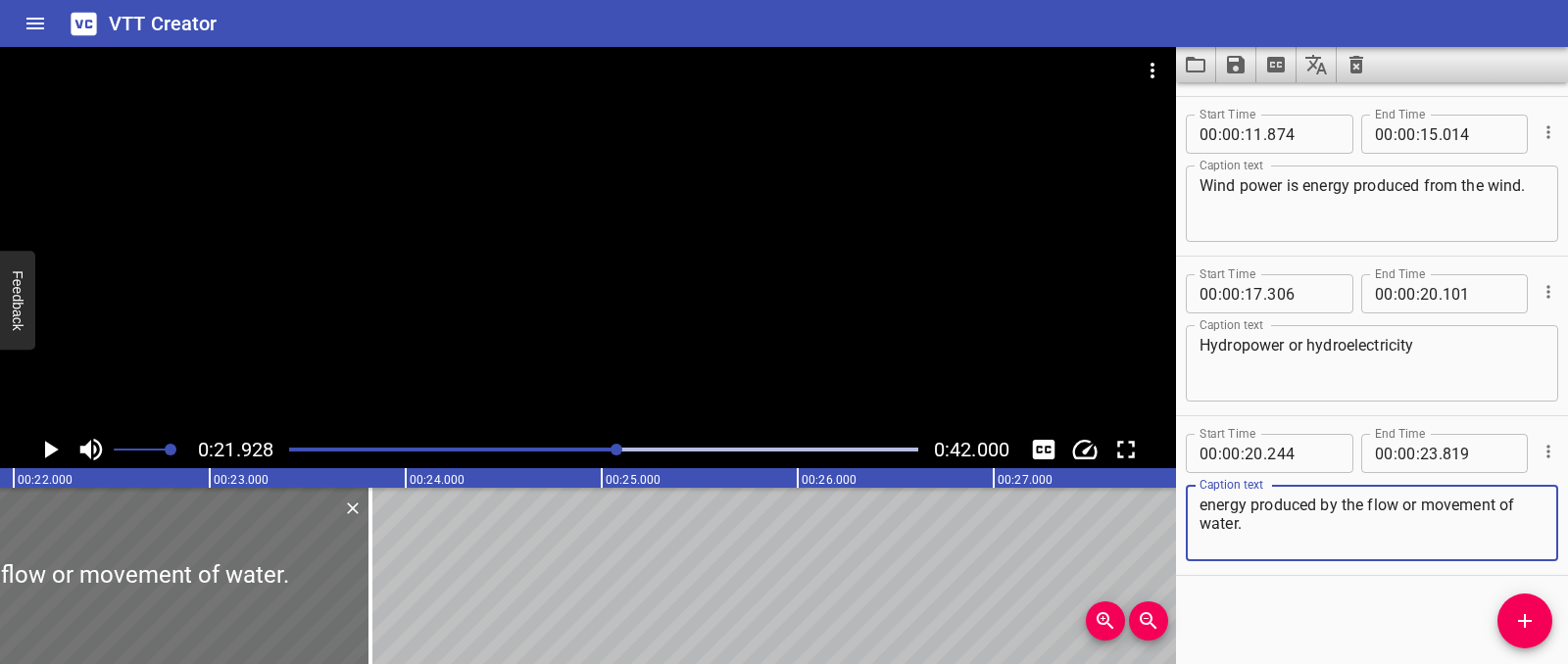
click at [1203, 508] on textarea "energy produced by the flow or movement of water." at bounding box center [1372, 523] width 345 height 56
paste textarea "is"
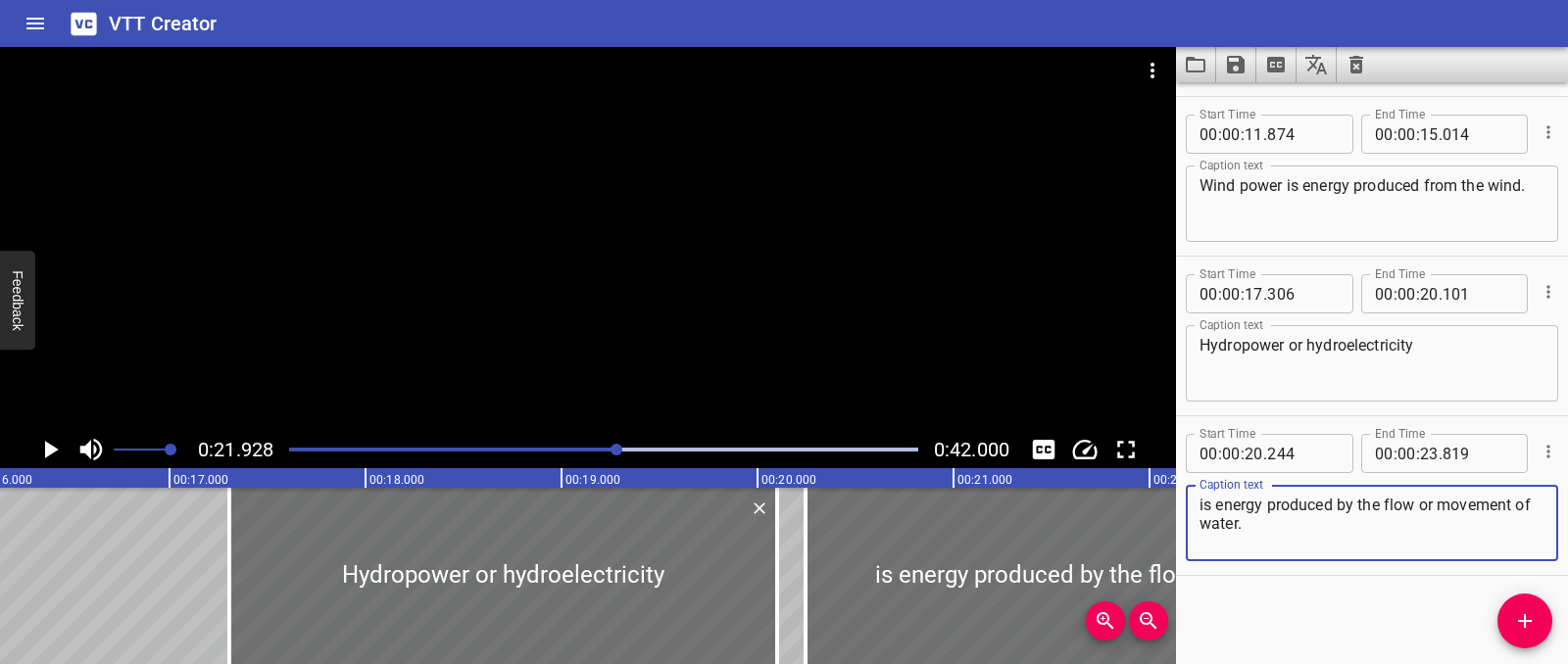
type textarea "is energy produced by the flow or movement of water."
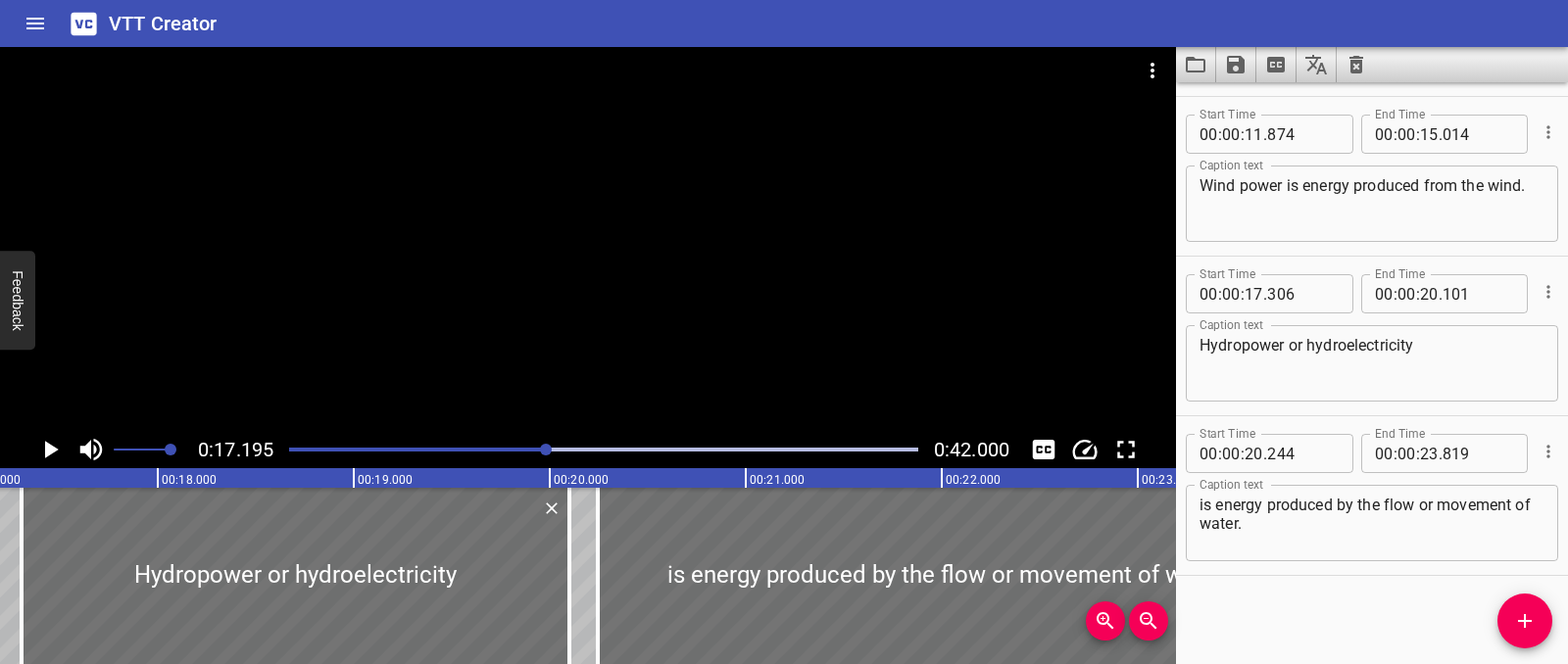
click at [51, 458] on icon "Play/Pause" at bounding box center [50, 450] width 30 height 30
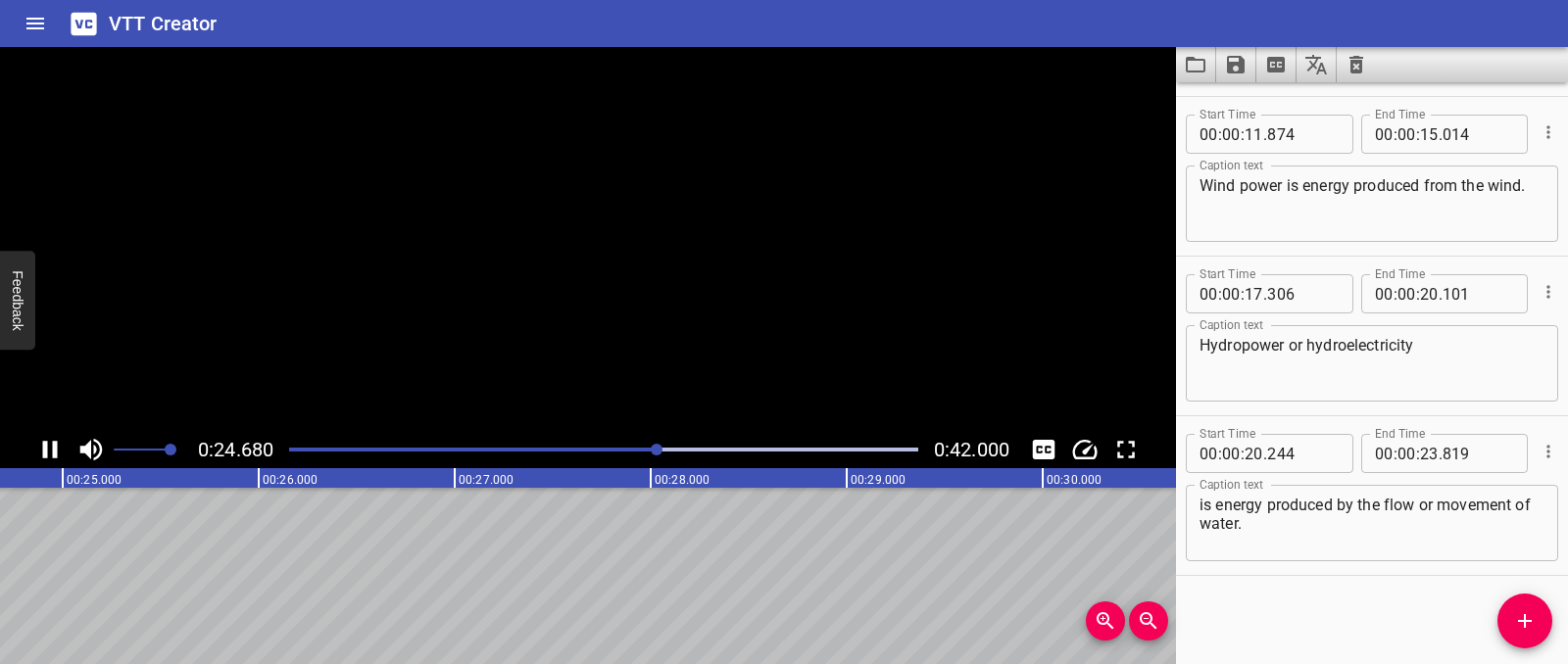
click at [51, 458] on icon "Play/Pause" at bounding box center [50, 450] width 30 height 30
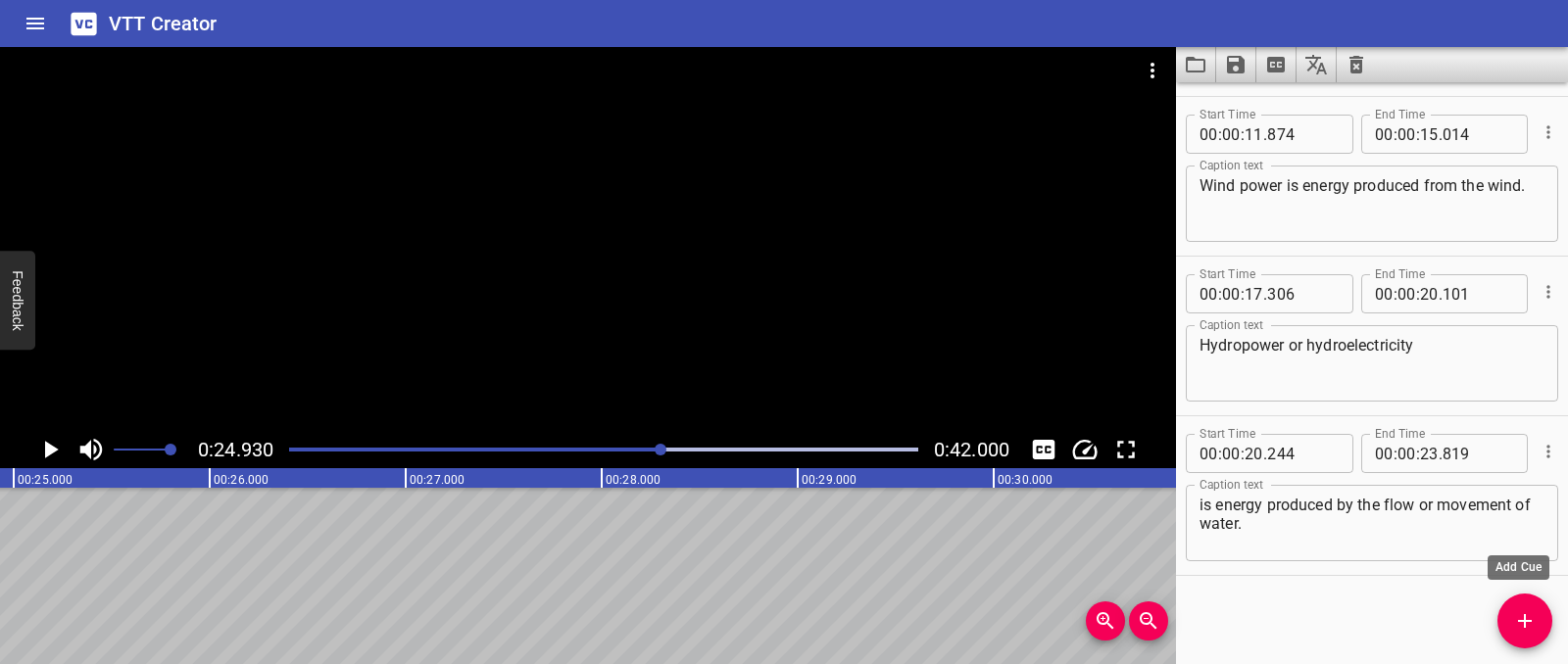
click at [1507, 626] on span "Add Cue" at bounding box center [1525, 621] width 55 height 24
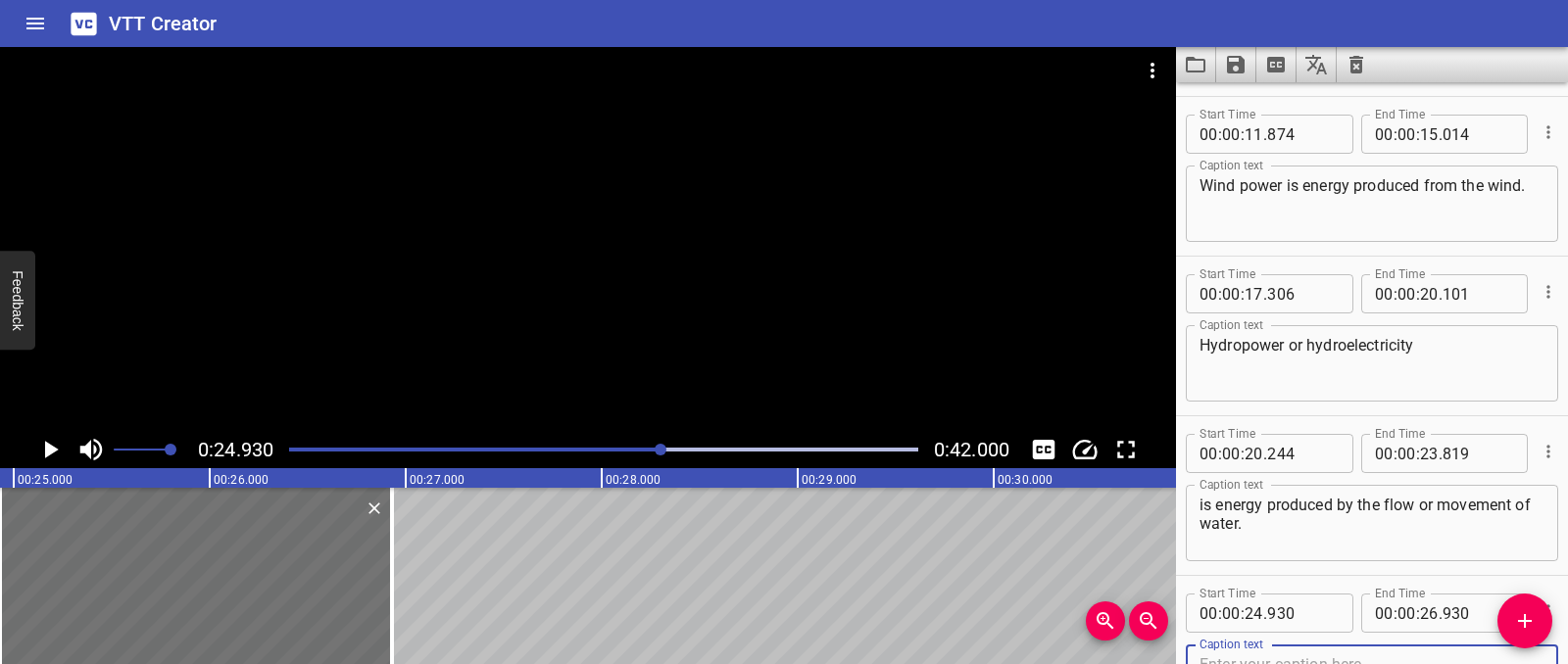
scroll to position [319, 0]
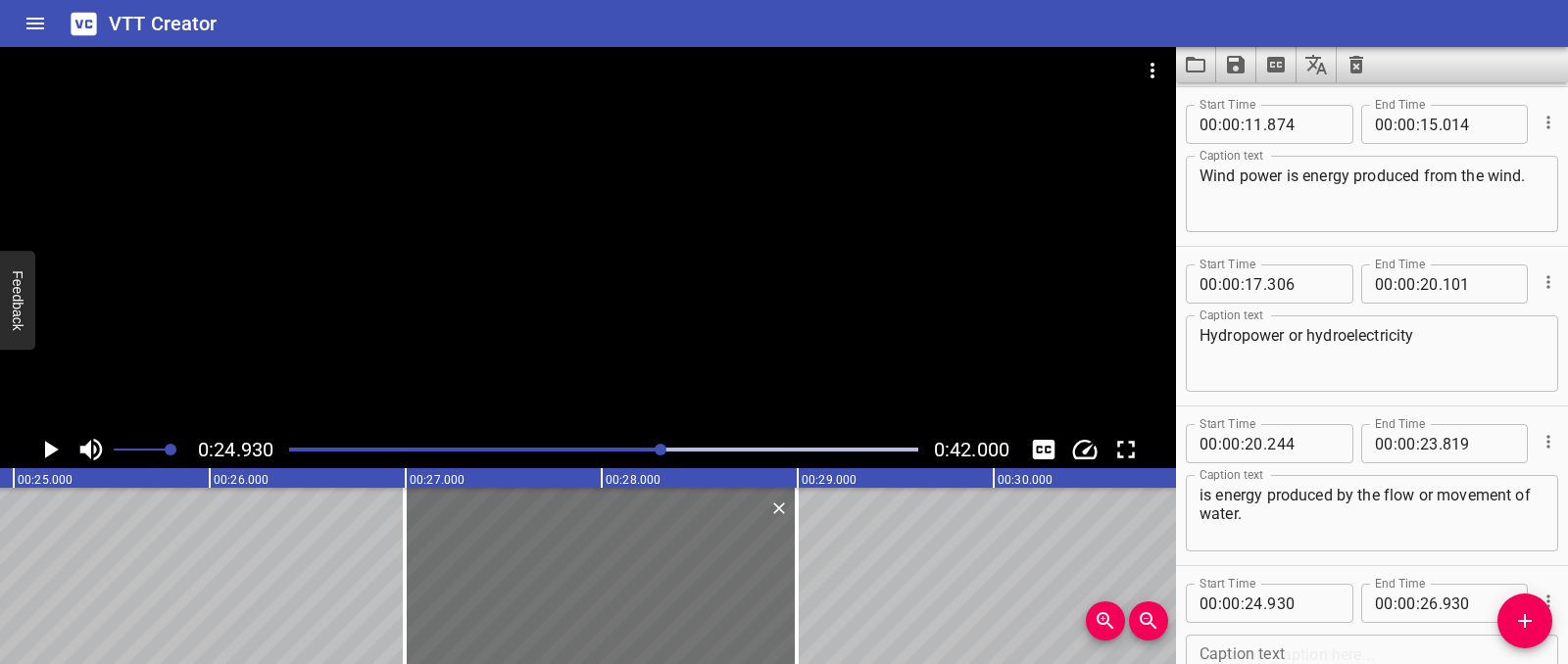
drag, startPoint x: 201, startPoint y: 547, endPoint x: 995, endPoint y: 202, distance: 865.7
click at [605, 571] on div at bounding box center [600, 575] width 392 height 176
type input "26"
type input "995"
type input "28"
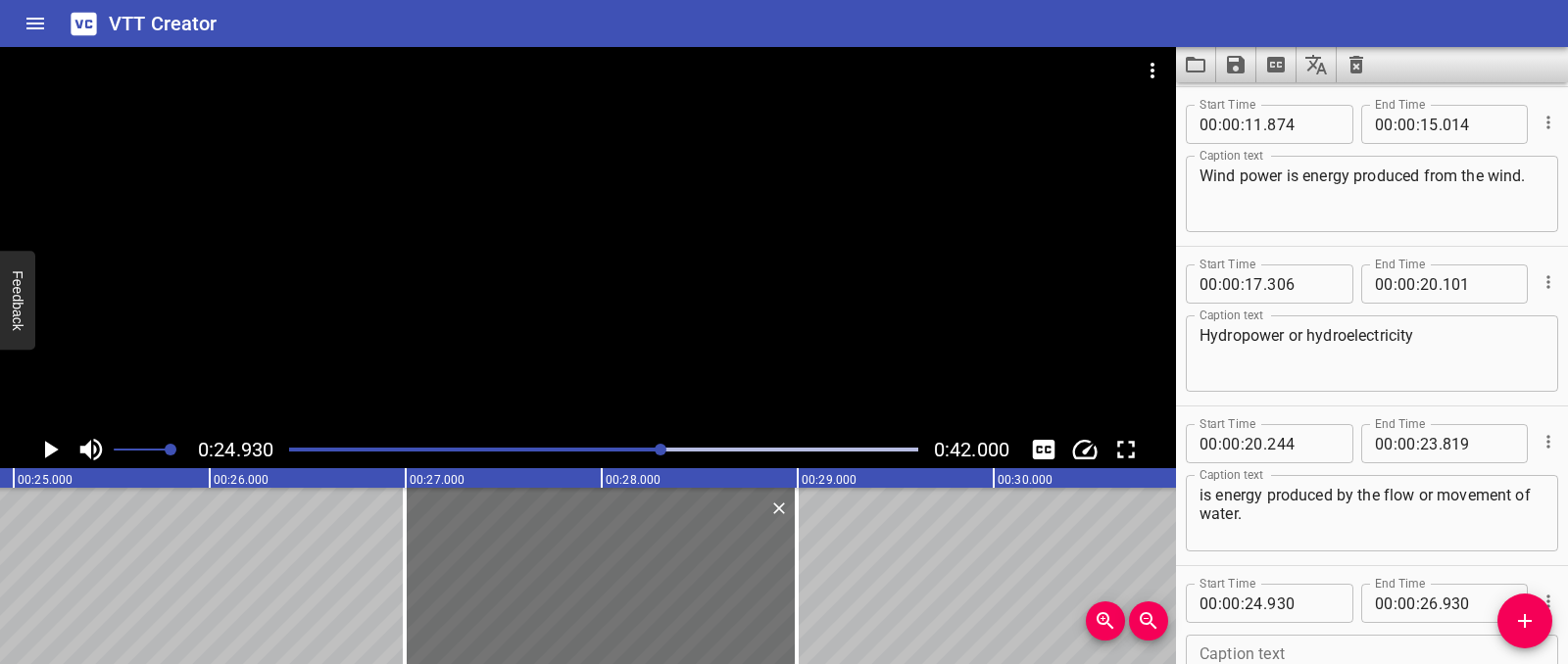
type input "995"
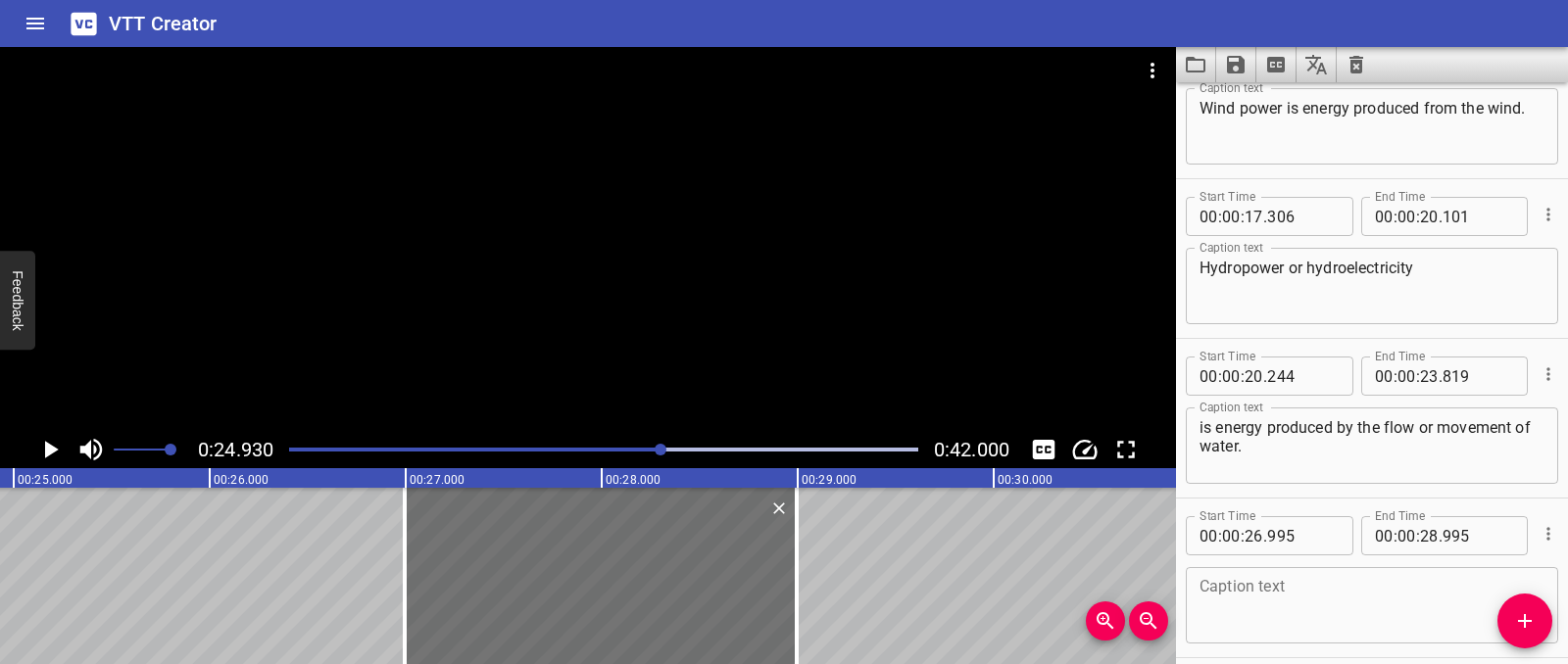
scroll to position [468, 0]
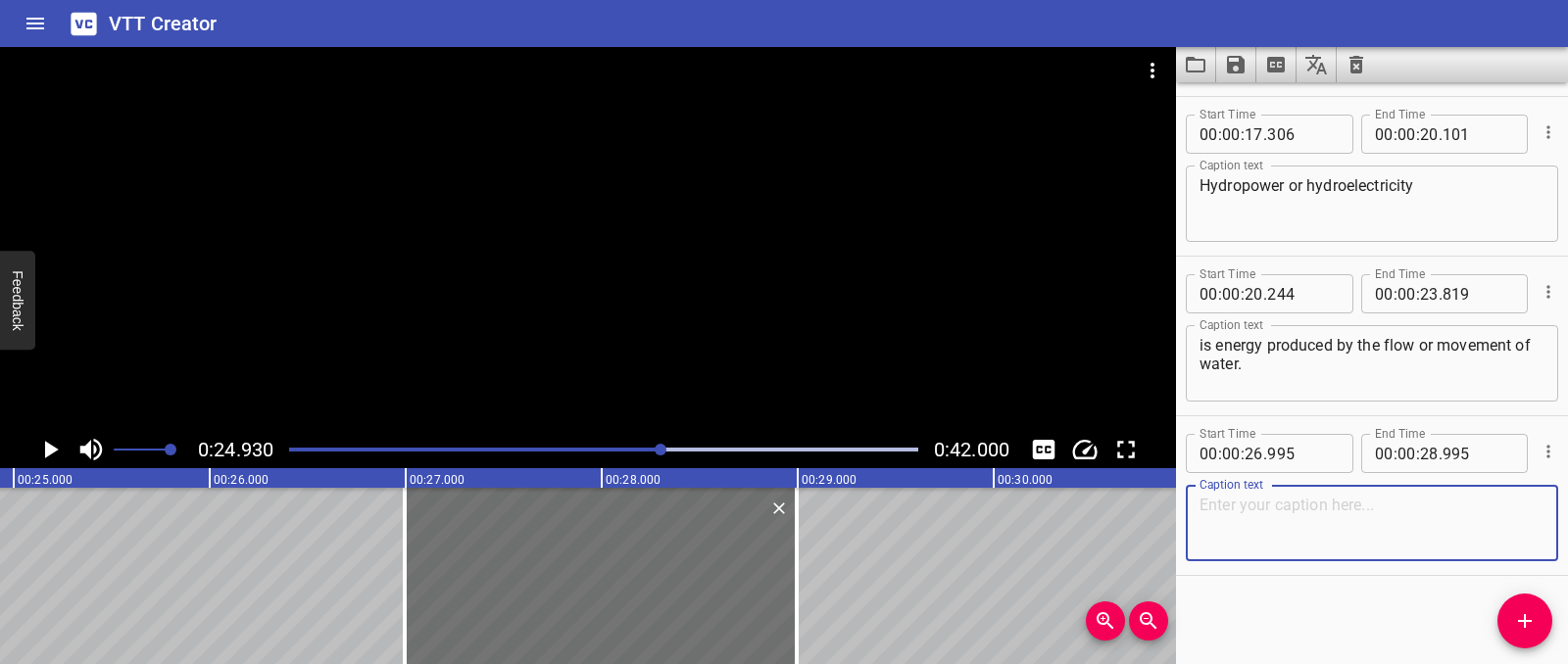
click at [1289, 504] on textarea at bounding box center [1372, 523] width 345 height 56
paste textarea "Biomass energy is produced by burning plants and animal waste. MOE_SC4_LO_010_A…"
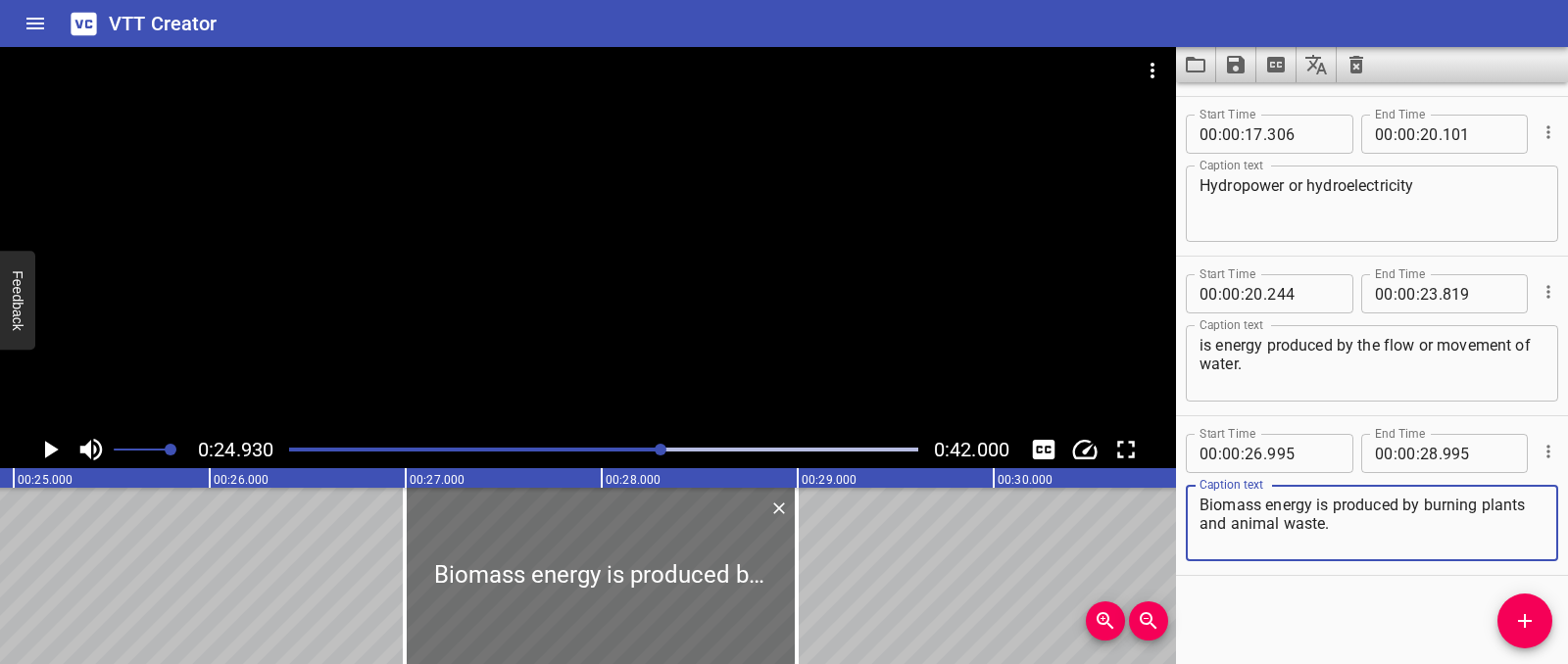
type textarea "Biomass energy is produced by burning plants and animal waste."
click at [288, 572] on div "There are many different kinds of renewable energy sources. Solar energy is ene…" at bounding box center [993, 575] width 11760 height 176
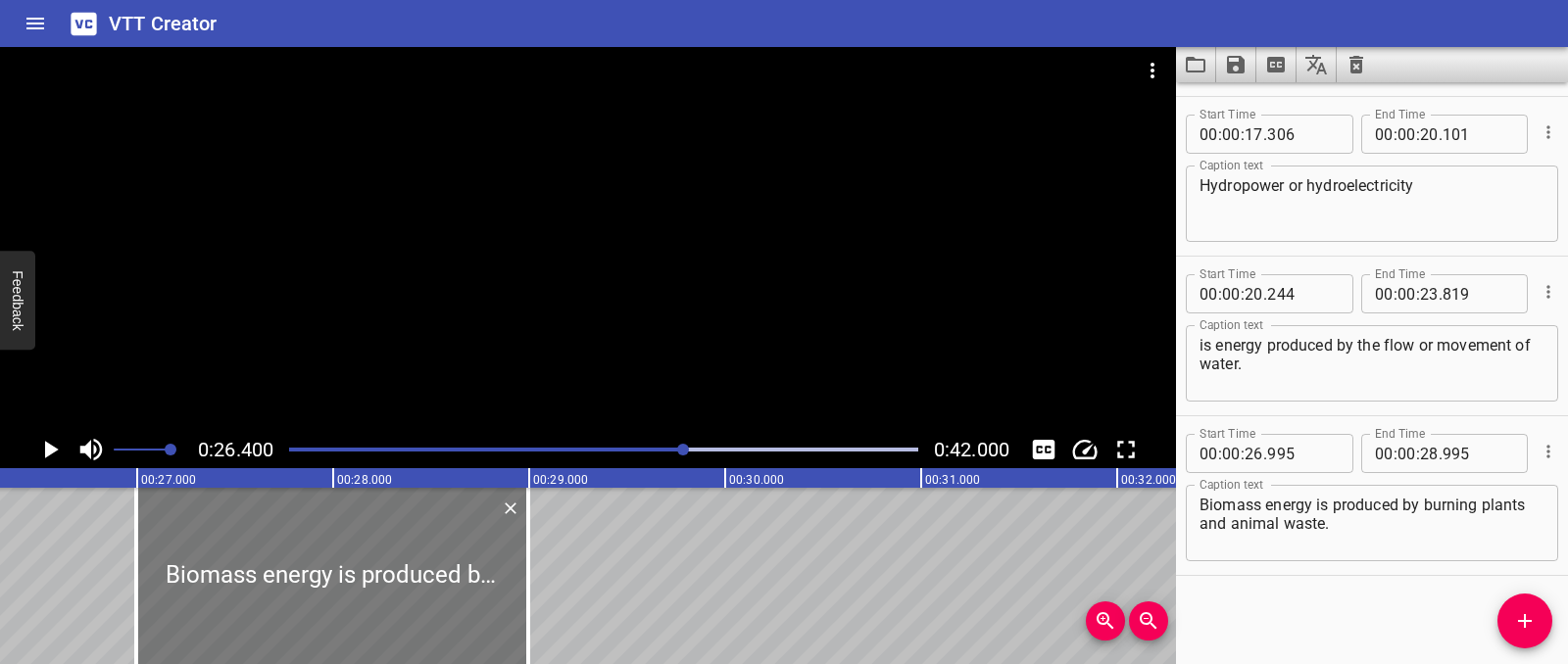
scroll to position [0, 5174]
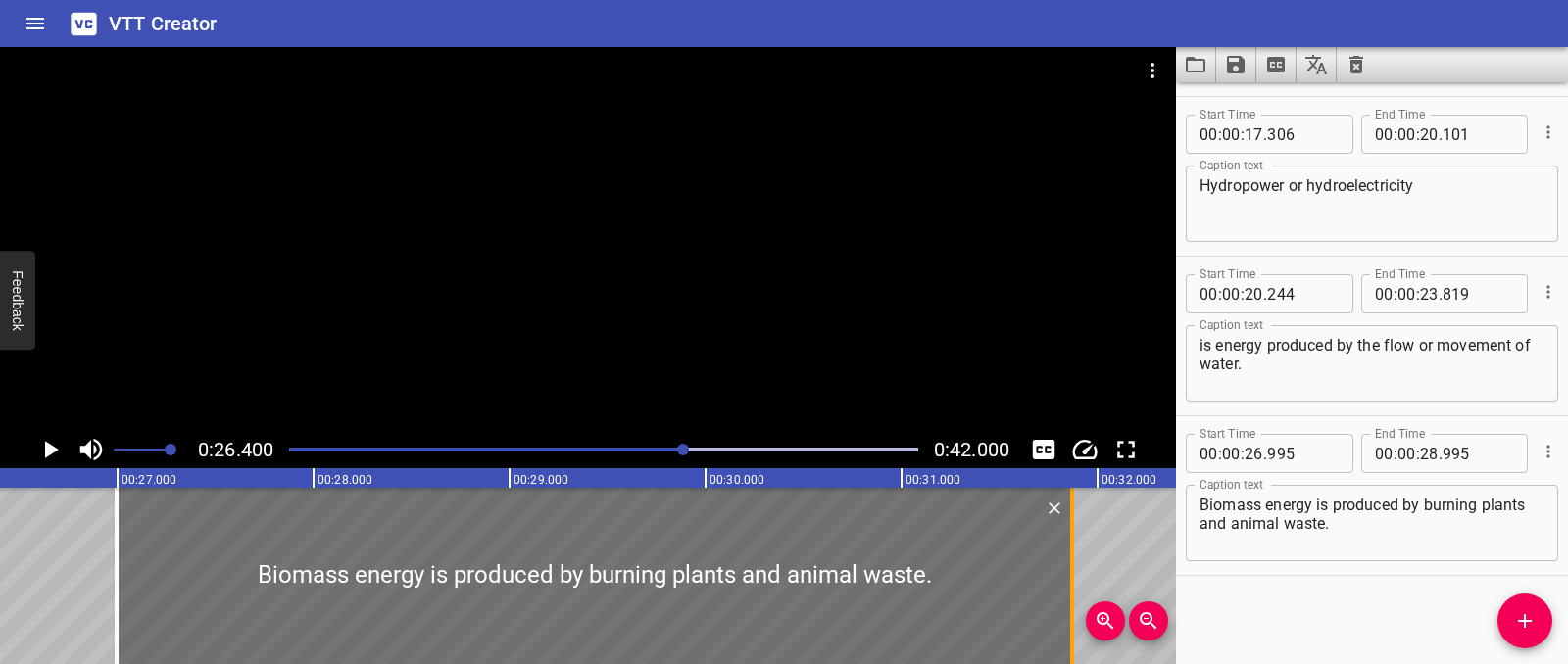
drag, startPoint x: 506, startPoint y: 591, endPoint x: 1067, endPoint y: 579, distance: 561.1
click at [1070, 579] on div at bounding box center [1072, 575] width 4 height 176
type input "31"
type input "860"
click at [63, 512] on div "There are many different kinds of renewable energy sources. Solar energy is ene…" at bounding box center [706, 575] width 11760 height 176
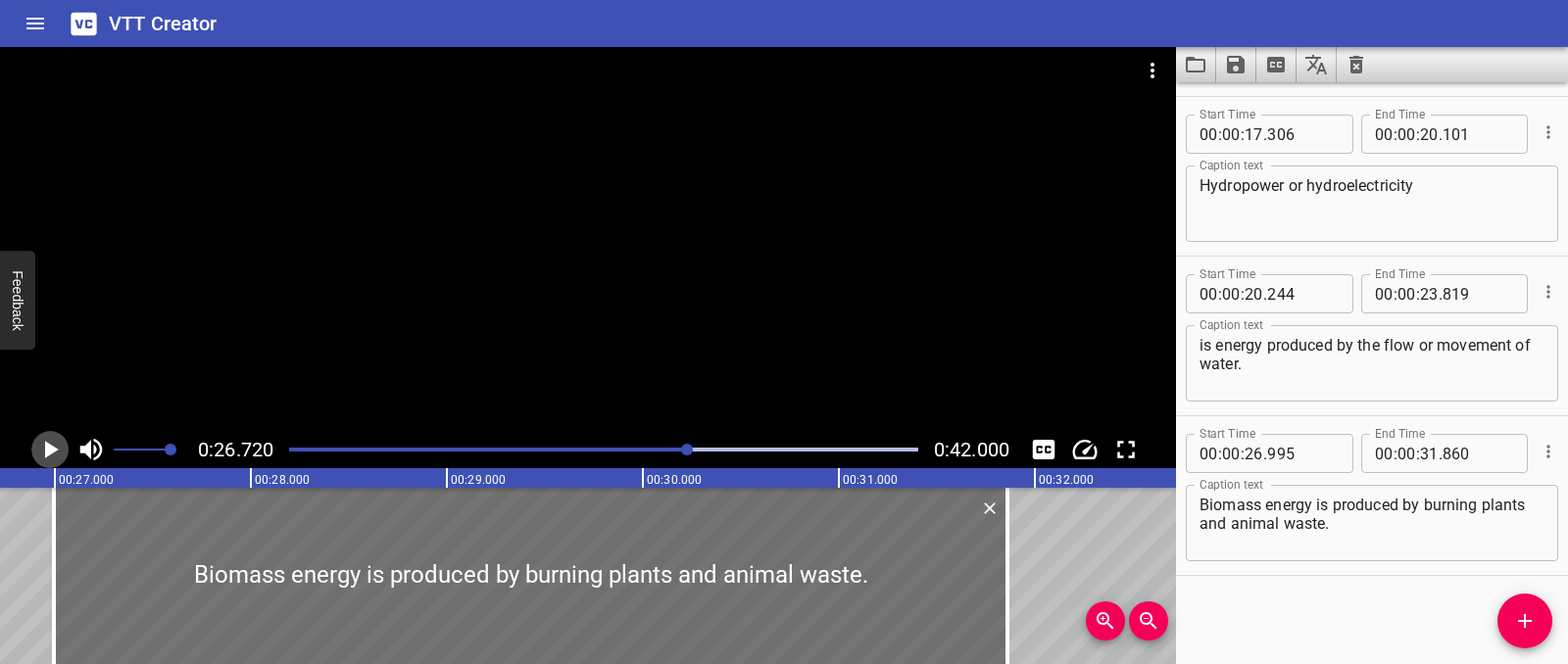
click at [58, 459] on icon "Play/Pause" at bounding box center [50, 450] width 30 height 30
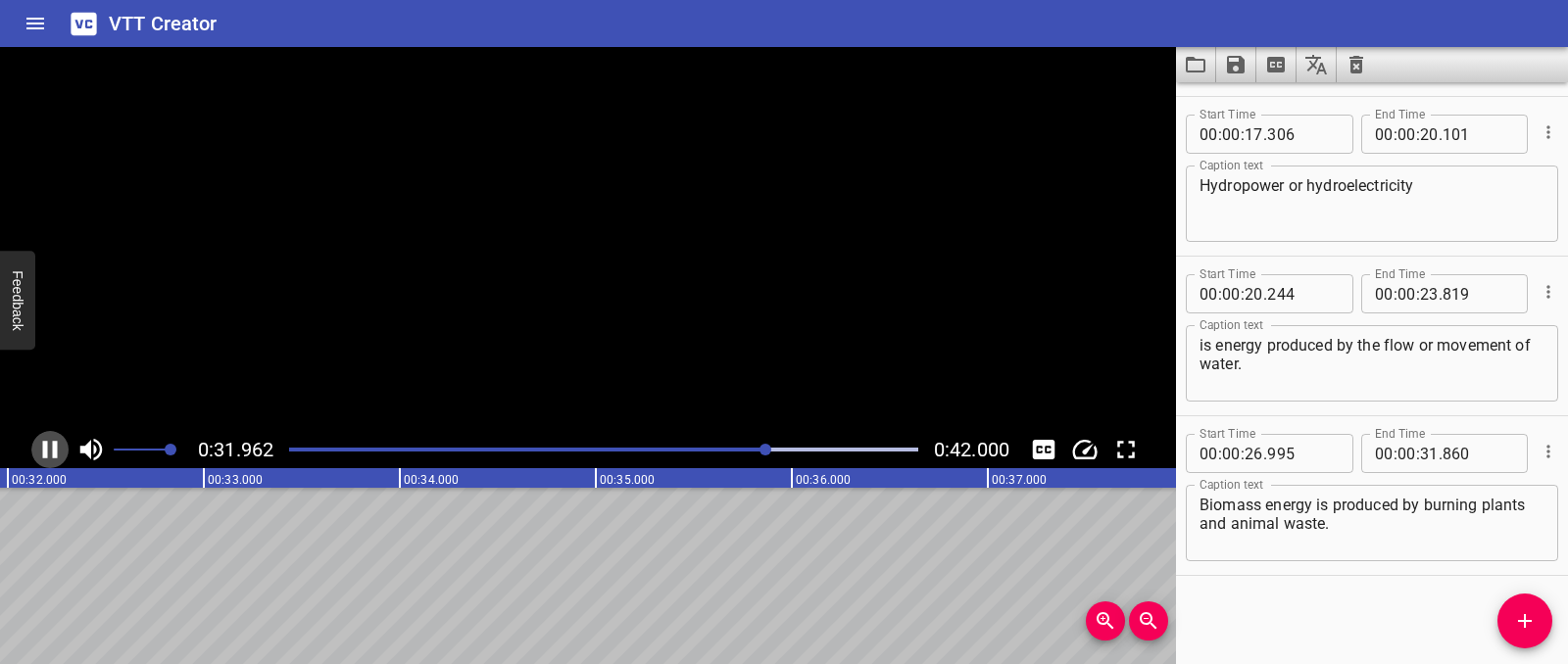
click at [58, 459] on icon "Play/Pause" at bounding box center [50, 450] width 30 height 30
click at [1511, 615] on span "Add Cue" at bounding box center [1525, 621] width 55 height 24
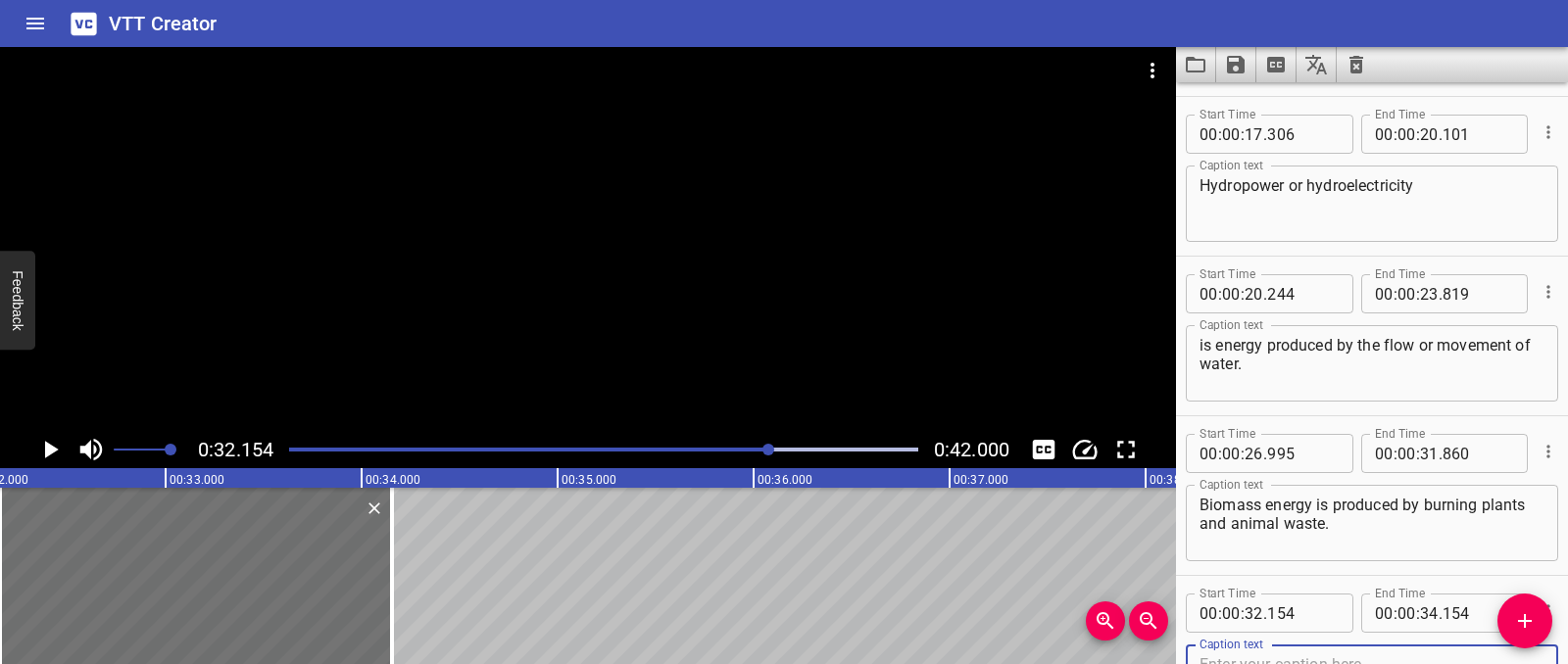
scroll to position [478, 0]
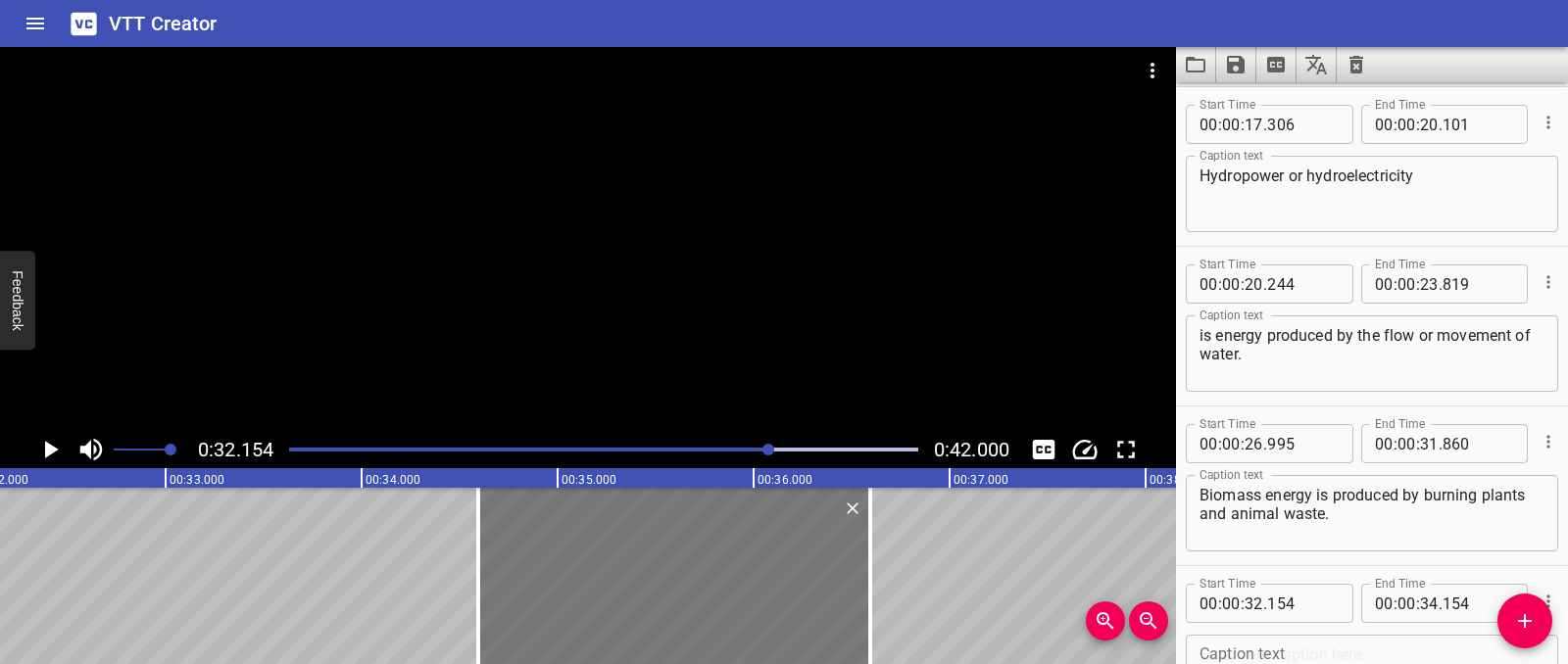
drag, startPoint x: 148, startPoint y: 520, endPoint x: 625, endPoint y: 545, distance: 477.7
click at [625, 545] on div at bounding box center [674, 575] width 392 height 176
type input "34"
type input "589"
type input "36"
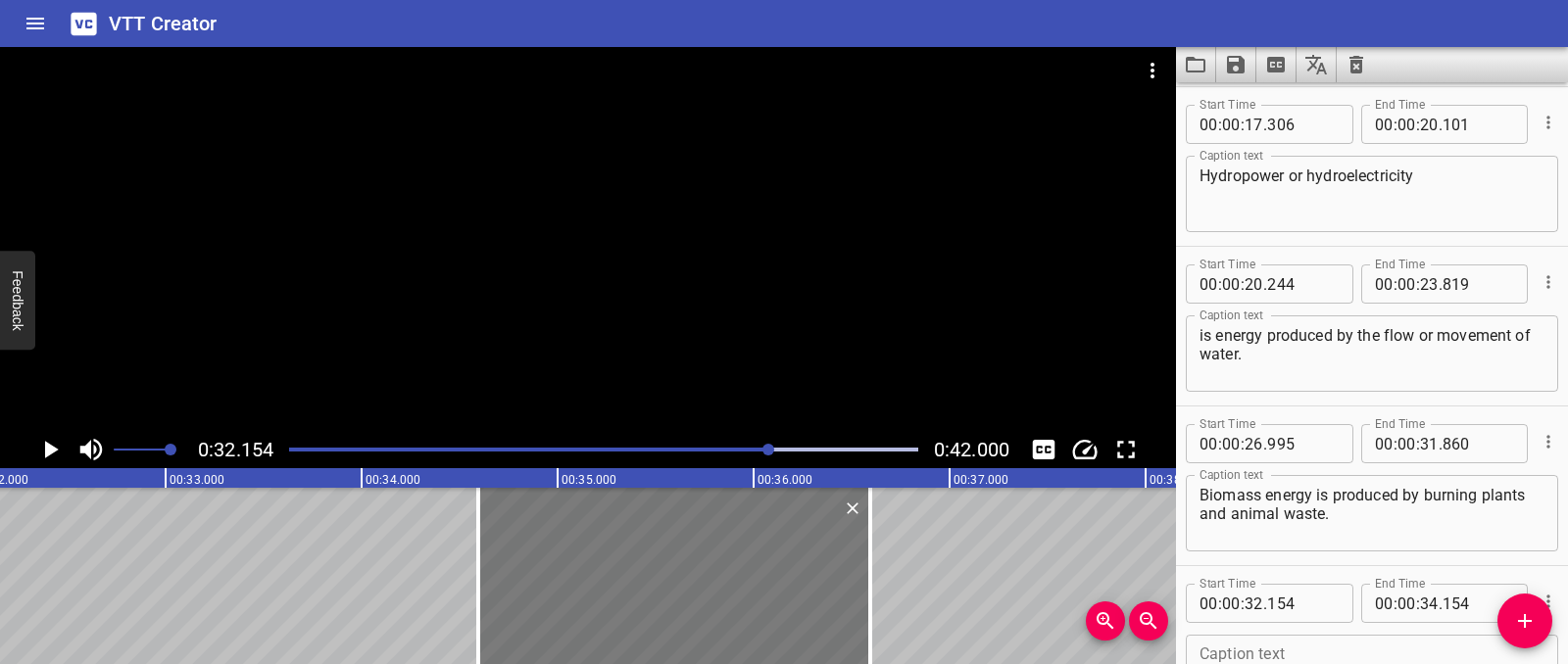
type input "589"
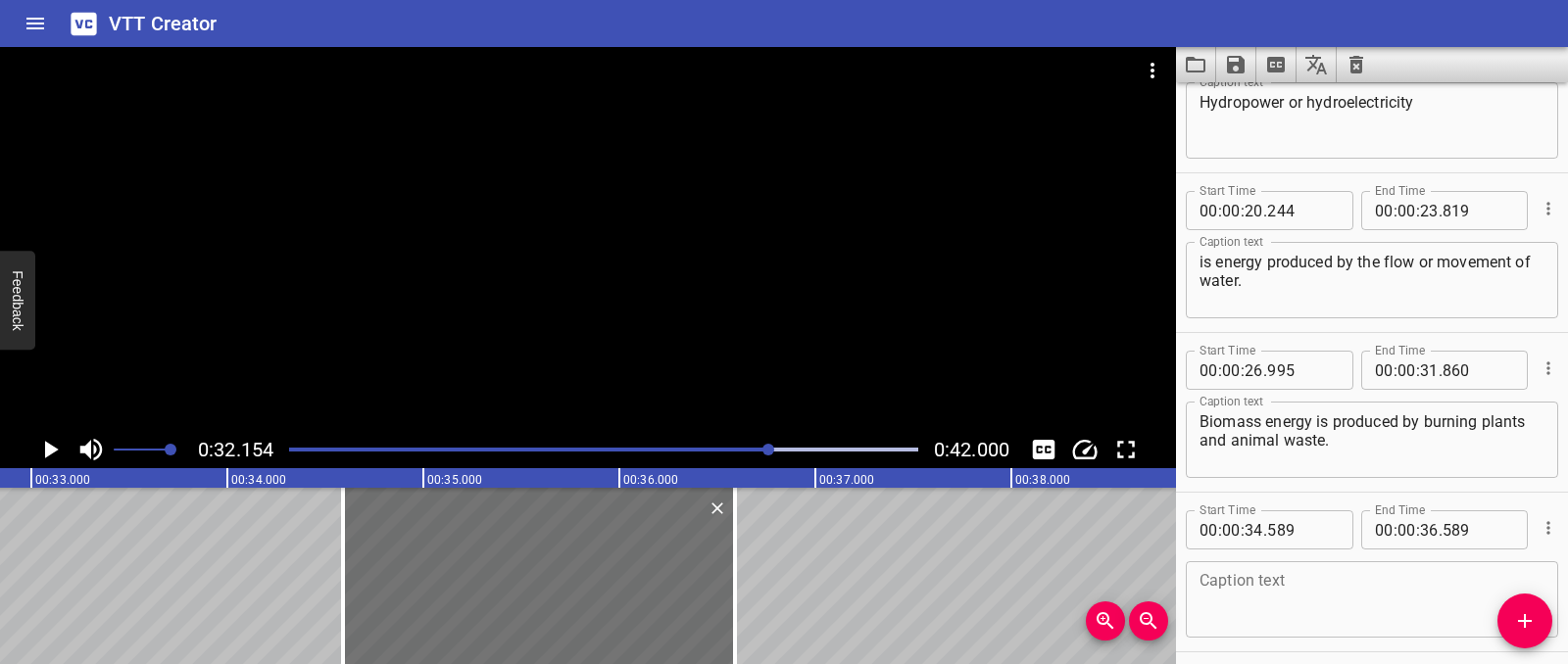
scroll to position [628, 0]
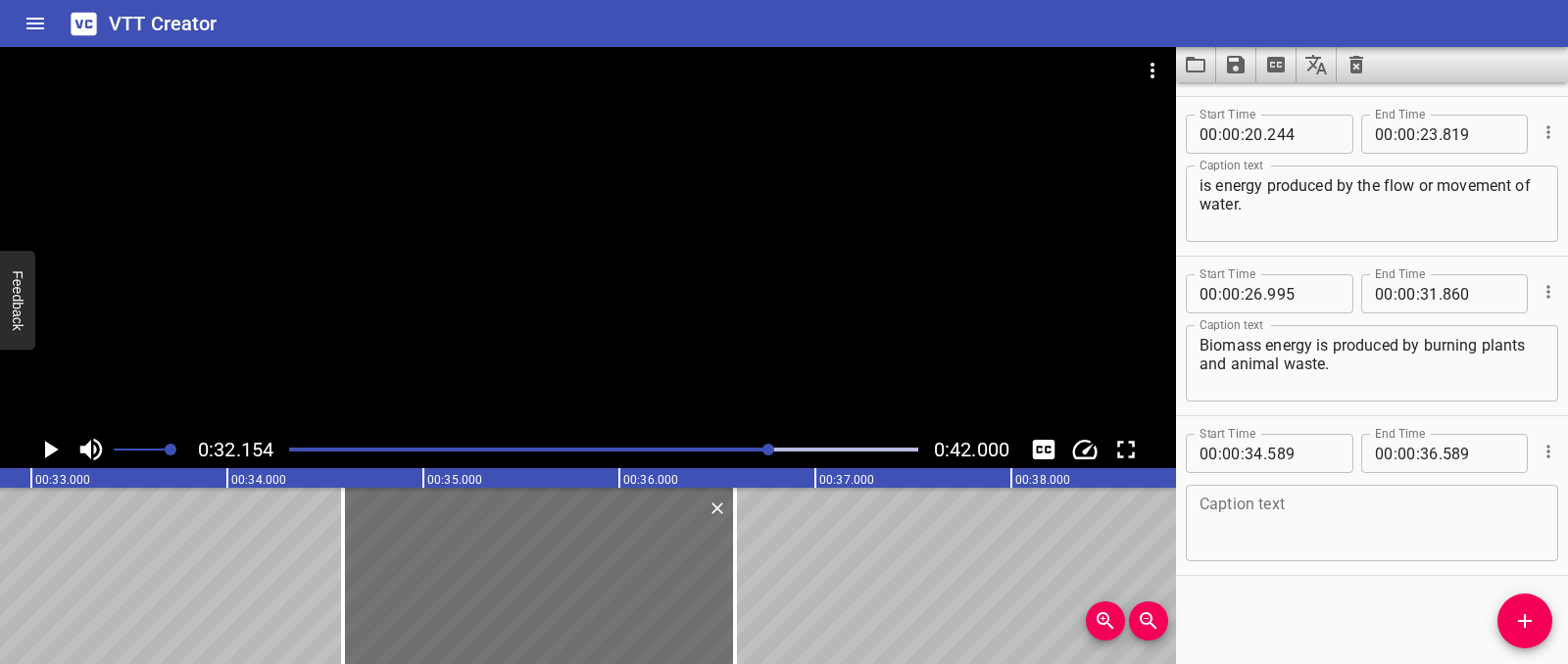
click at [1227, 531] on textarea at bounding box center [1372, 523] width 345 height 56
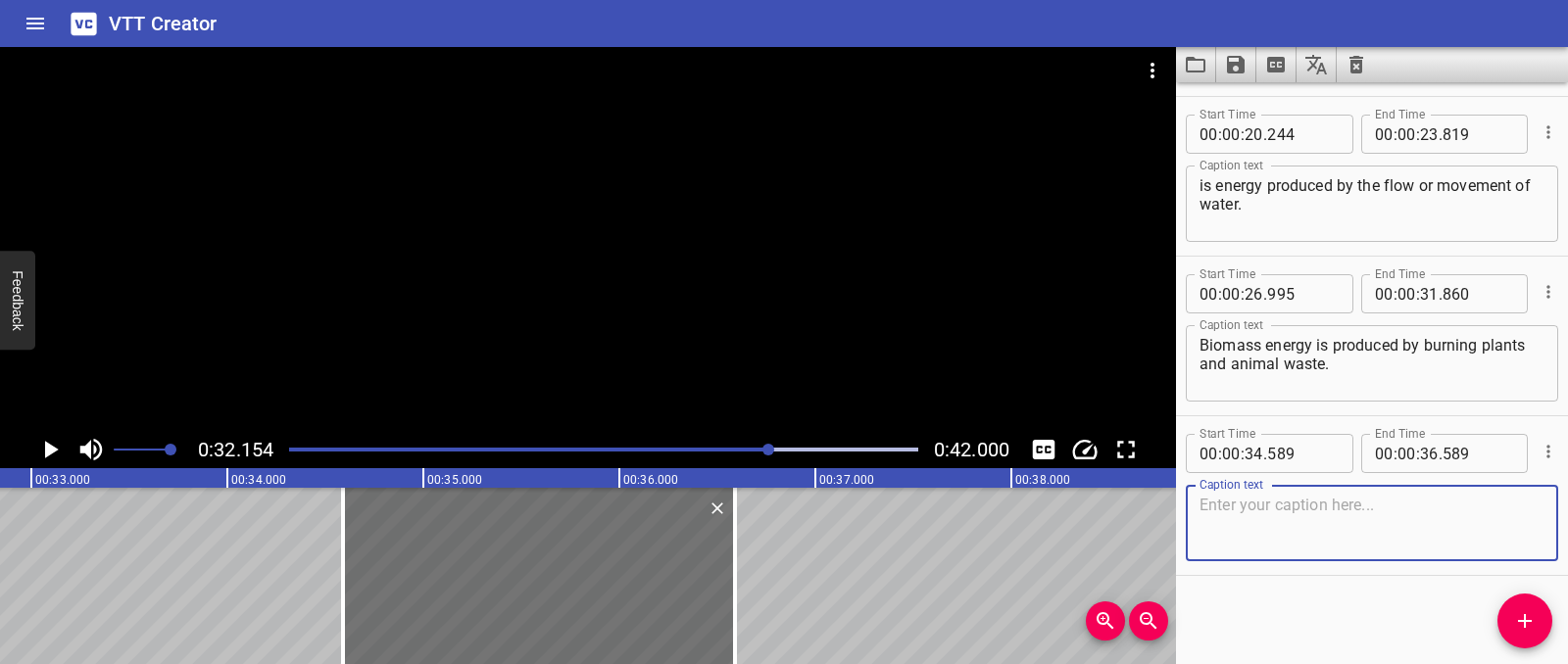
paste textarea "Geothermal energy is energy produced from the heat inside Earth."
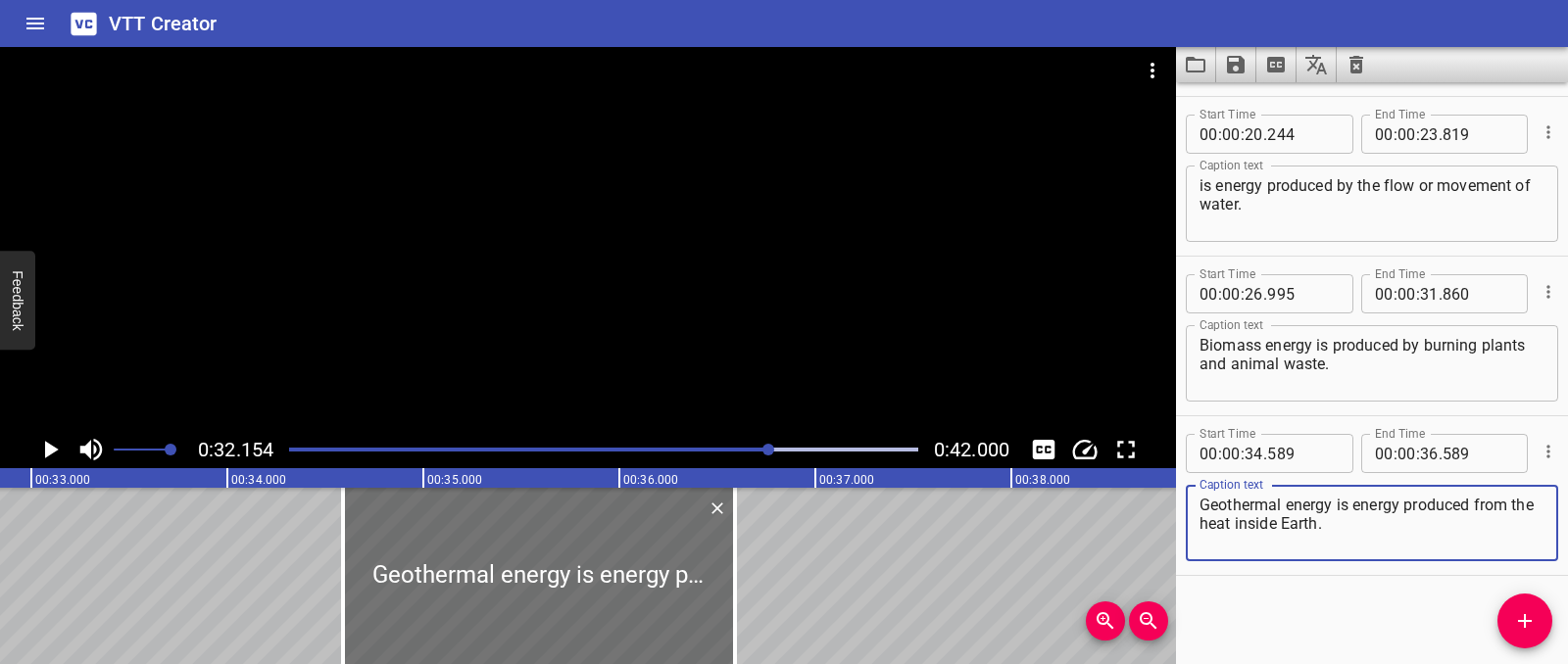
type textarea "Geothermal energy is energy produced from the heat inside Earth."
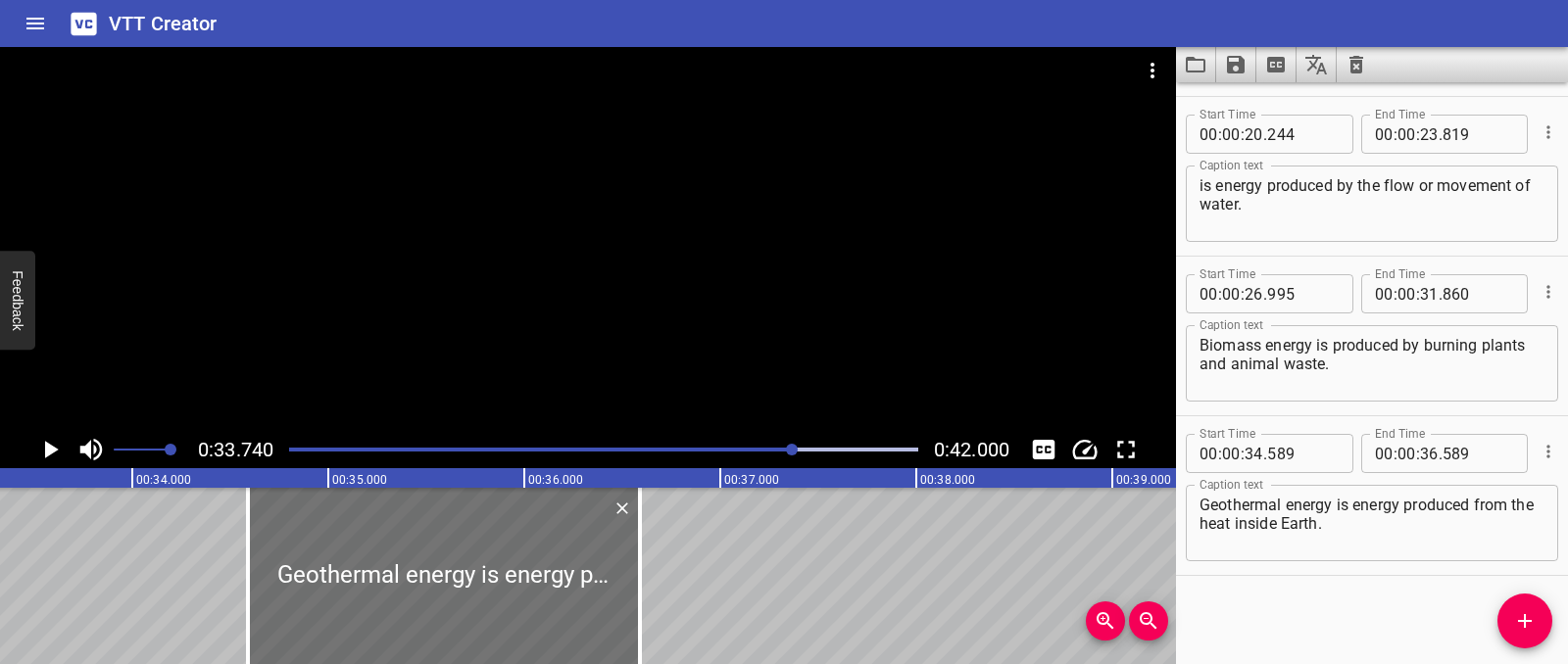
scroll to position [0, 6613]
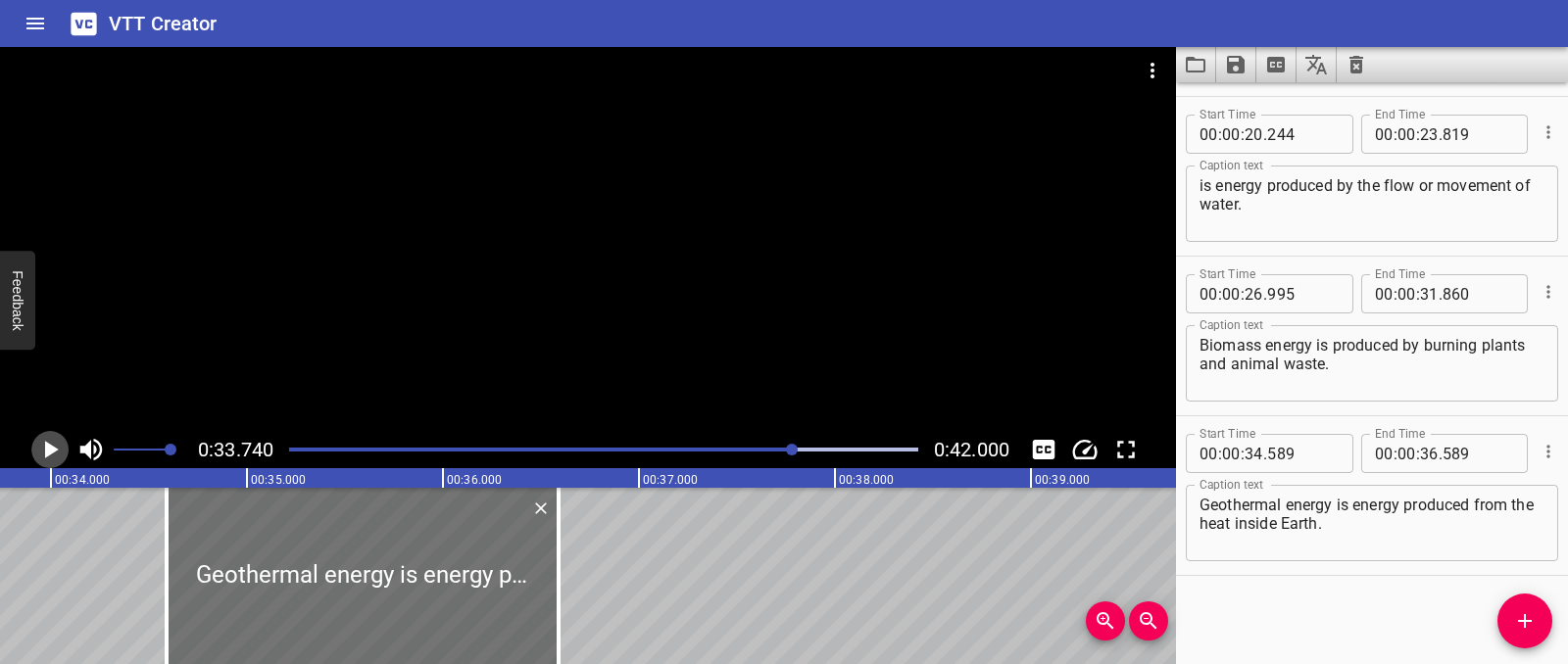
click at [47, 461] on icon "Play/Pause" at bounding box center [50, 450] width 30 height 30
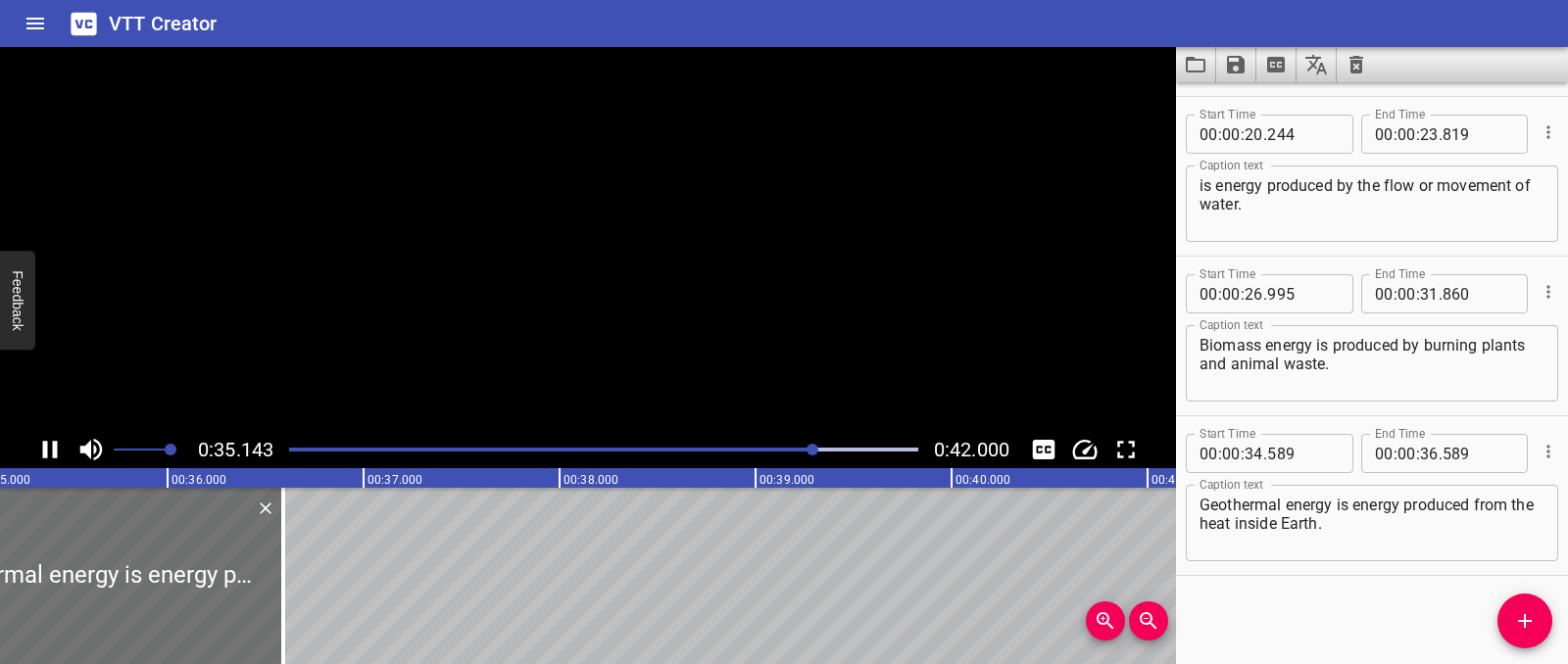
click at [47, 461] on icon "Play/Pause" at bounding box center [50, 450] width 30 height 30
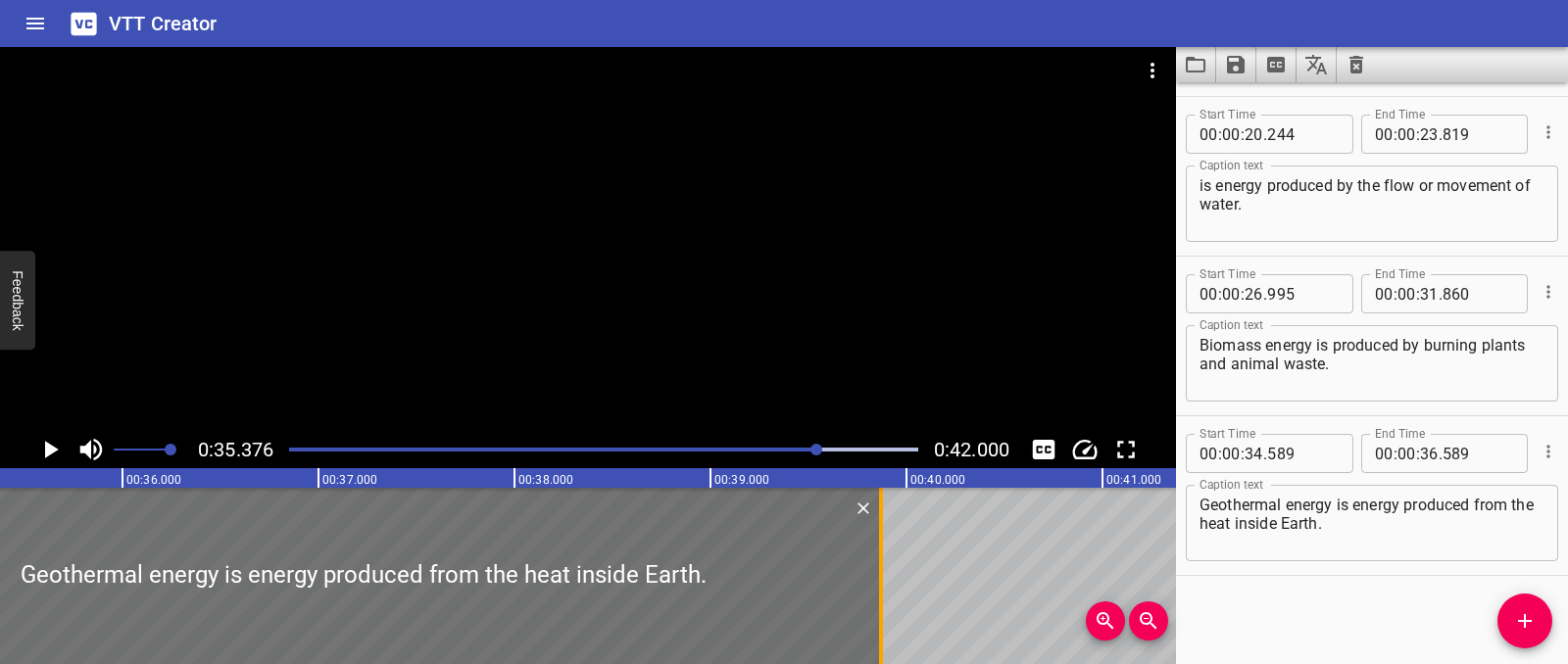
drag, startPoint x: 231, startPoint y: 577, endPoint x: 874, endPoint y: 528, distance: 644.9
click at [874, 528] on div at bounding box center [881, 575] width 20 height 176
type input "39"
type input "869"
click at [63, 455] on icon "Play/Pause" at bounding box center [50, 450] width 30 height 30
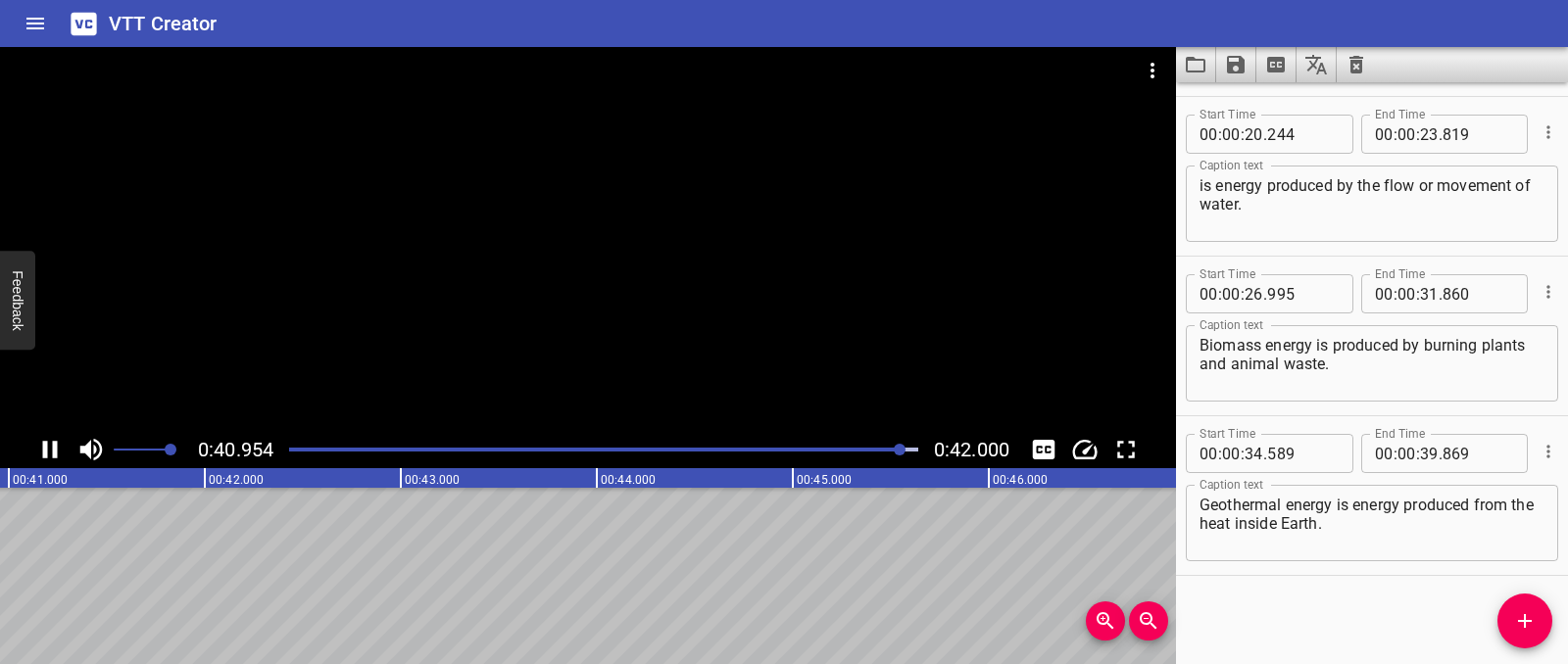
click at [57, 446] on icon "Play/Pause" at bounding box center [50, 450] width 30 height 30
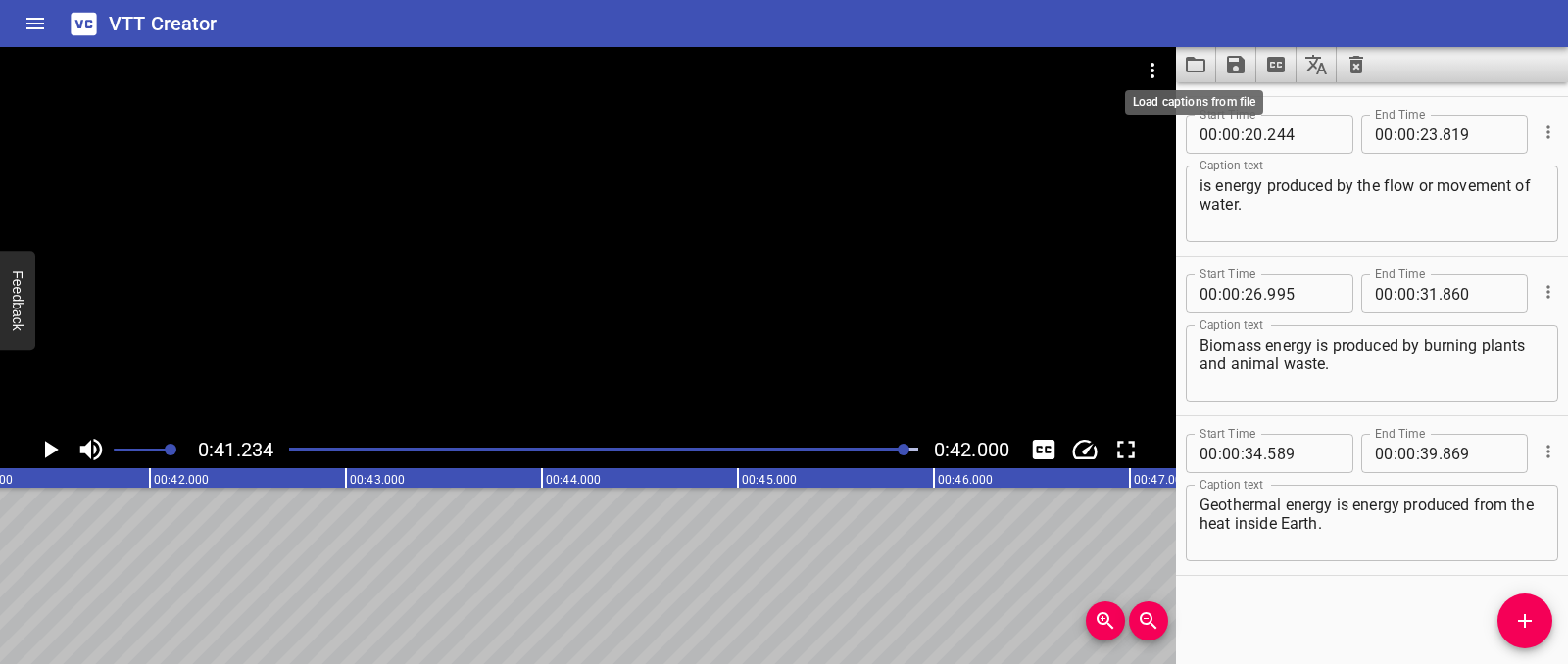
click at [1200, 64] on icon "Load captions from file" at bounding box center [1196, 65] width 24 height 24
click at [1230, 60] on icon "Save captions to file" at bounding box center [1235, 65] width 24 height 24
click at [1250, 93] on li "Save to VTT file" at bounding box center [1287, 108] width 144 height 35
click at [1359, 77] on button "Clear captions" at bounding box center [1356, 65] width 39 height 35
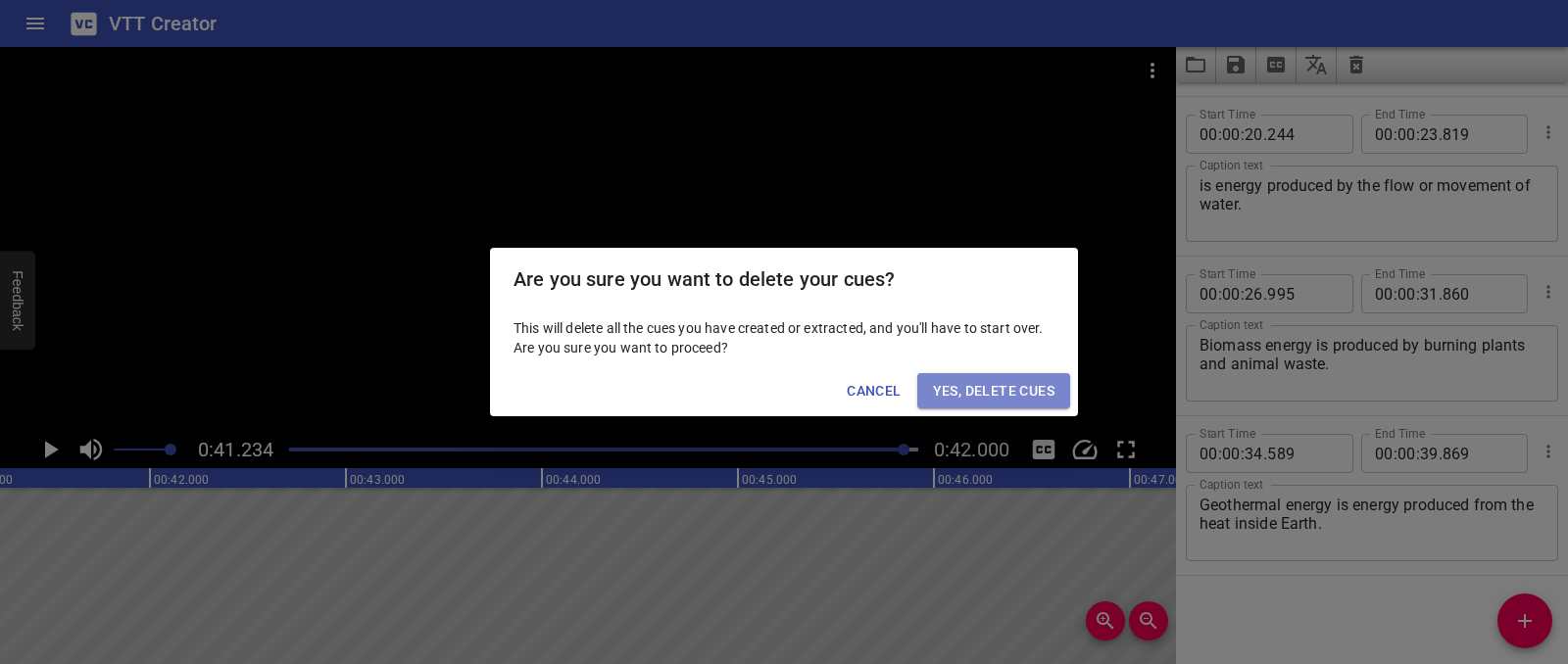
click at [1044, 391] on span "Yes, Delete Cues" at bounding box center [993, 391] width 121 height 25
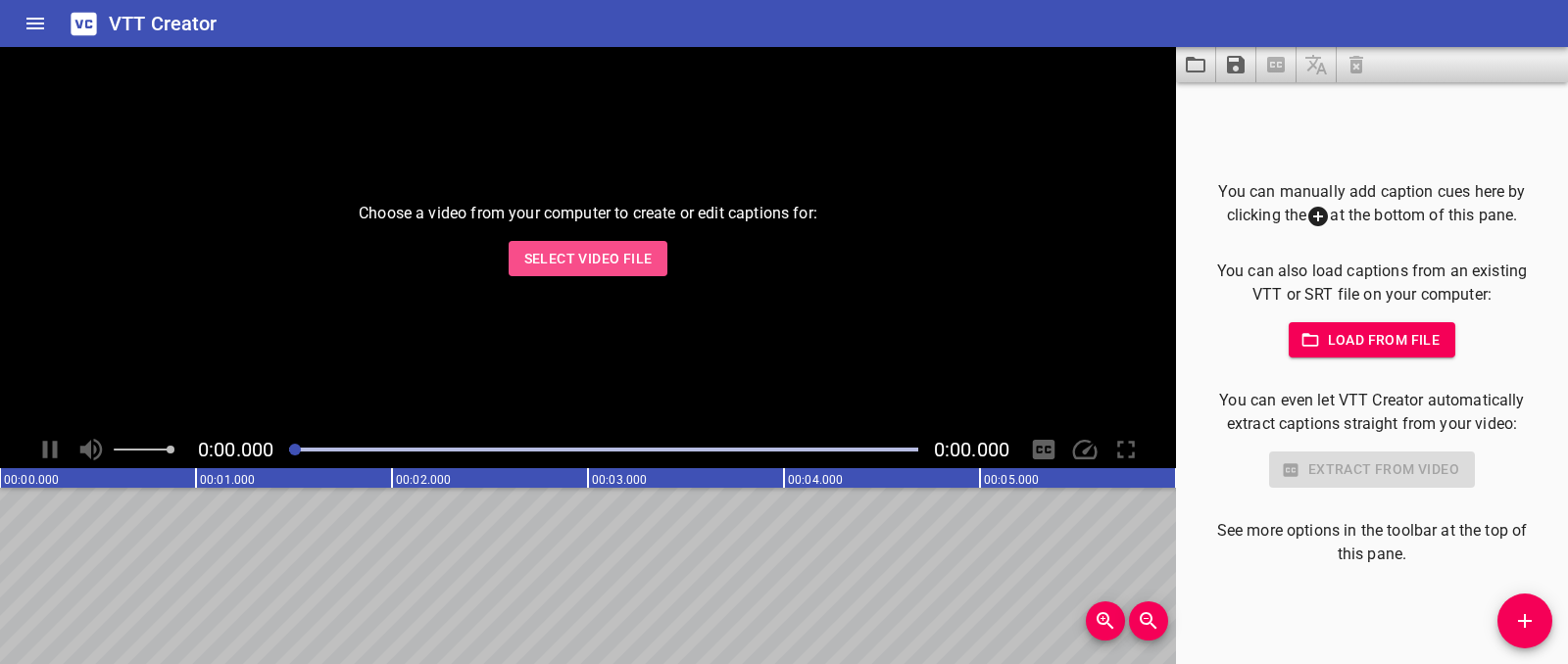
click at [579, 269] on span "Select Video File" at bounding box center [589, 259] width 128 height 25
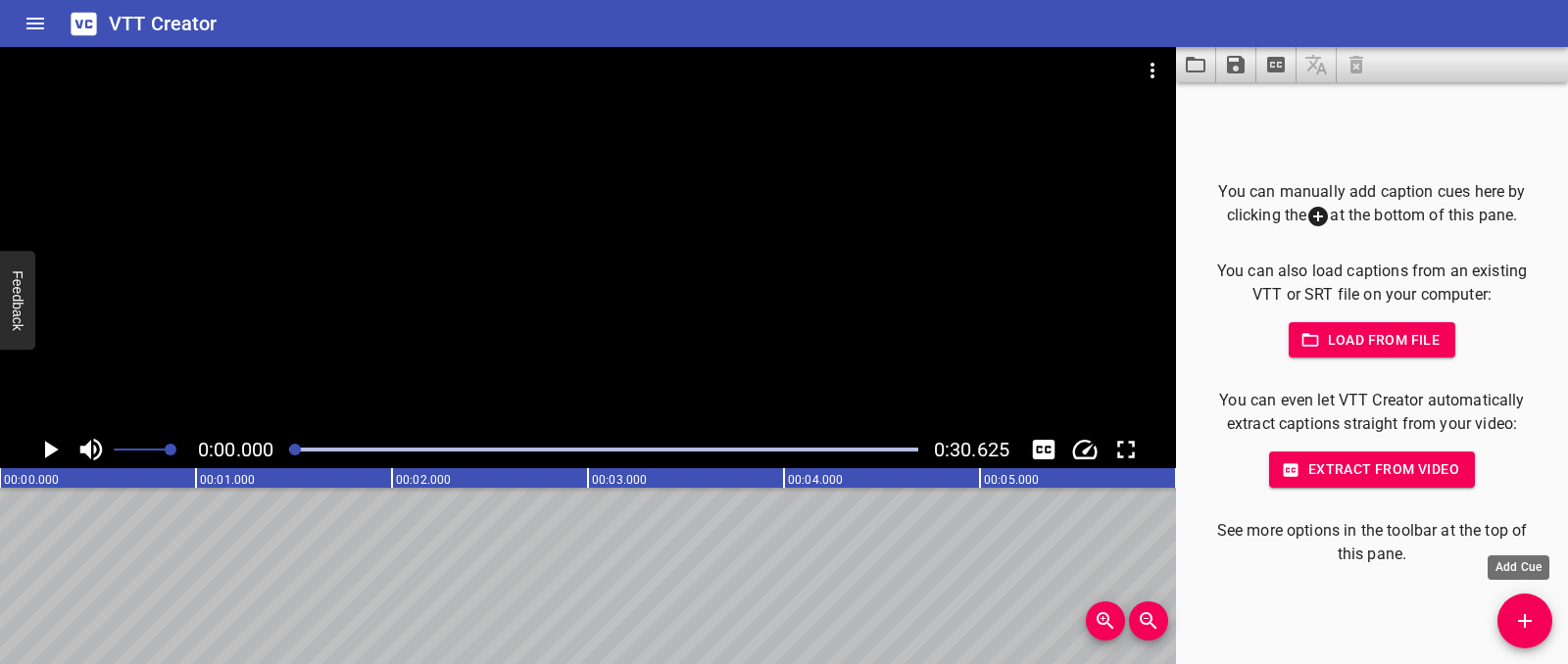
click at [1513, 616] on icon "Add Cue" at bounding box center [1525, 621] width 24 height 24
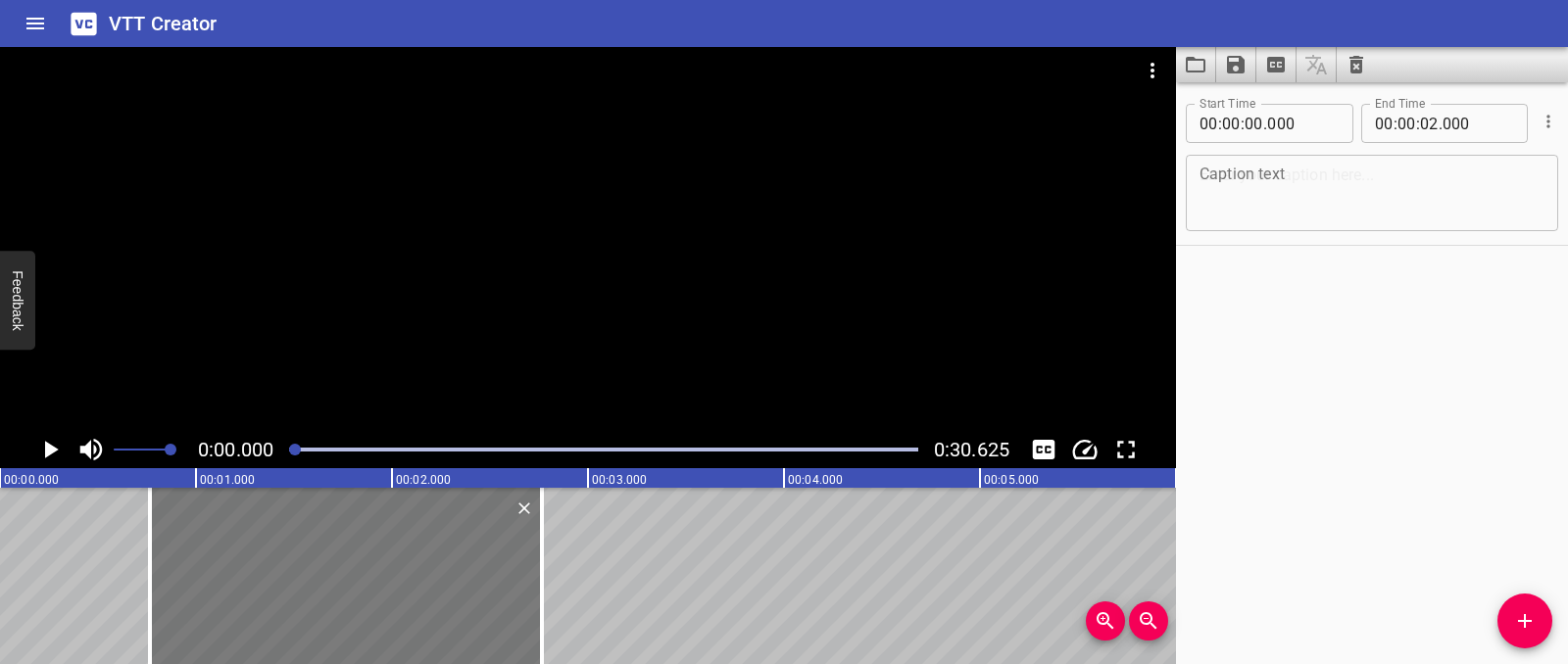
drag, startPoint x: 255, startPoint y: 538, endPoint x: 404, endPoint y: 539, distance: 149.0
click at [404, 539] on div at bounding box center [345, 575] width 392 height 176
type input "760"
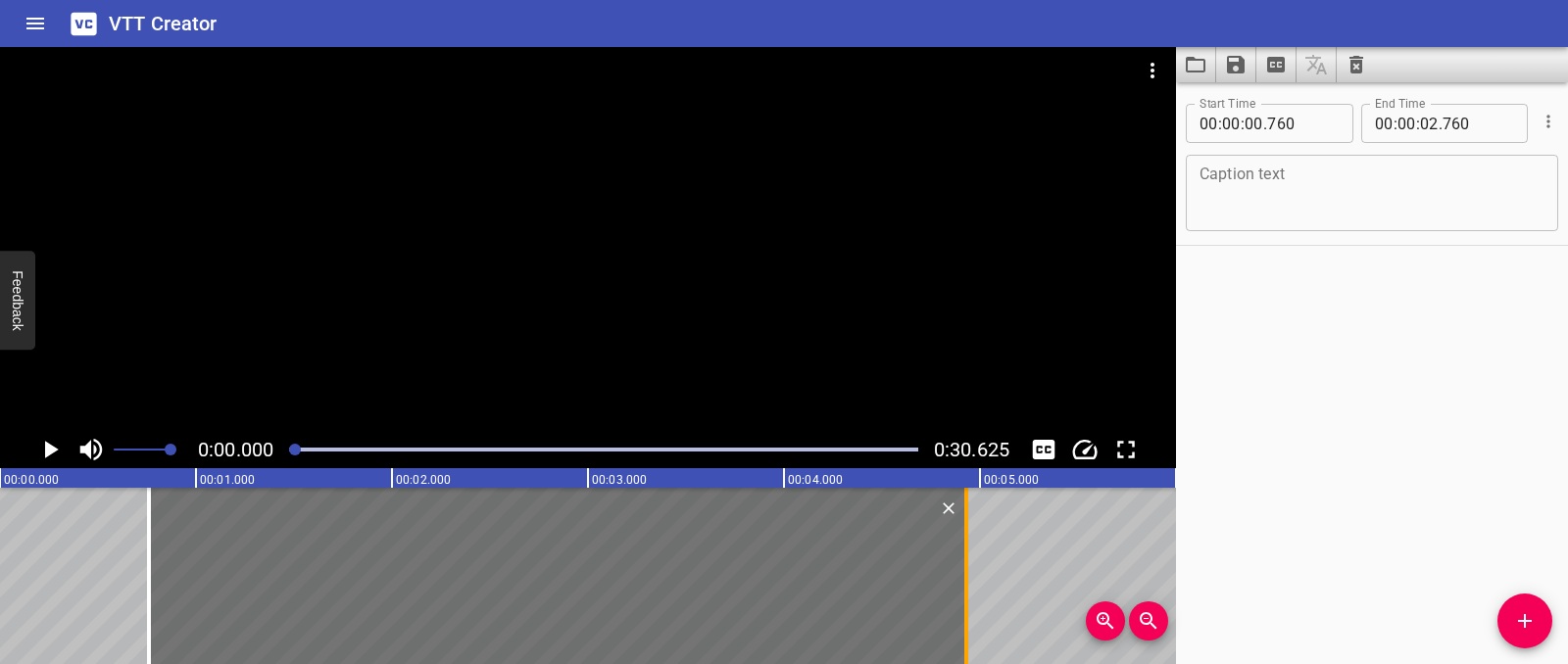
drag, startPoint x: 531, startPoint y: 541, endPoint x: 956, endPoint y: 530, distance: 425.1
click at [957, 530] on div at bounding box center [967, 575] width 20 height 176
type input "04"
type input "930"
click at [1216, 196] on textarea at bounding box center [1372, 193] width 345 height 56
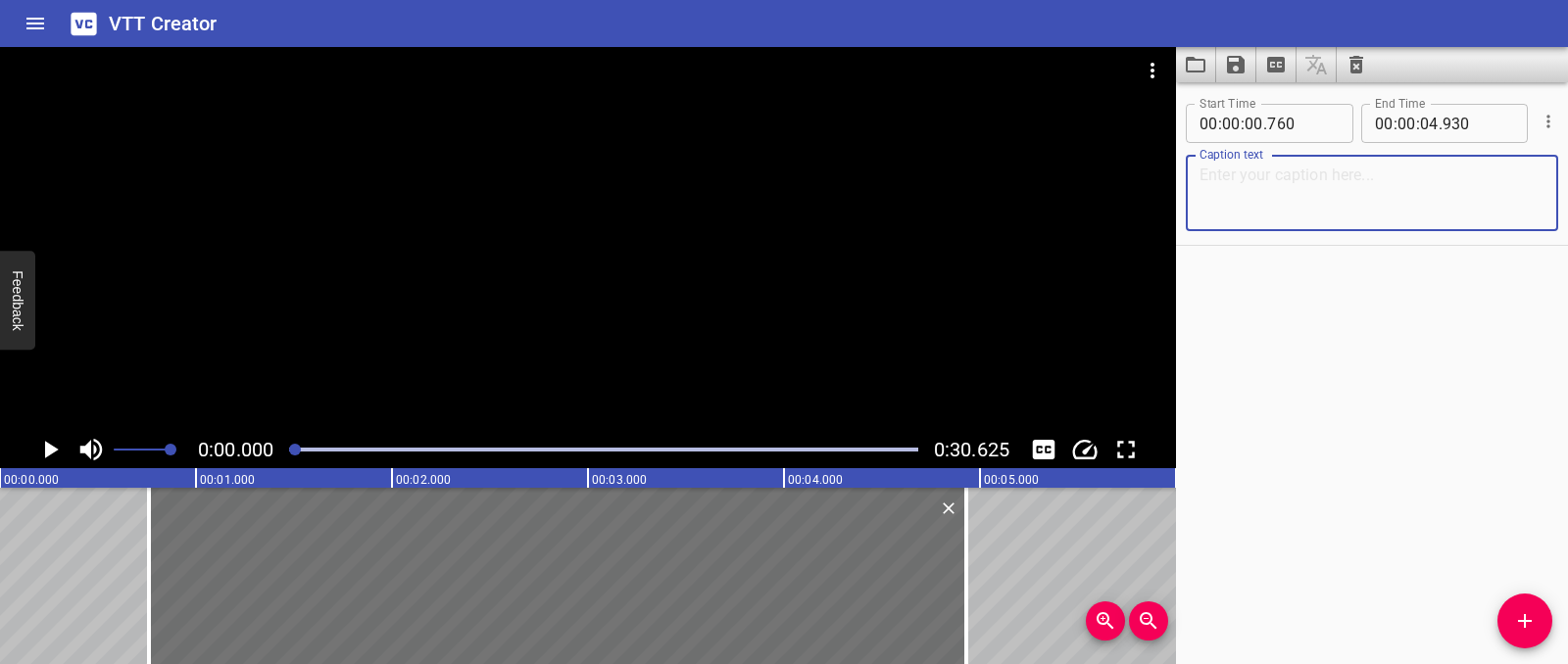
paste textarea "Electricity can be produced using water, geothermal energy, and biomass."
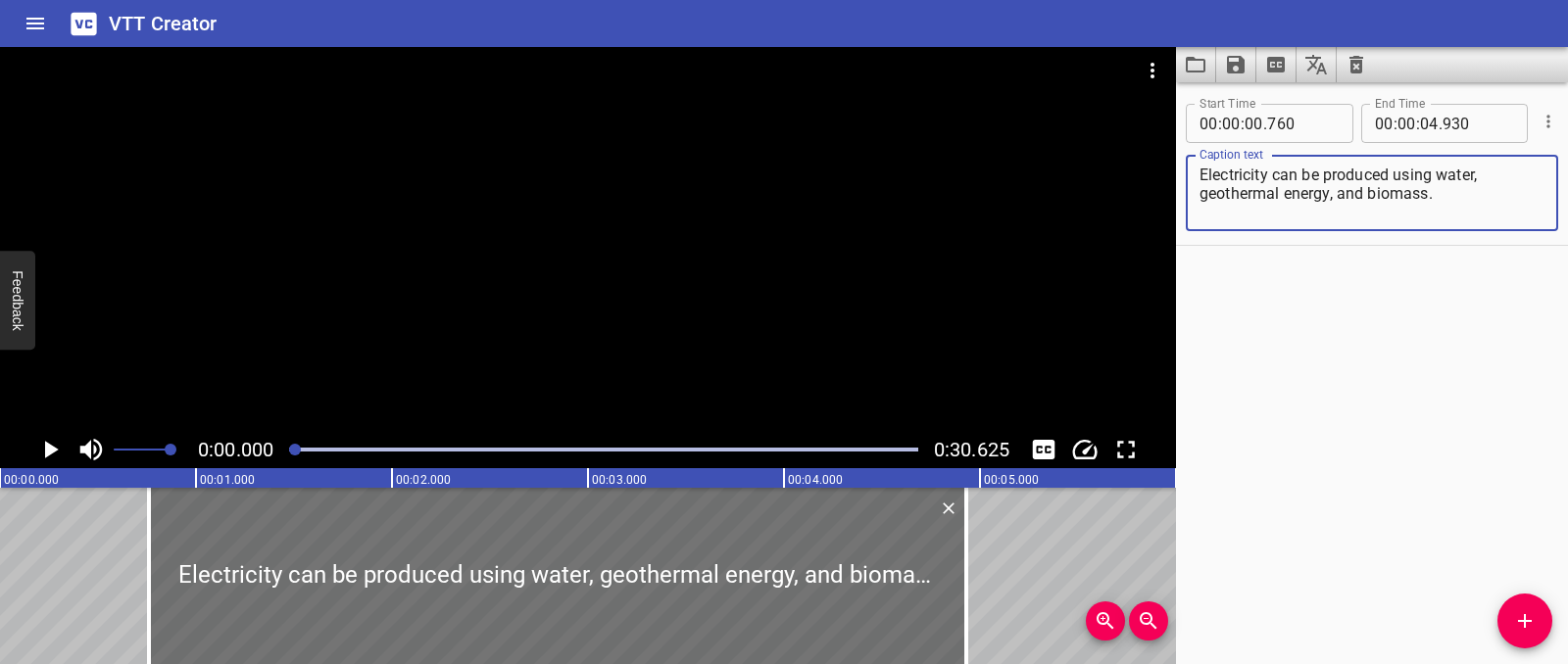
type textarea "Electricity can be produced using water, geothermal energy, and biomass."
drag, startPoint x: 101, startPoint y: 511, endPoint x: 94, endPoint y: 501, distance: 12.2
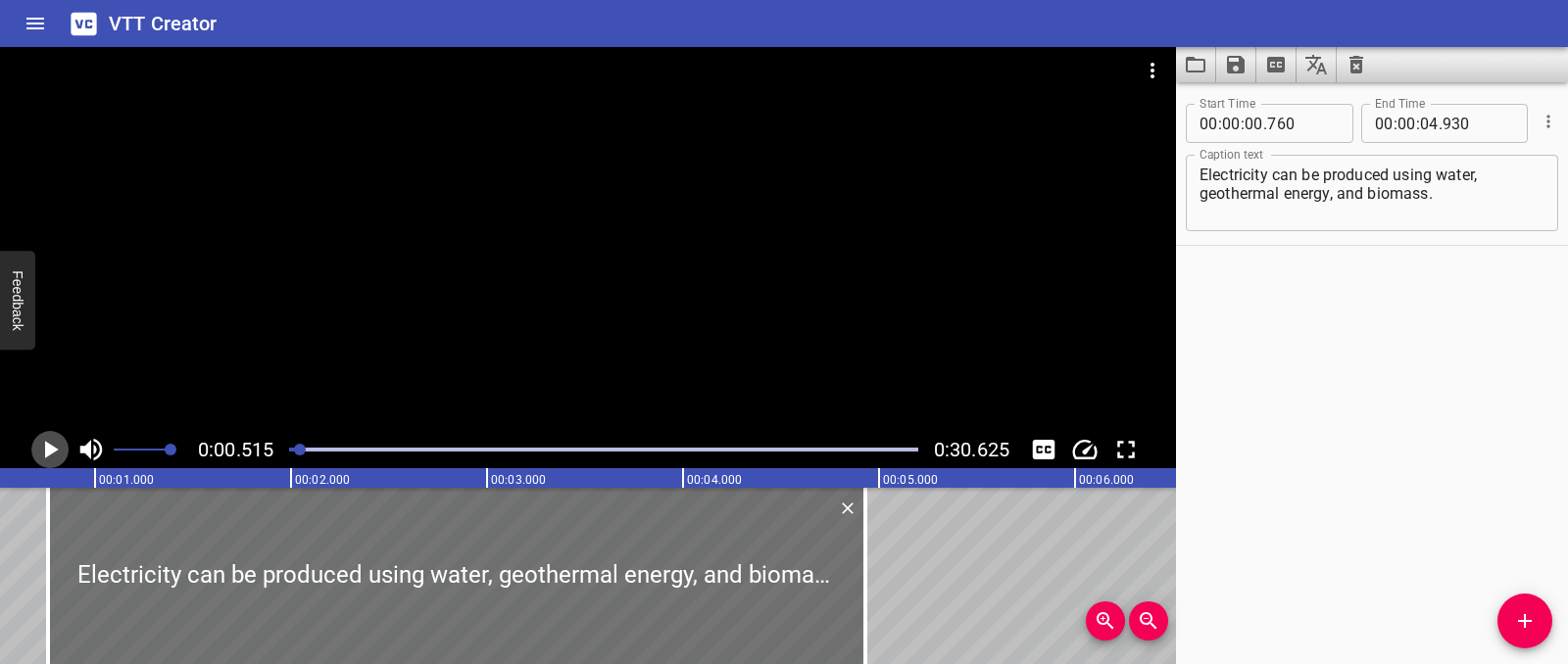
click at [38, 448] on icon "Play/Pause" at bounding box center [50, 450] width 30 height 30
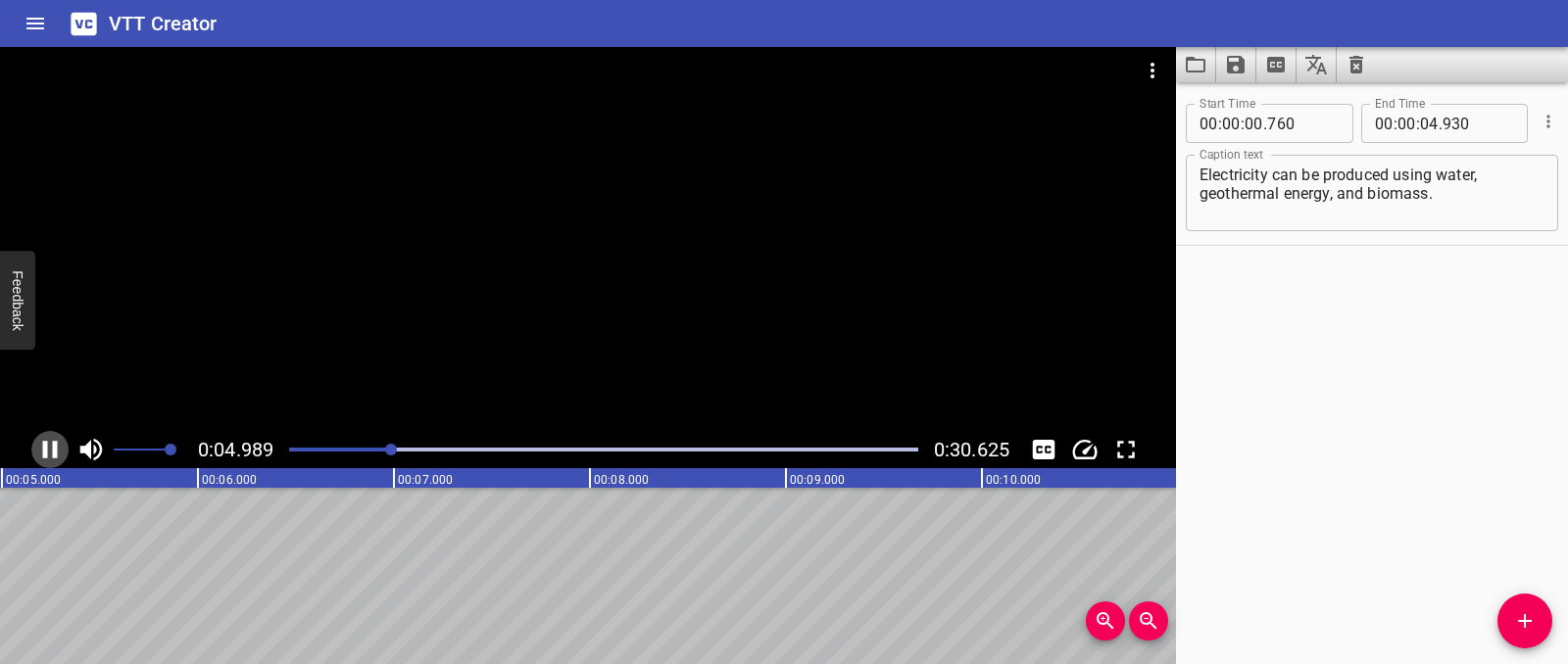
click at [38, 449] on icon "Play/Pause" at bounding box center [50, 450] width 30 height 30
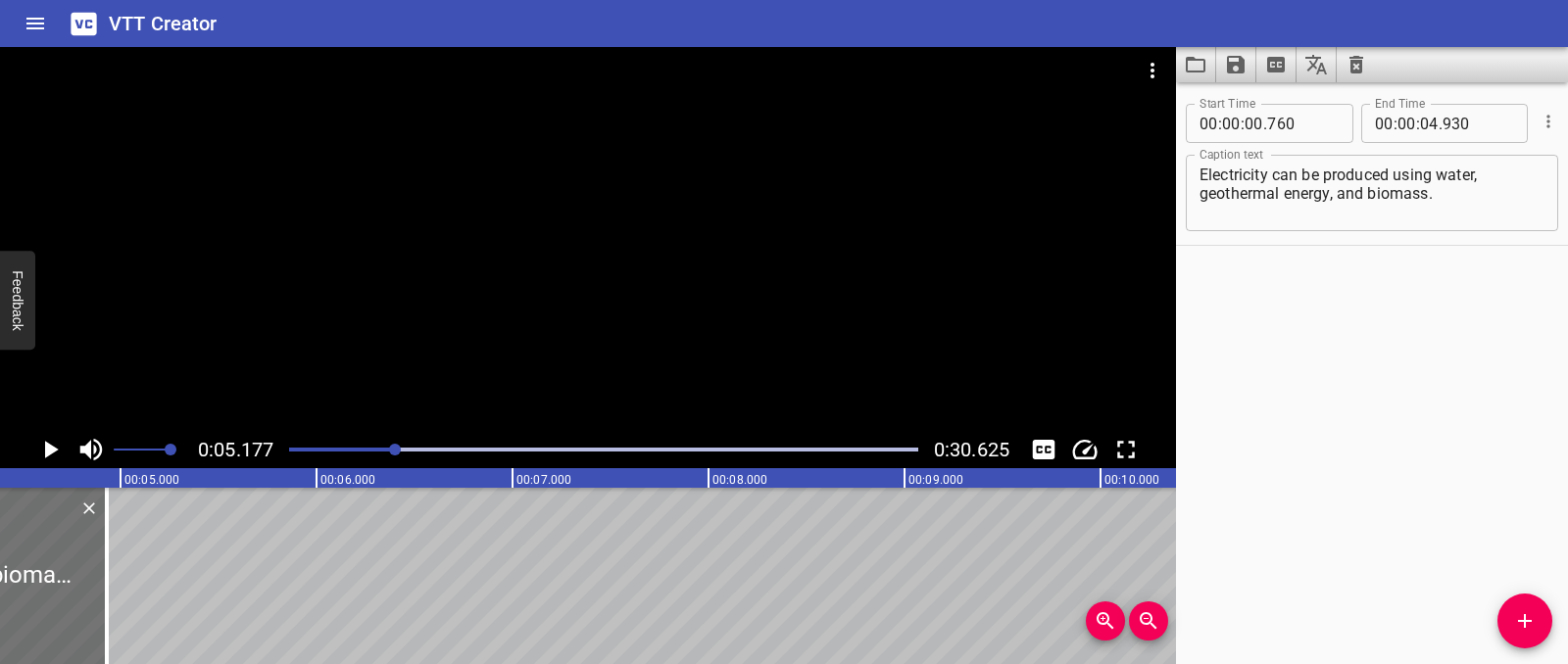
scroll to position [0, 849]
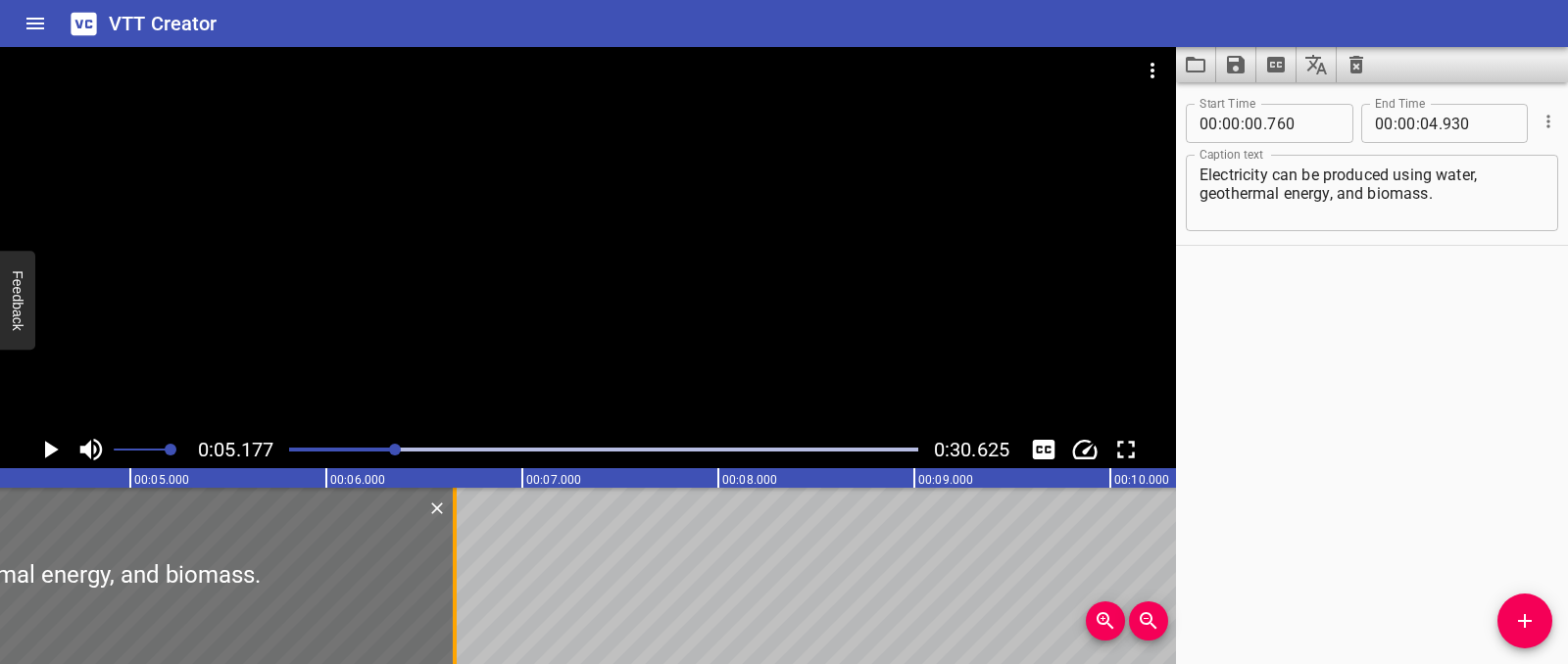
drag, startPoint x: 116, startPoint y: 595, endPoint x: 456, endPoint y: 586, distance: 340.1
click at [456, 585] on div at bounding box center [455, 575] width 4 height 176
type input "06"
type input "660"
click at [459, 543] on div at bounding box center [459, 575] width 4 height 176
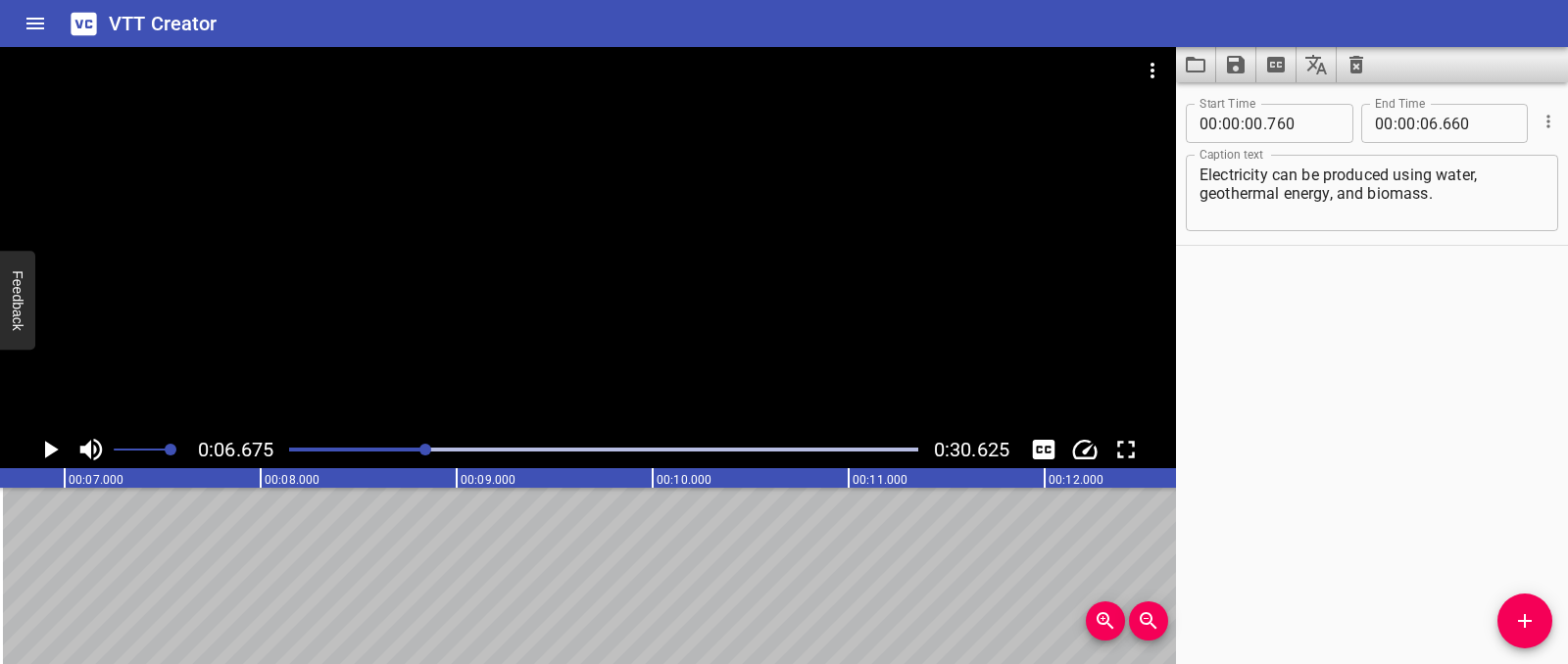
scroll to position [0, 1308]
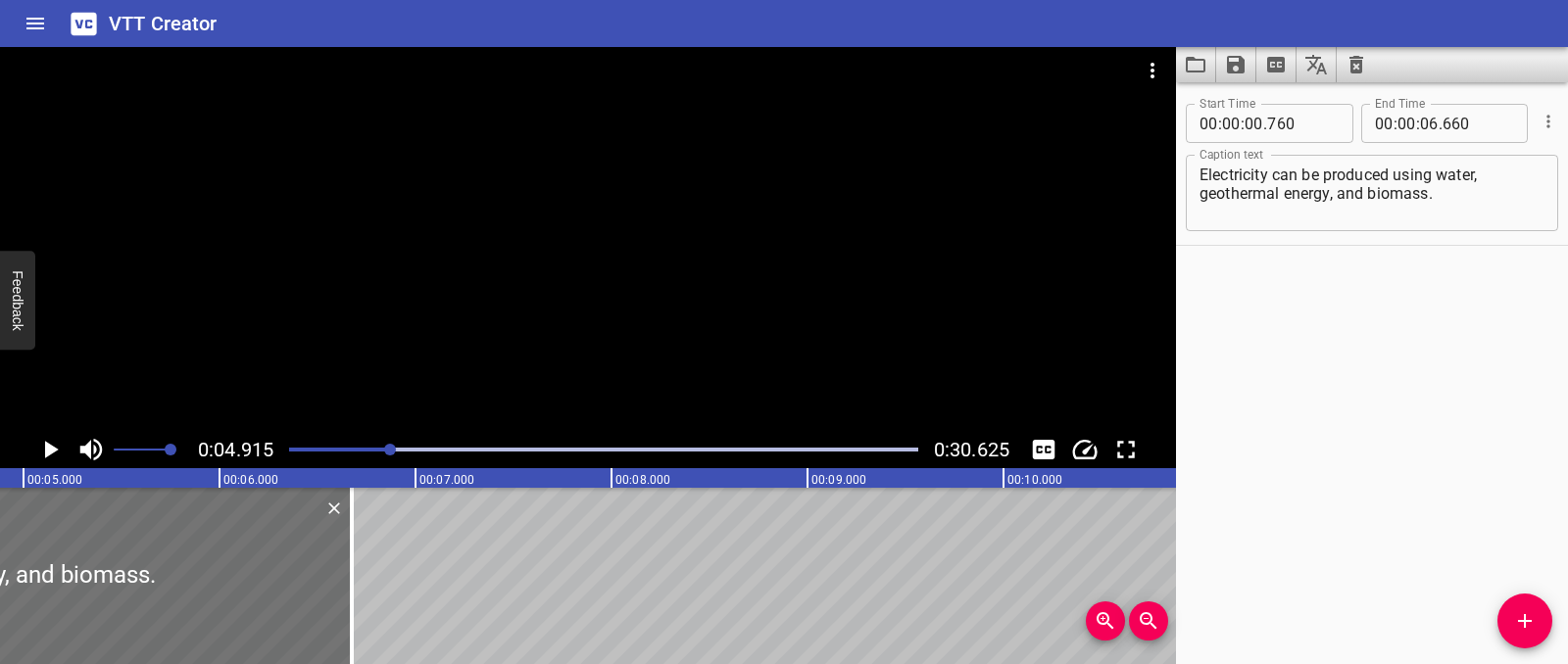
scroll to position [0, 964]
click at [47, 456] on icon "Play/Pause" at bounding box center [50, 450] width 30 height 30
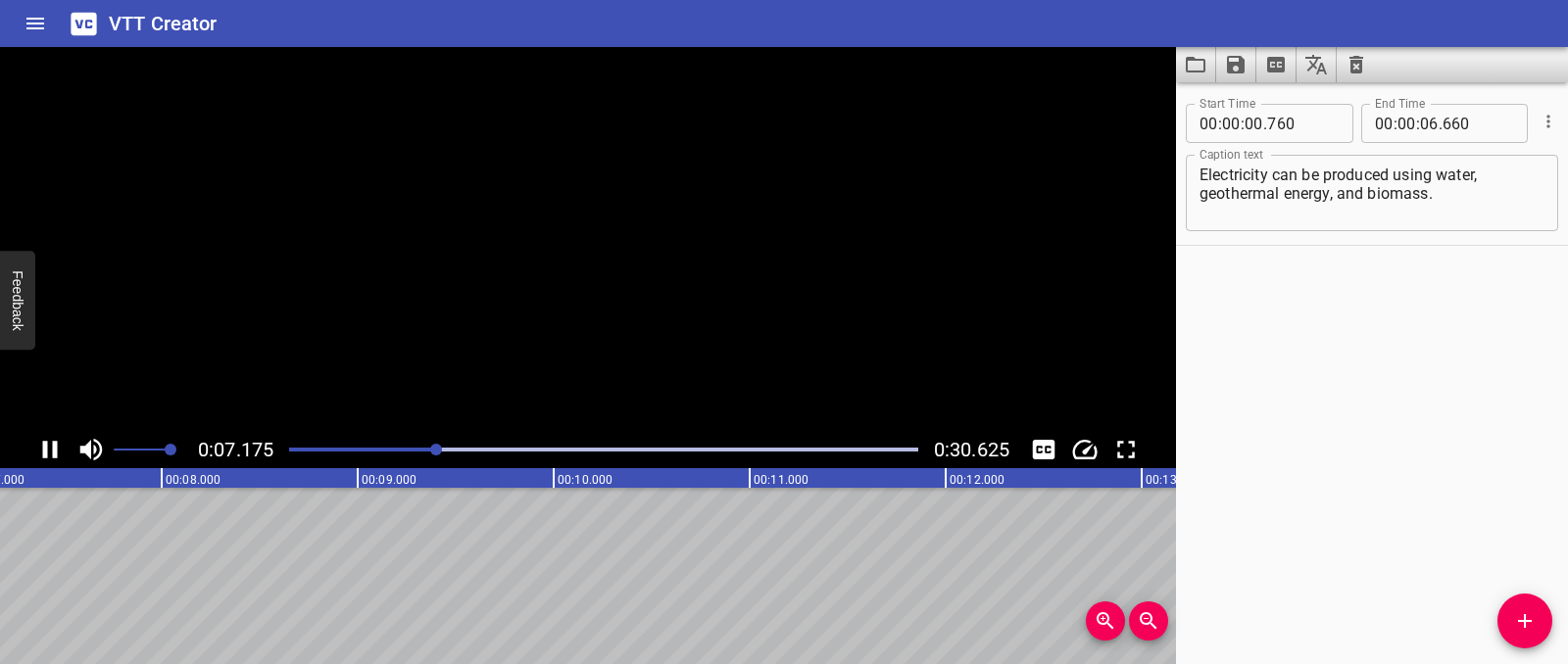
click at [47, 456] on icon "Play/Pause" at bounding box center [50, 450] width 30 height 30
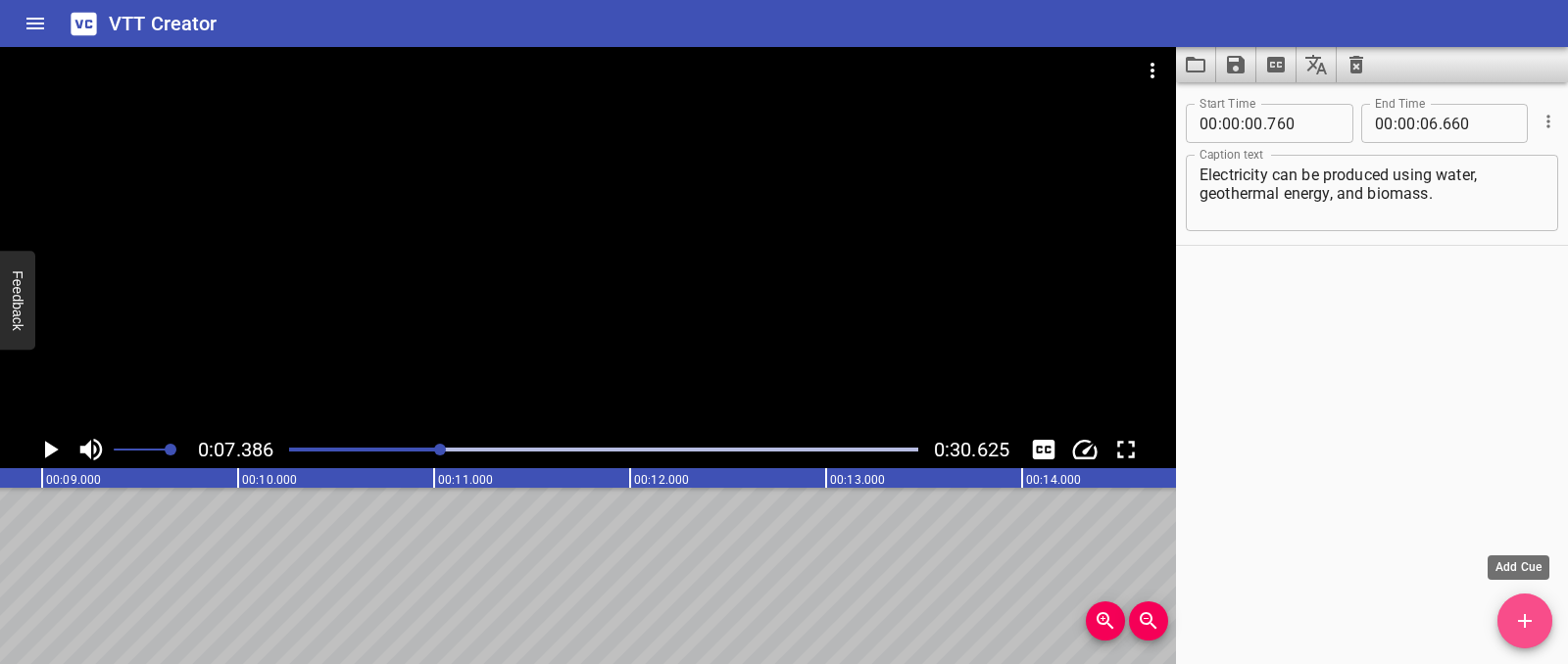
click at [1507, 614] on span "Add Cue" at bounding box center [1525, 621] width 55 height 24
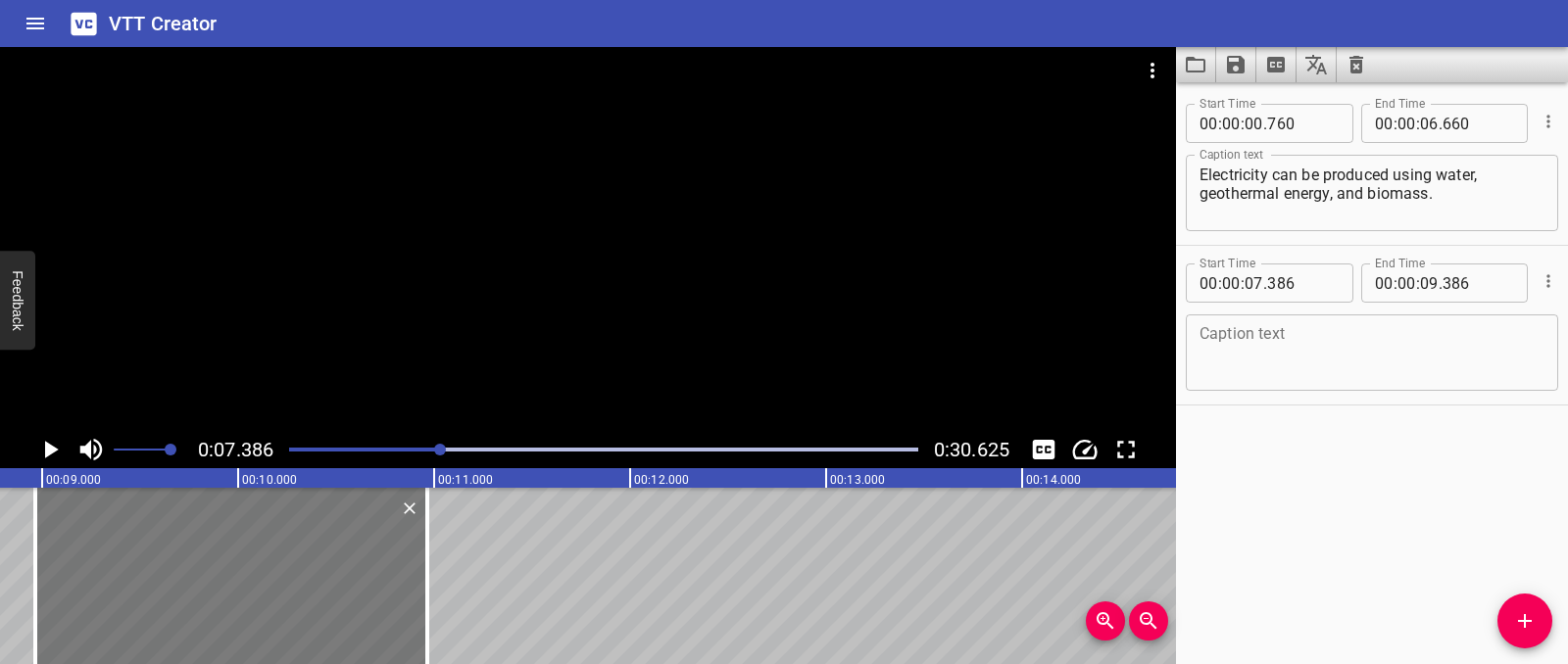
drag, startPoint x: 82, startPoint y: 573, endPoint x: 391, endPoint y: 558, distance: 309.4
click at [391, 558] on div at bounding box center [231, 575] width 392 height 176
type input "08"
type input "966"
type input "10"
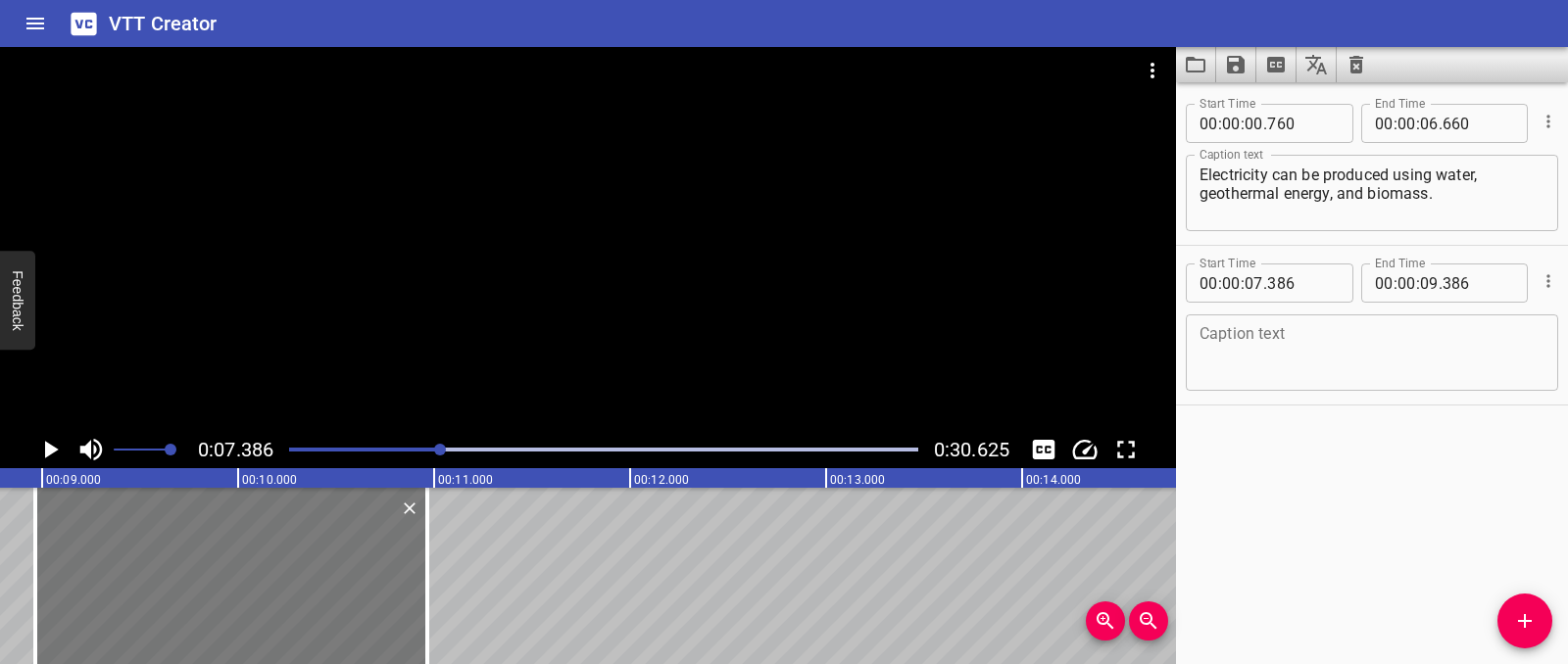
type input "966"
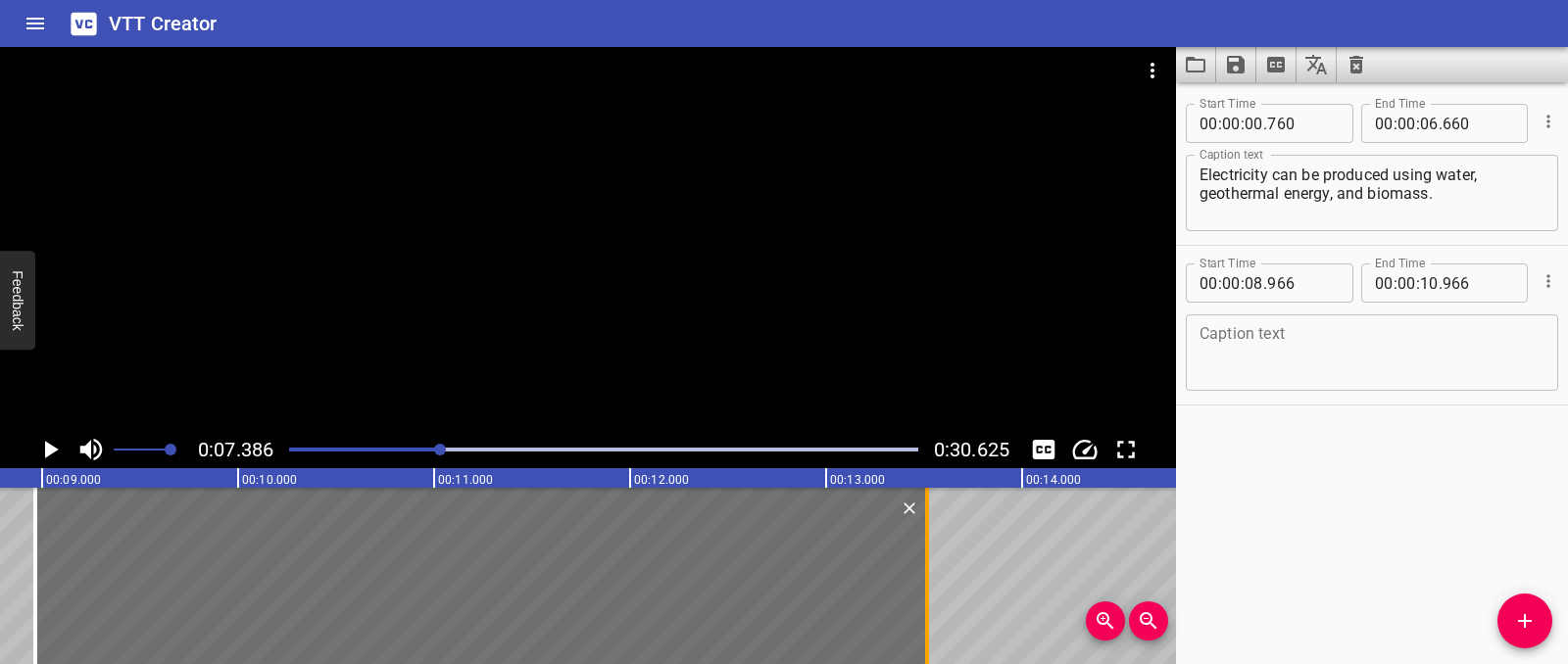
drag, startPoint x: 426, startPoint y: 555, endPoint x: 926, endPoint y: 540, distance: 500.2
click at [926, 540] on div at bounding box center [927, 575] width 4 height 176
type input "13"
type input "516"
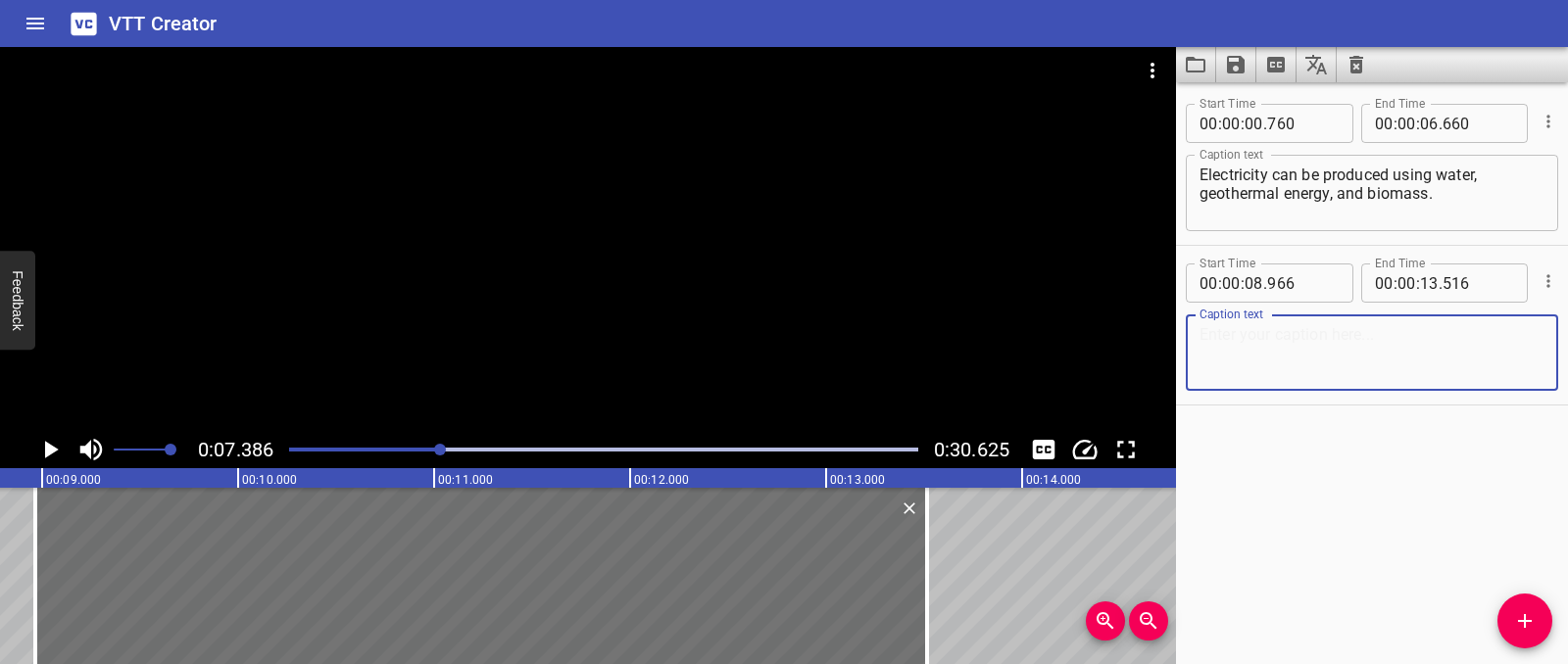
click at [1252, 334] on textarea at bounding box center [1372, 353] width 345 height 56
paste textarea "Hydroelectric energy uses the power of moving water."
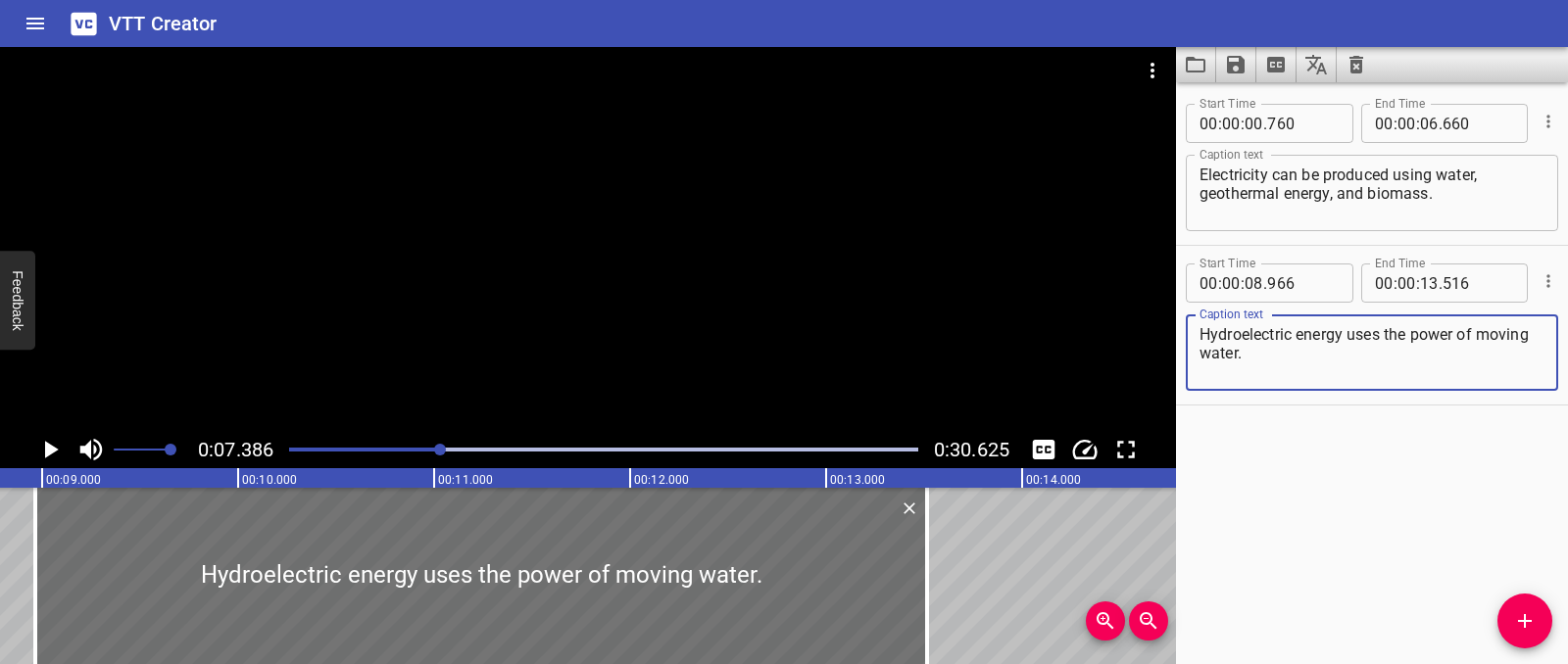
type textarea "Hydroelectric energy uses the power of moving water."
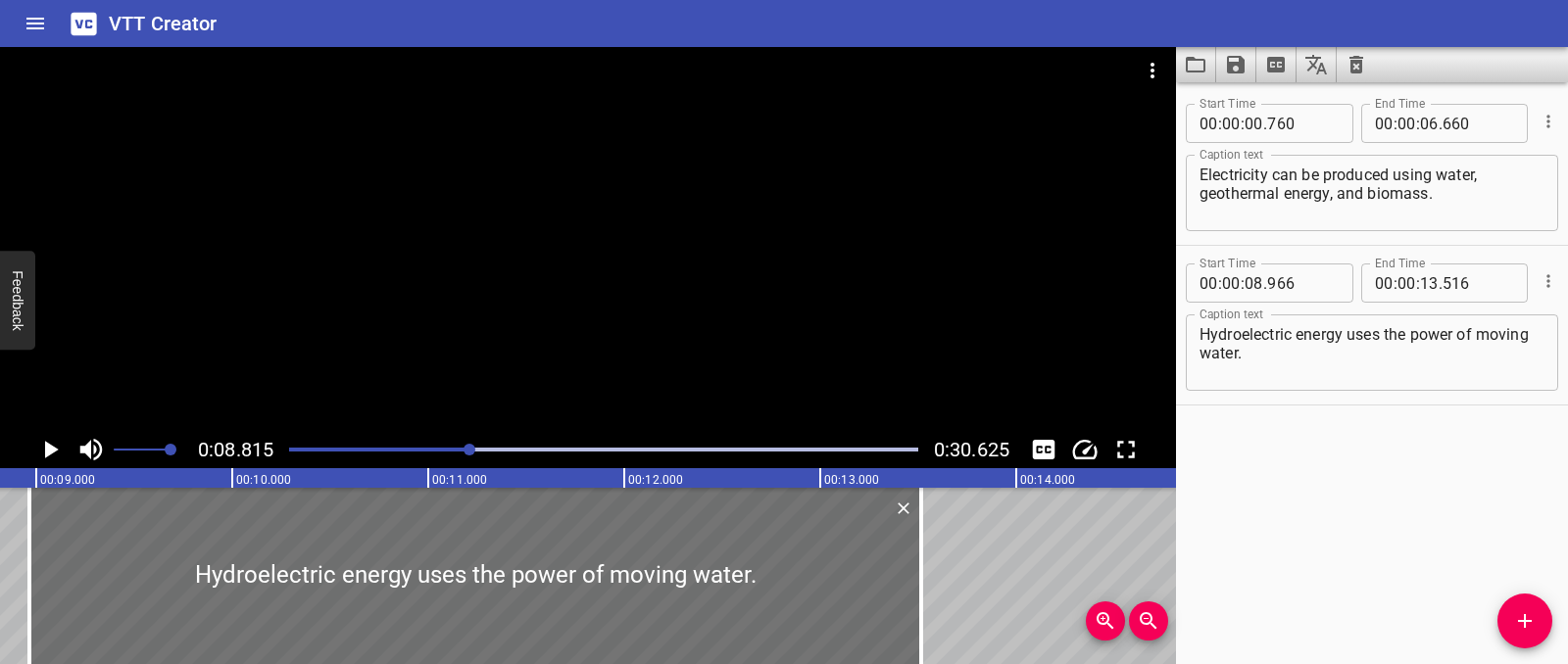
click at [51, 457] on icon "Play/Pause" at bounding box center [50, 450] width 30 height 30
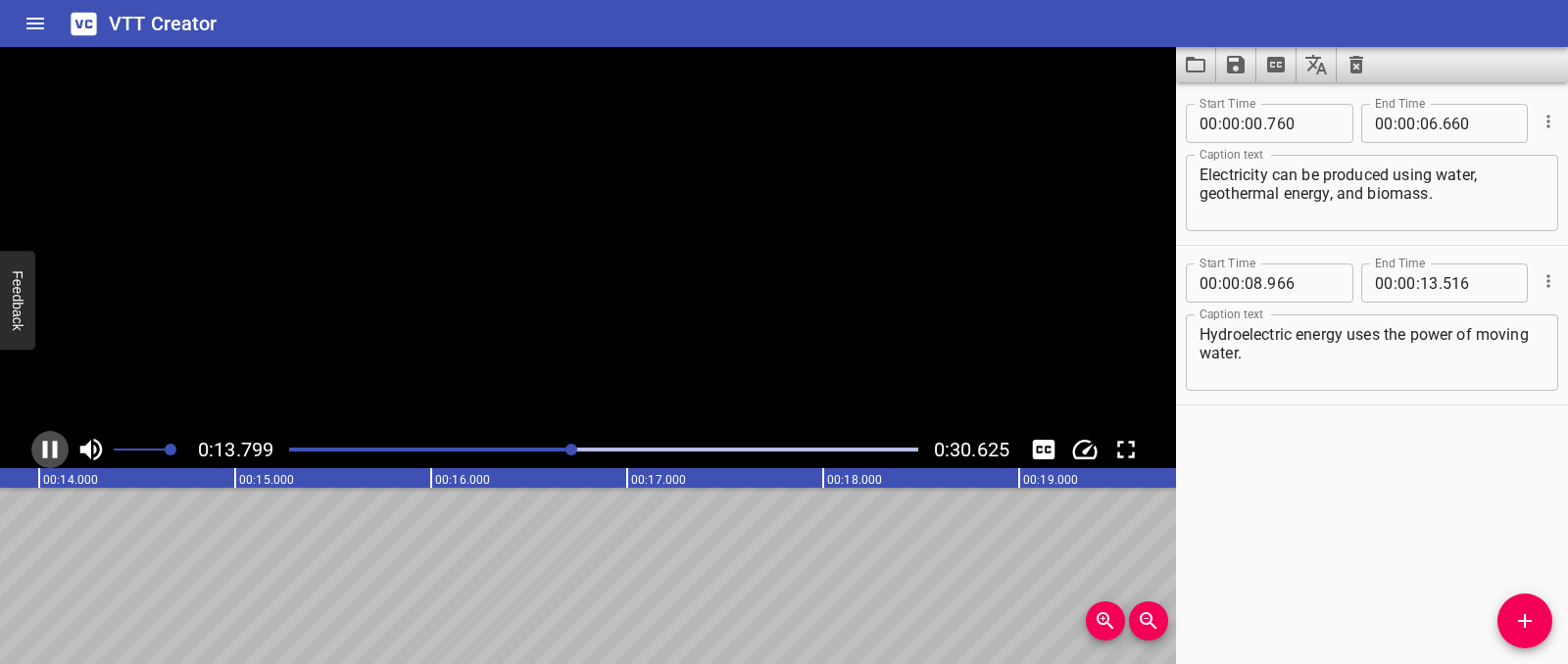
click at [51, 457] on icon "Play/Pause" at bounding box center [50, 450] width 30 height 30
click at [1533, 624] on icon "Add Cue" at bounding box center [1525, 621] width 24 height 24
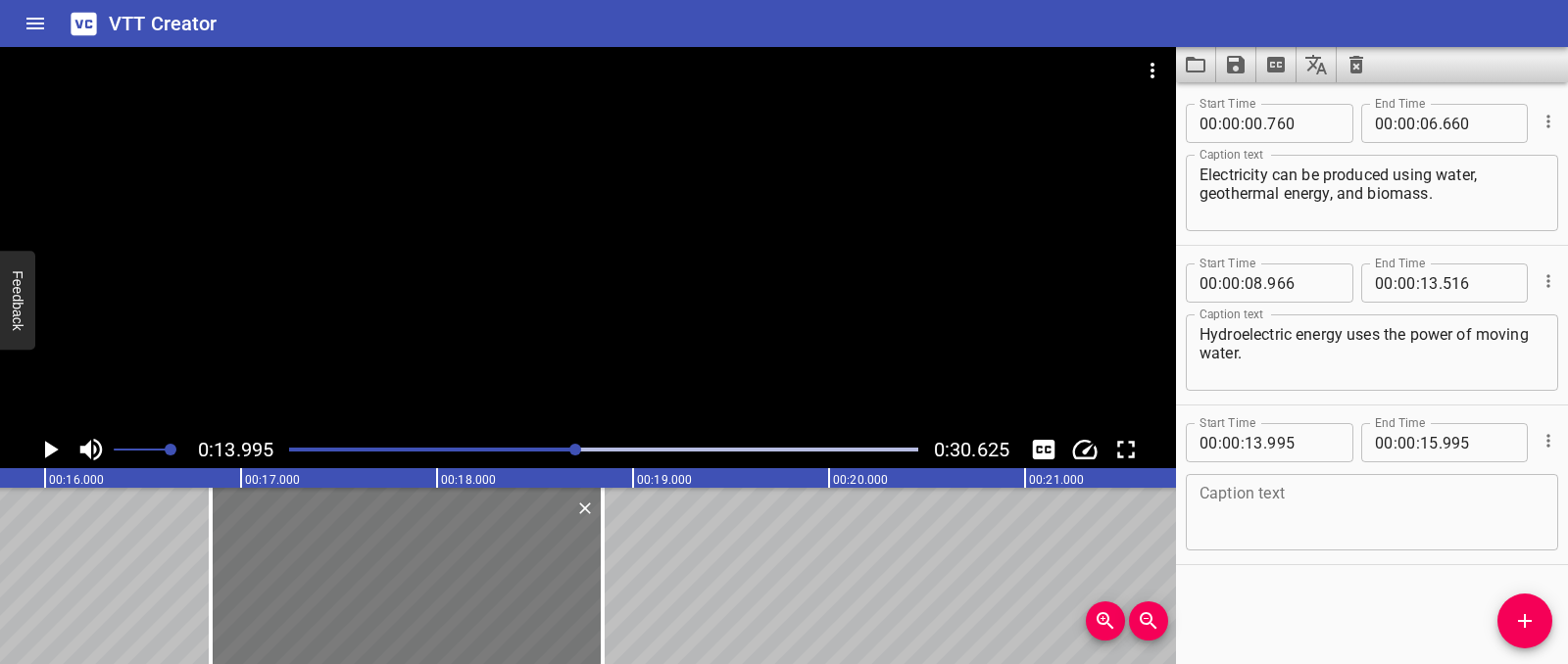
drag, startPoint x: 22, startPoint y: 550, endPoint x: 580, endPoint y: 568, distance: 558.3
click at [580, 568] on div at bounding box center [407, 575] width 392 height 176
type input "16"
type input "845"
type input "18"
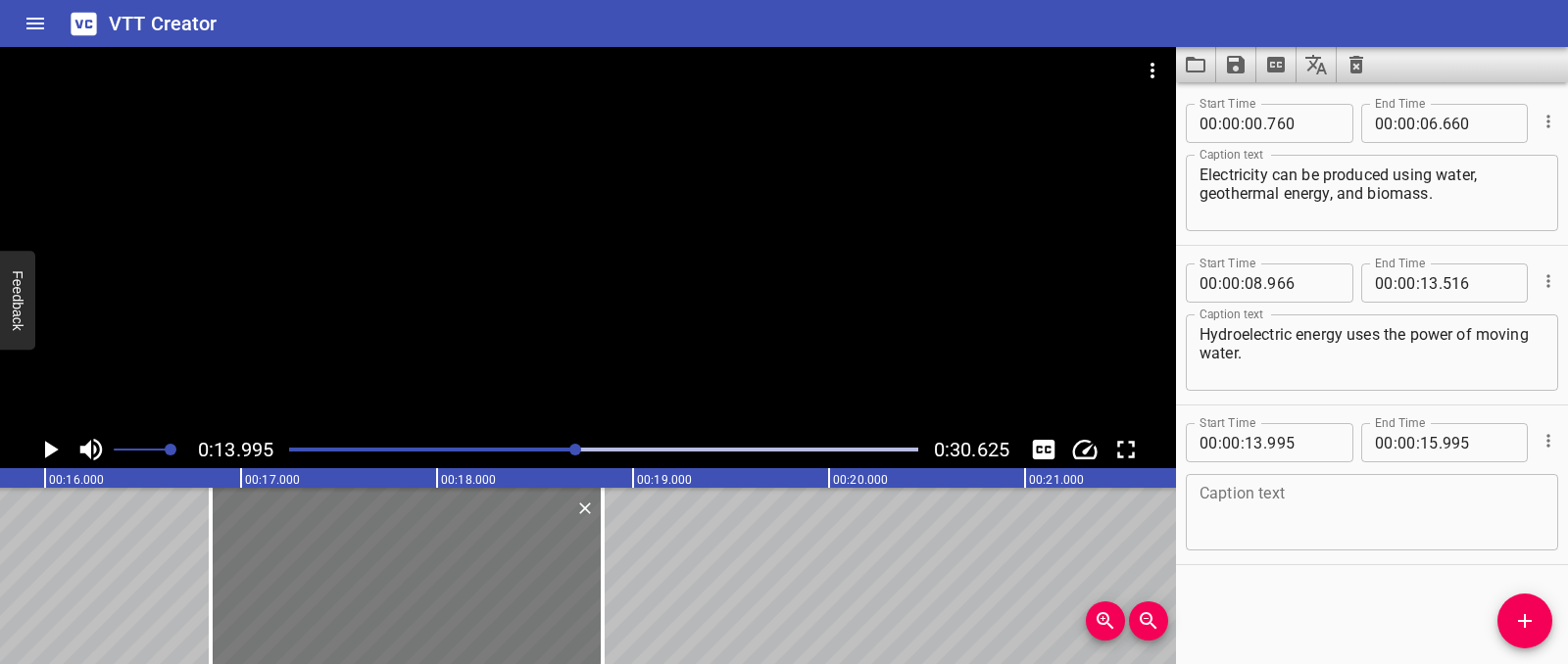
type input "845"
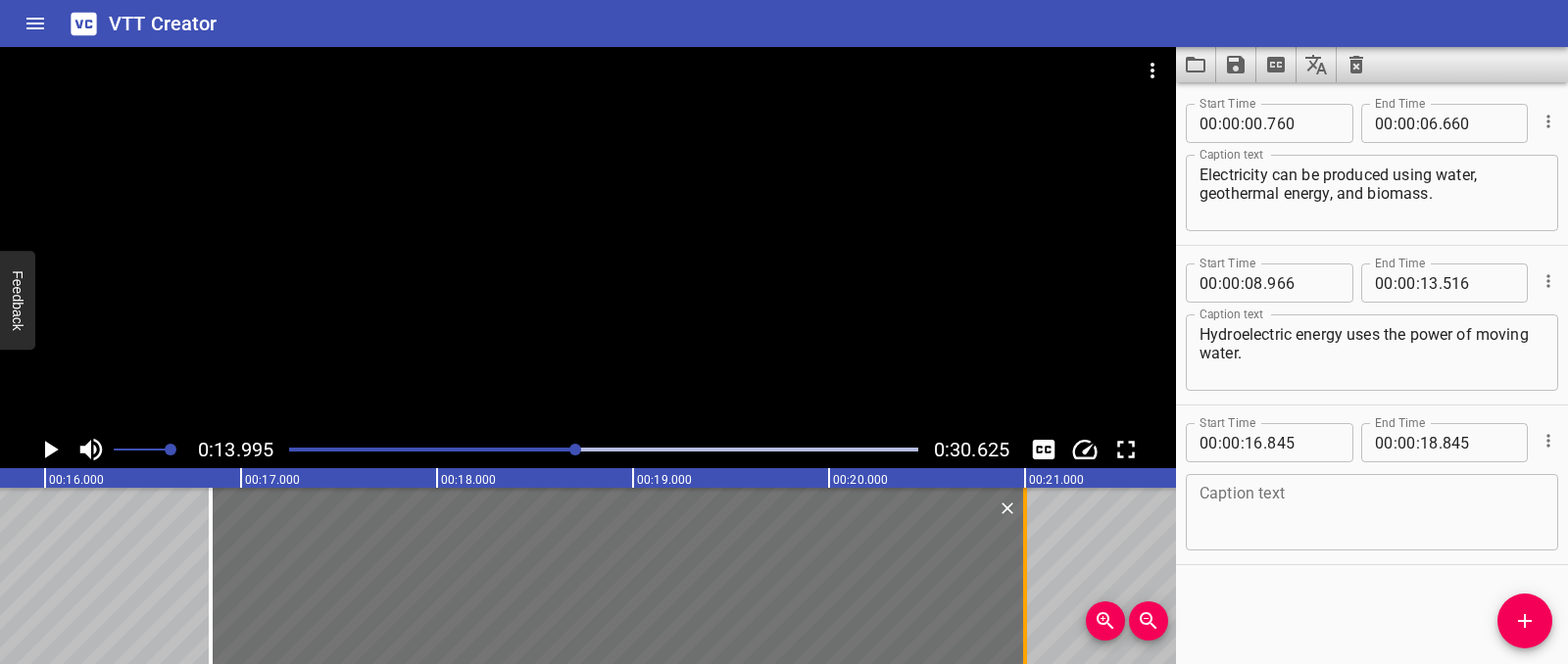
drag, startPoint x: 602, startPoint y: 573, endPoint x: 1025, endPoint y: 592, distance: 423.4
click at [1025, 592] on div at bounding box center [1025, 575] width 4 height 176
type input "21"
type input "000"
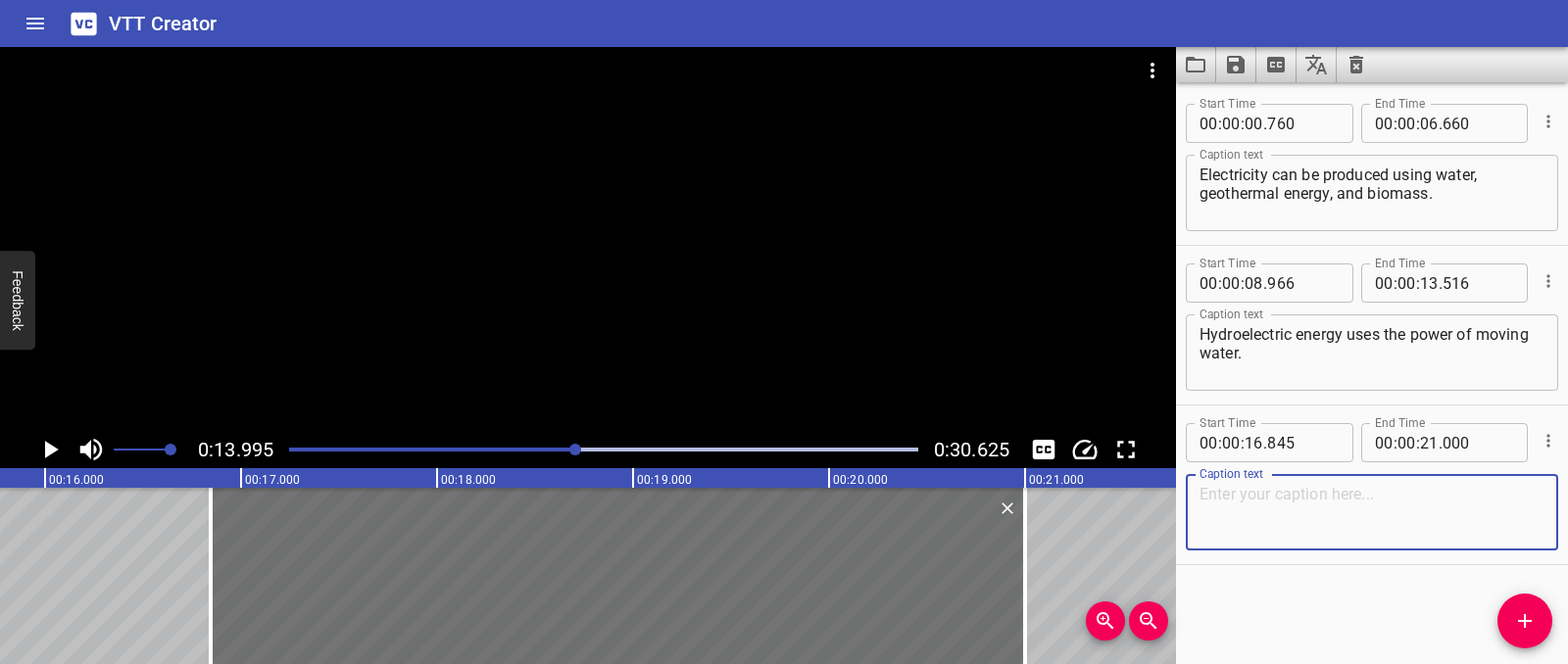
click at [1306, 497] on textarea at bounding box center [1372, 513] width 345 height 56
paste textarea "Geothermal energy comes from the heat inside the Earth."
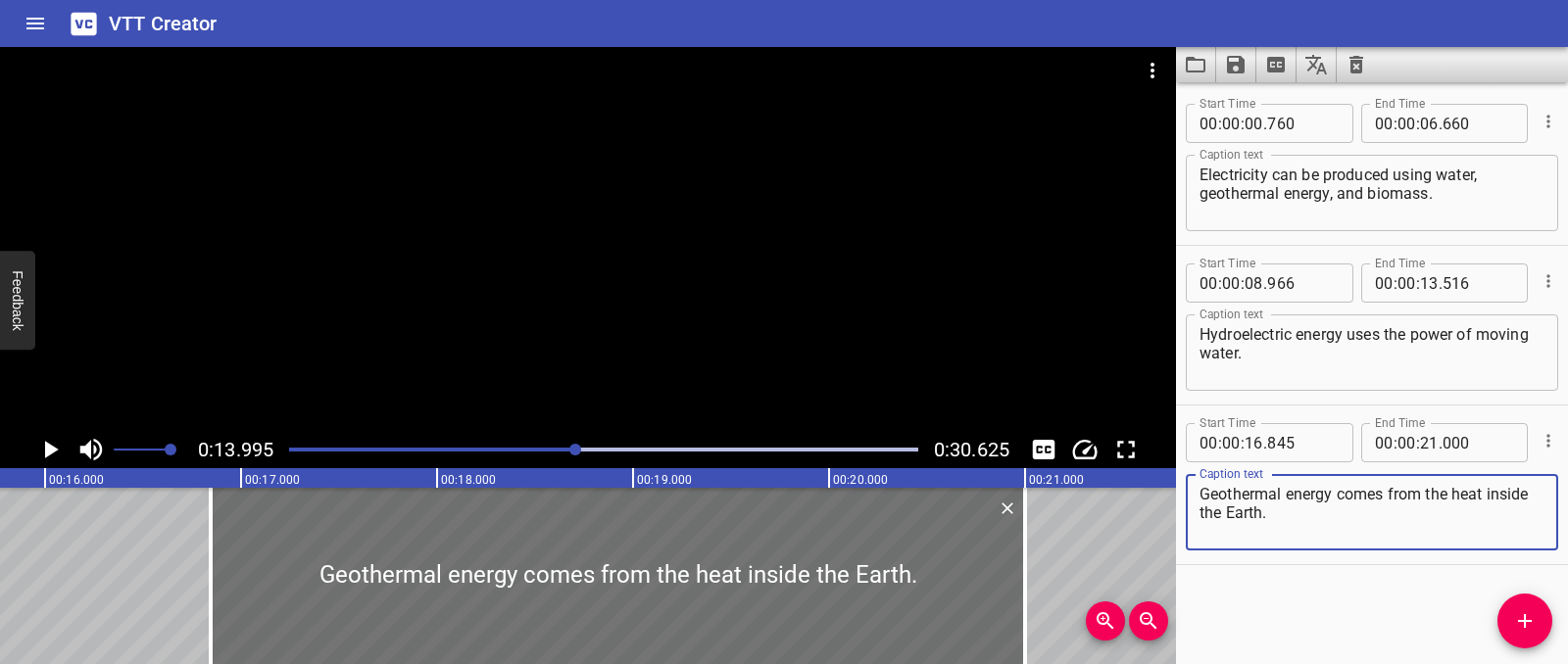
type textarea "Geothermal energy comes from the heat inside the Earth."
click at [51, 441] on icon "Play/Pause" at bounding box center [50, 450] width 30 height 30
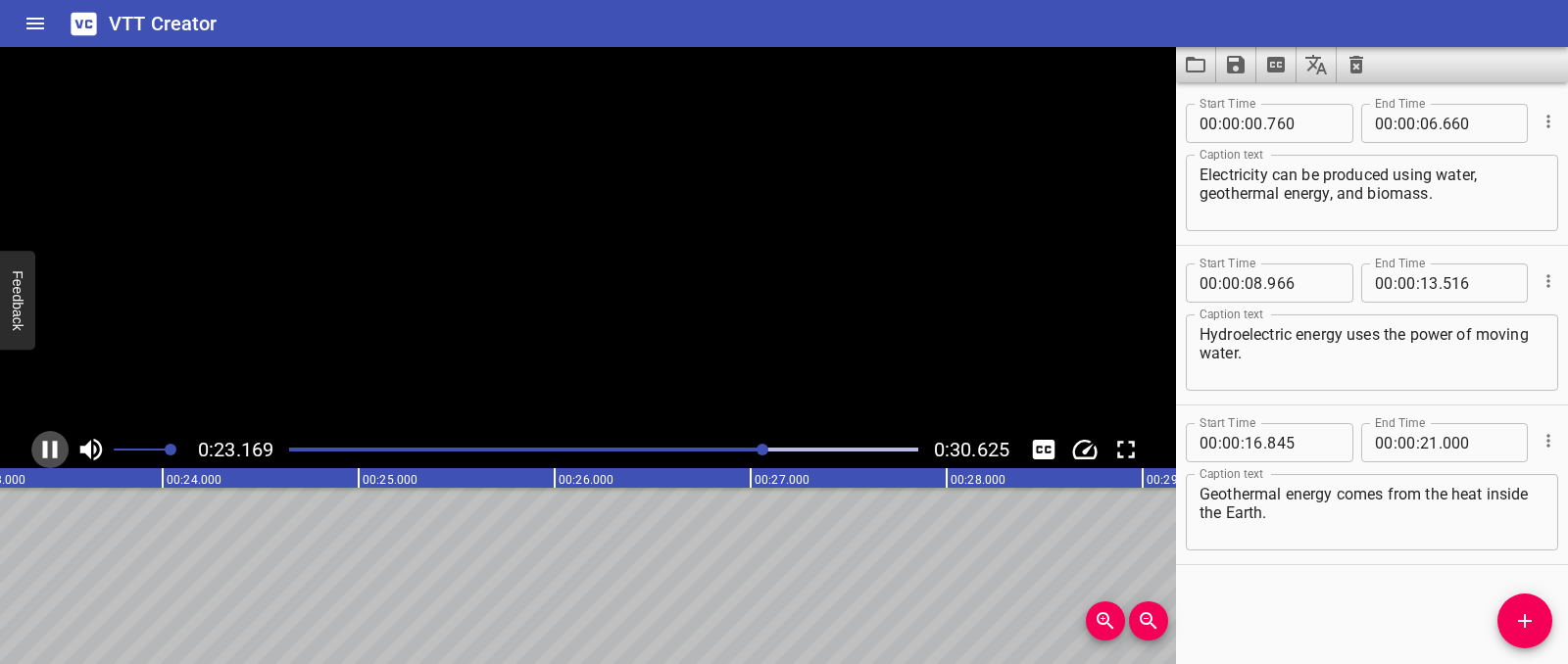
click at [51, 441] on icon "Play/Pause" at bounding box center [50, 450] width 30 height 30
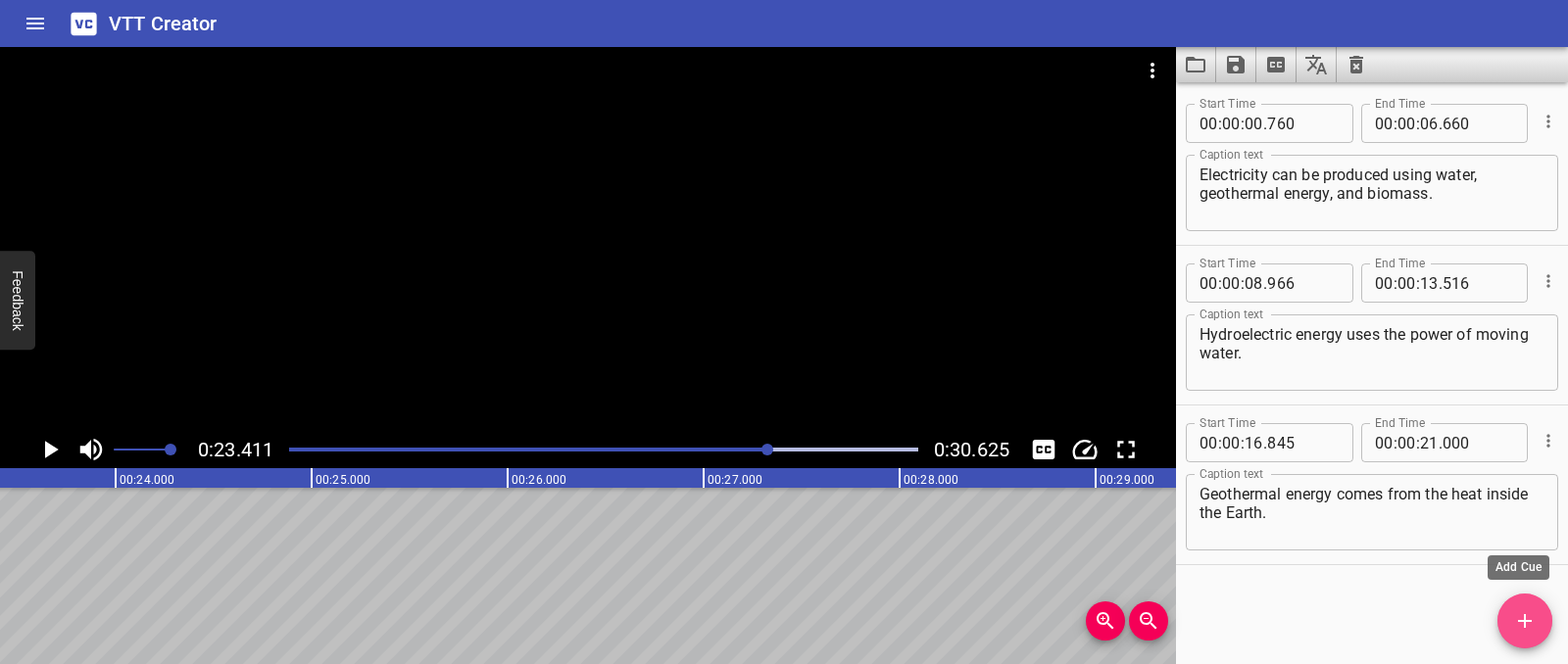
click at [1532, 616] on icon "Add Cue" at bounding box center [1525, 621] width 24 height 24
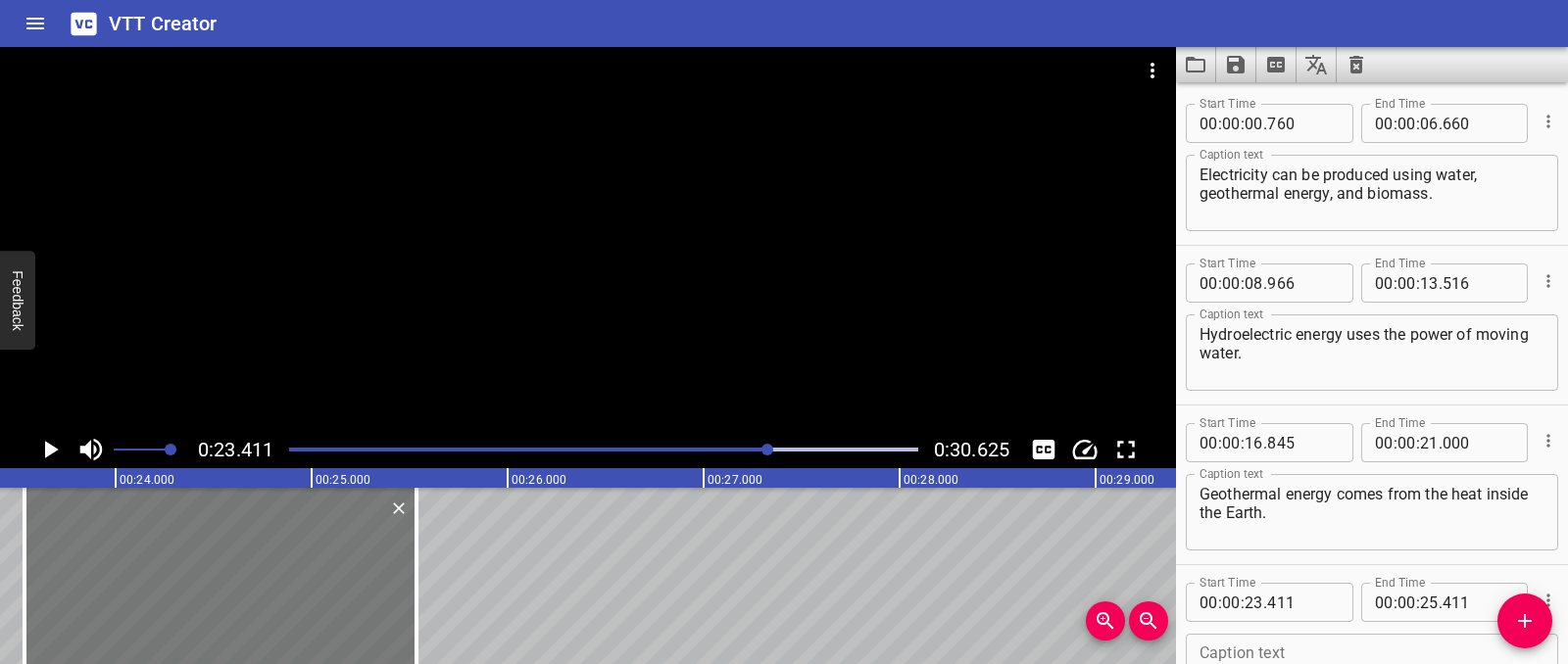
drag, startPoint x: 182, startPoint y: 627, endPoint x: 277, endPoint y: 618, distance: 95.4
click at [206, 627] on div at bounding box center [220, 575] width 392 height 176
type input "536"
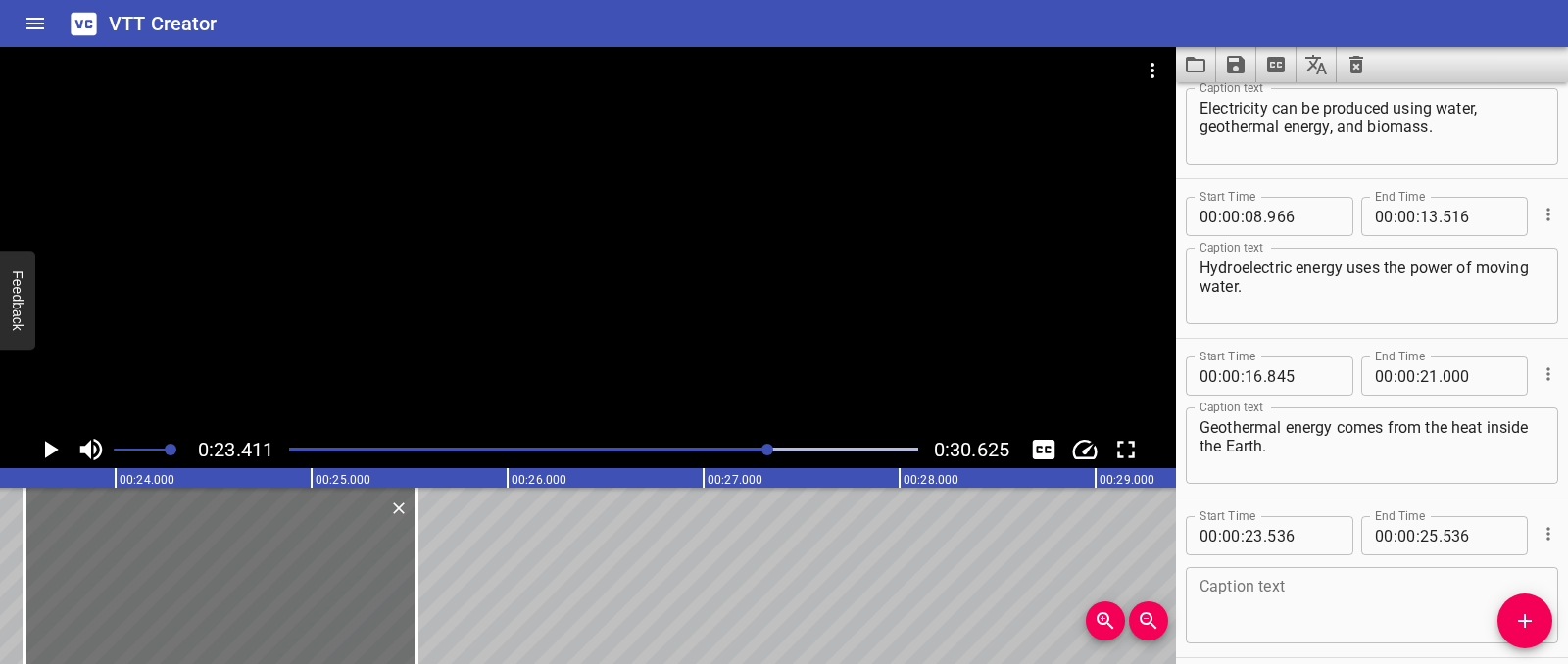
scroll to position [149, 0]
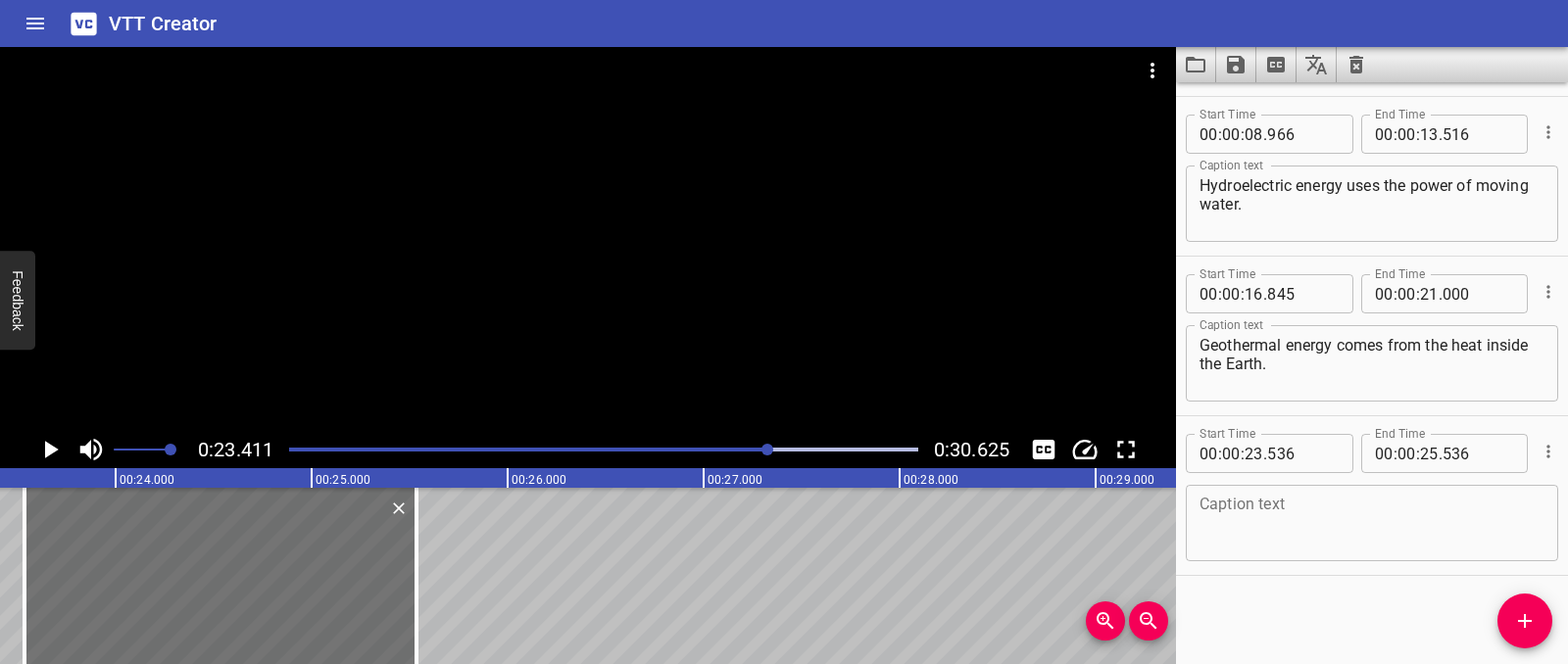
click at [1239, 513] on textarea at bounding box center [1372, 523] width 345 height 56
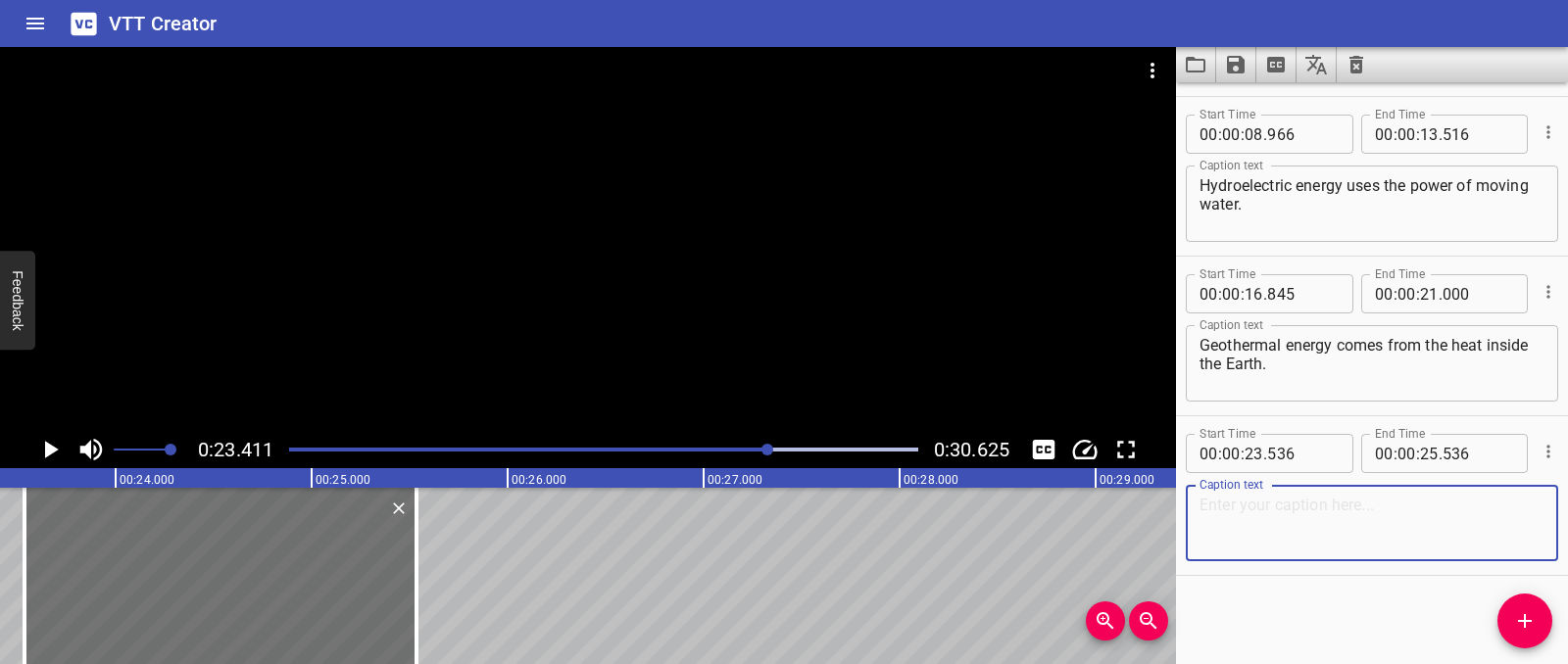
paste textarea "Biomass energy comes from plants, wood, and even food scraps."
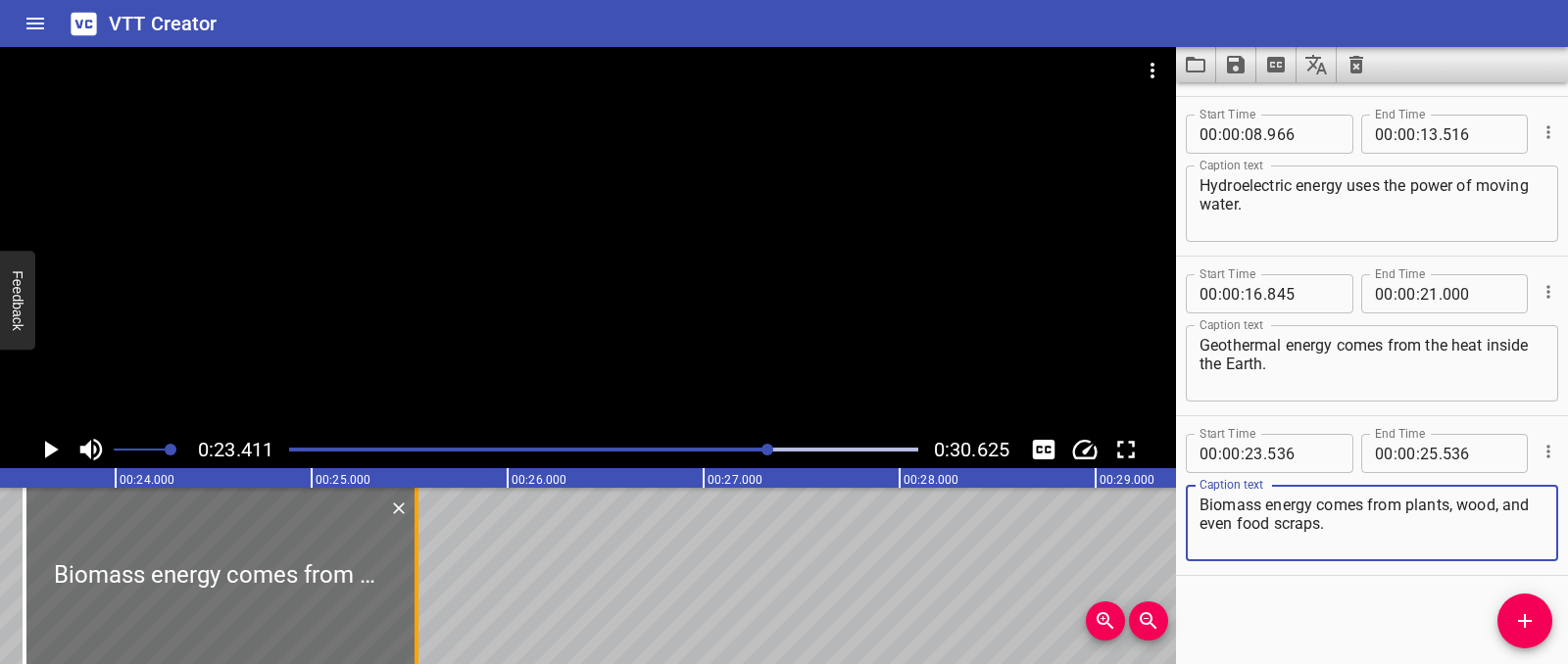
type textarea "Biomass energy comes from plants, wood, and even food scraps."
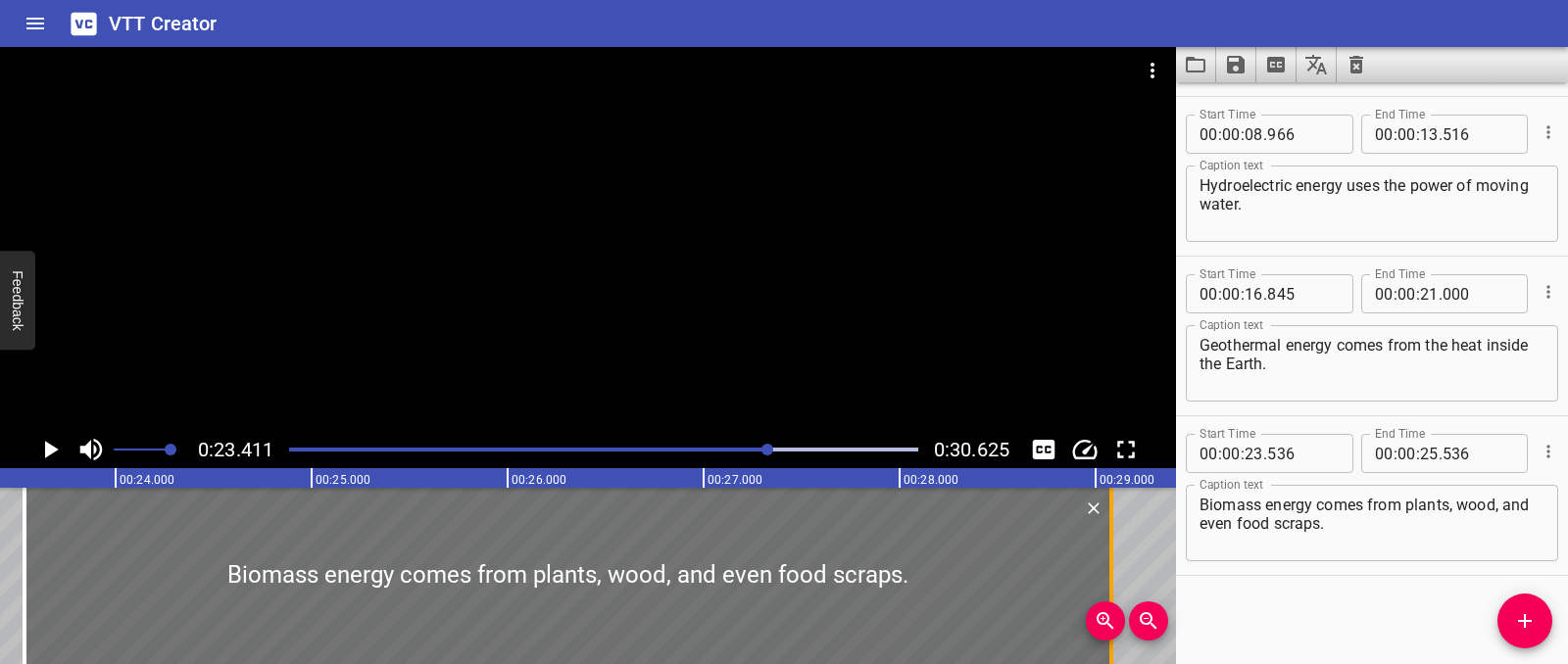
drag, startPoint x: 415, startPoint y: 585, endPoint x: 1111, endPoint y: 569, distance: 696.2
click at [1111, 569] on div at bounding box center [1111, 575] width 4 height 176
type input "29"
type input "086"
click at [50, 447] on icon "Play/Pause" at bounding box center [52, 450] width 14 height 18
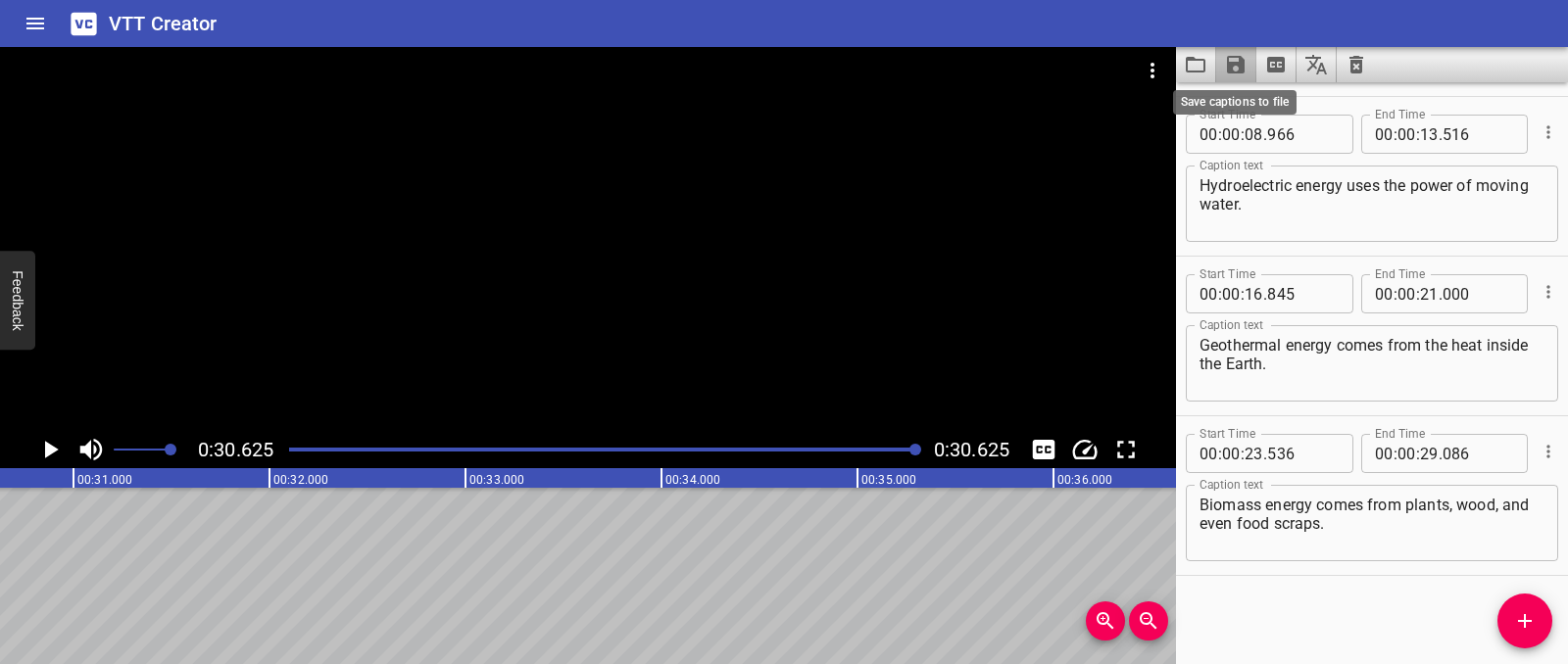
click at [1235, 64] on icon "Save captions to file" at bounding box center [1235, 65] width 18 height 18
click at [1233, 93] on li "Save to VTT file" at bounding box center [1287, 108] width 144 height 35
